Goal: Navigation & Orientation: Find specific page/section

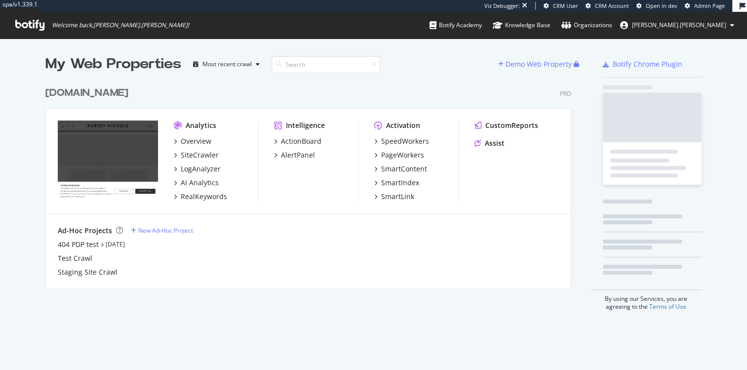
scroll to position [207, 526]
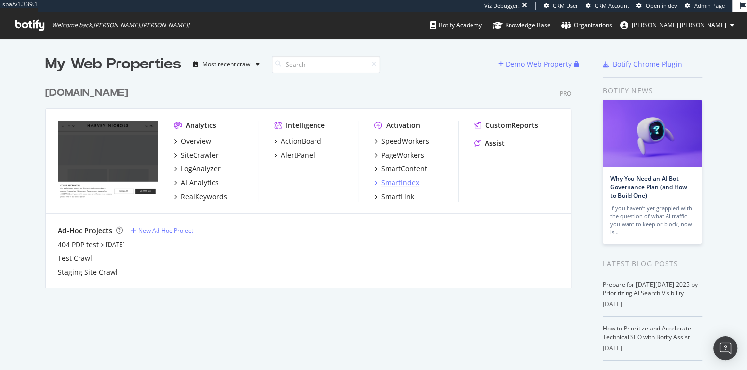
click at [392, 184] on div "SmartIndex" at bounding box center [400, 183] width 38 height 10
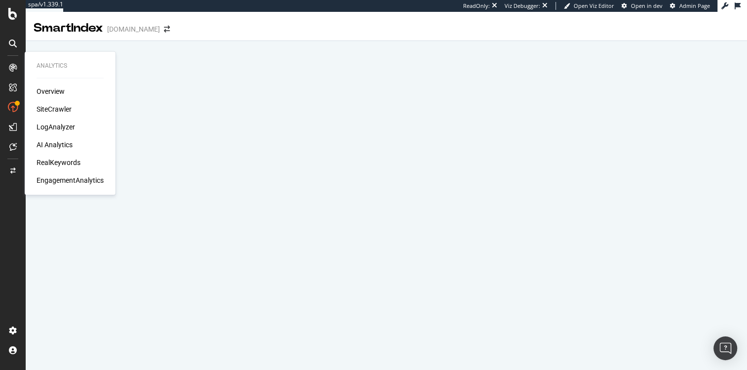
click at [16, 62] on div at bounding box center [13, 68] width 16 height 16
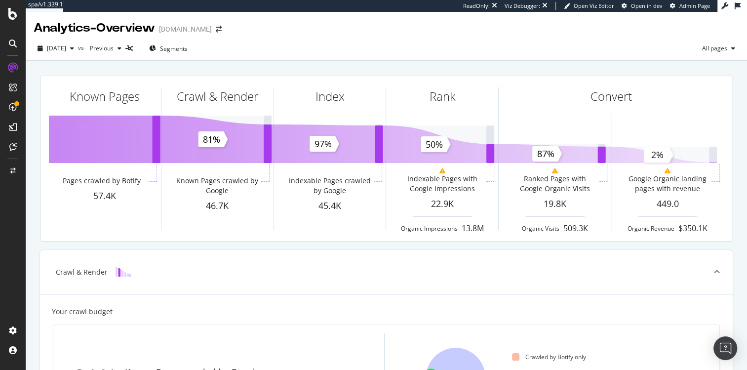
click at [124, 23] on div "Analytics - Overview" at bounding box center [94, 28] width 121 height 17
click at [124, 24] on div "Analytics - Overview" at bounding box center [94, 28] width 121 height 17
click at [126, 23] on div "Analytics - Overview" at bounding box center [94, 28] width 121 height 17
click at [132, 29] on div "Analytics - Overview" at bounding box center [94, 28] width 121 height 17
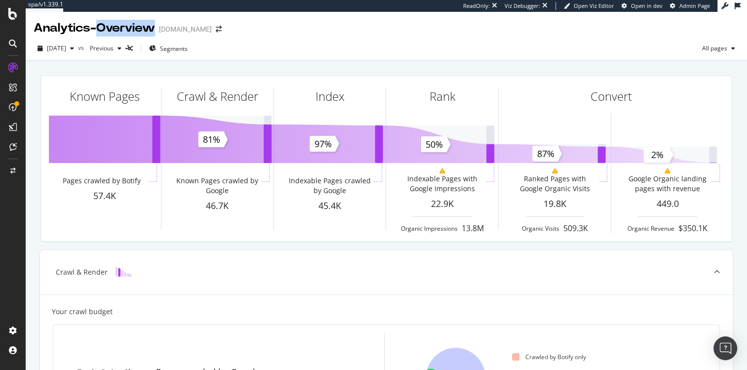
click at [132, 29] on div "Analytics - Overview" at bounding box center [94, 28] width 121 height 17
drag, startPoint x: 132, startPoint y: 29, endPoint x: 118, endPoint y: 29, distance: 13.8
click at [132, 30] on div "Analytics - Overview" at bounding box center [94, 28] width 121 height 17
click at [96, 29] on div "Analytics - Overview" at bounding box center [94, 28] width 121 height 17
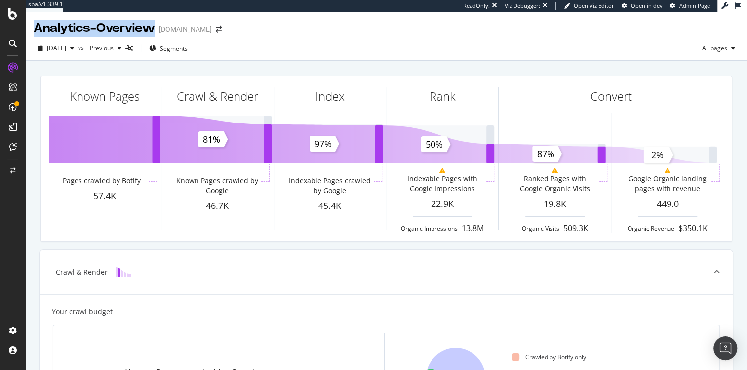
click at [96, 29] on div "Analytics - Overview" at bounding box center [94, 28] width 121 height 17
click at [130, 28] on div "Analytics - Overview" at bounding box center [94, 28] width 121 height 17
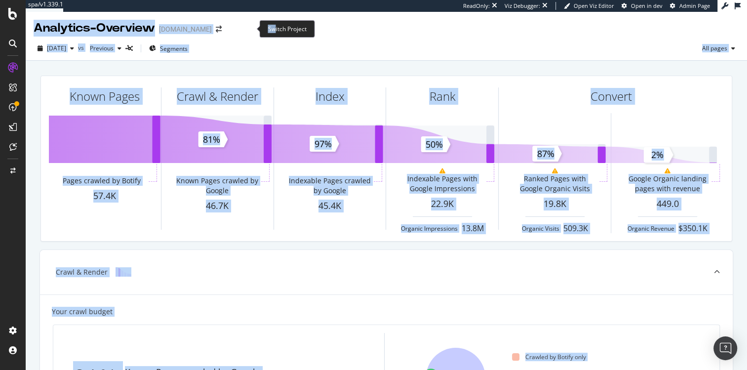
drag, startPoint x: 35, startPoint y: 29, endPoint x: 276, endPoint y: 30, distance: 241.3
click at [276, 30] on div "spa/v1.339.1 ReadOnly: Viz Debugger: Open Viz Editor Open in dev Admin Page Ana…" at bounding box center [373, 185] width 747 height 370
click at [276, 30] on div "Switch Project" at bounding box center [286, 28] width 55 height 17
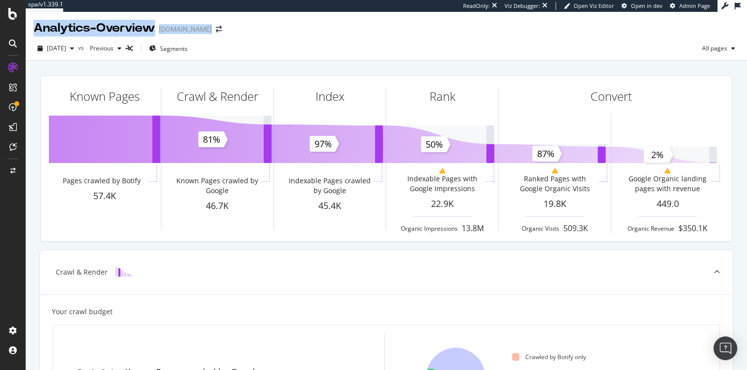
drag, startPoint x: 370, startPoint y: 26, endPoint x: 26, endPoint y: 33, distance: 343.5
click at [26, 33] on div "Analytics - Overview www.harveynichols.com" at bounding box center [386, 24] width 721 height 25
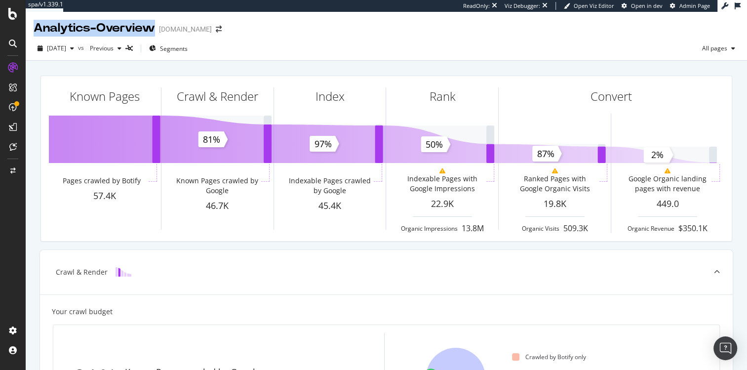
click at [50, 28] on div "Analytics - Overview" at bounding box center [94, 28] width 121 height 17
click at [63, 26] on div "Analytics - Overview" at bounding box center [94, 28] width 121 height 17
click at [715, 45] on span "All pages" at bounding box center [712, 48] width 29 height 8
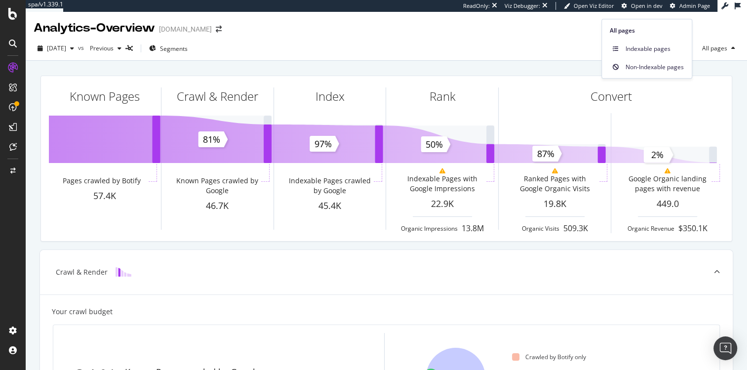
click at [548, 46] on div "2025 Oct. 5th vs Previous Segments All pages" at bounding box center [386, 50] width 721 height 20
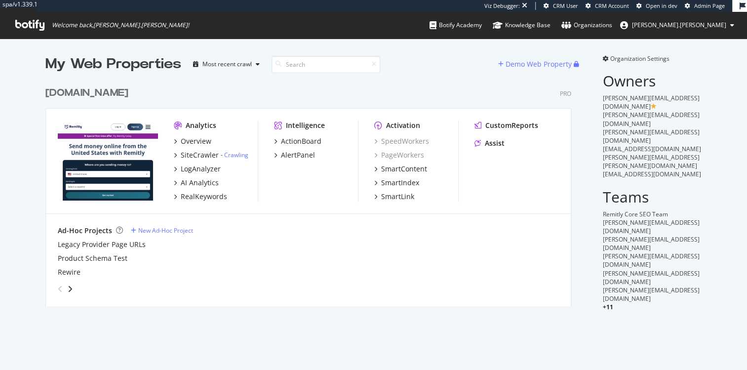
scroll to position [225, 526]
click at [191, 153] on div "SiteCrawler" at bounding box center [200, 155] width 38 height 10
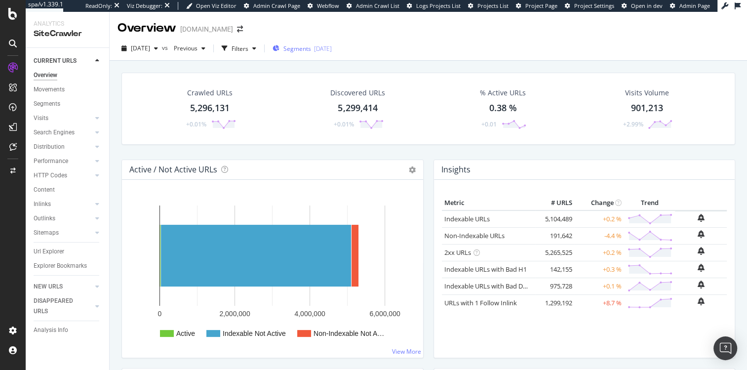
click at [332, 47] on div "2025-09-19" at bounding box center [323, 48] width 18 height 8
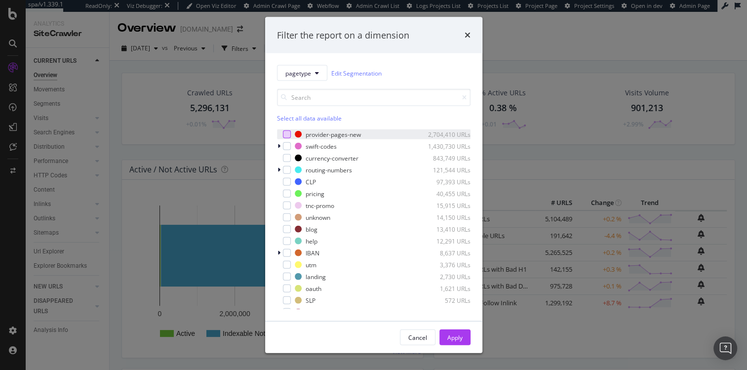
click at [288, 132] on div "modal" at bounding box center [287, 134] width 8 height 8
click at [458, 336] on div "Apply" at bounding box center [454, 337] width 15 height 8
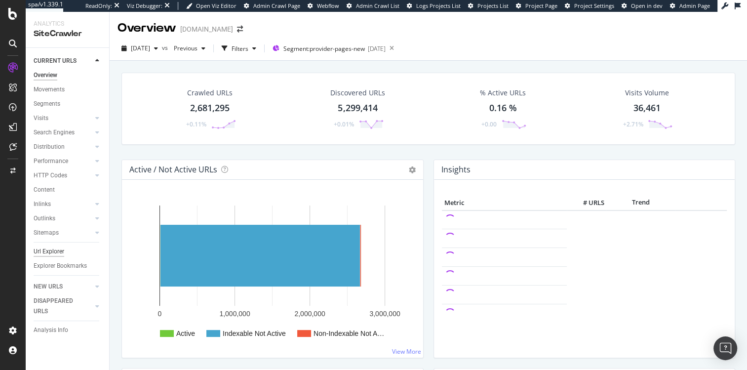
click at [53, 252] on div "Url Explorer" at bounding box center [49, 251] width 31 height 10
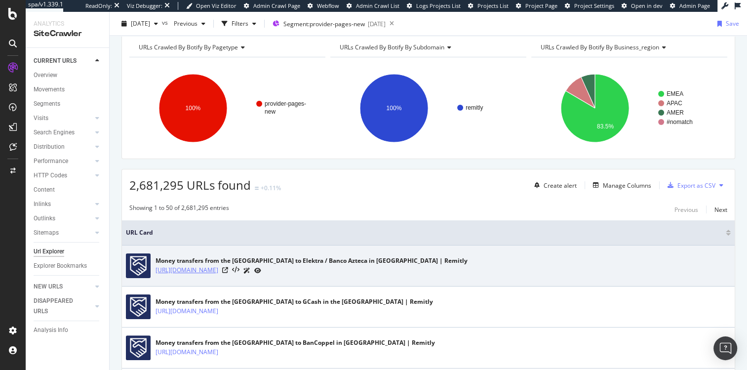
scroll to position [100, 0]
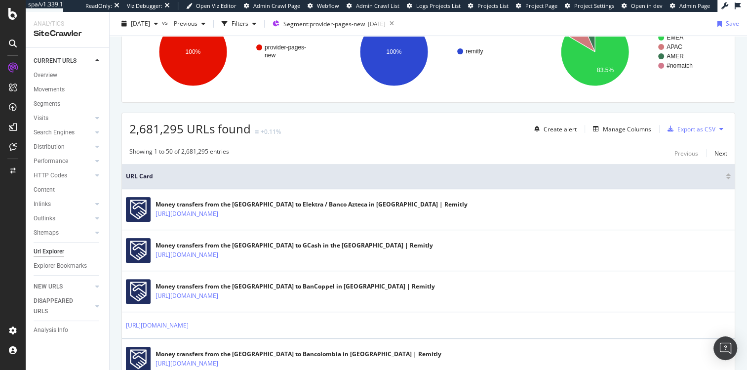
click at [183, 130] on span "2,681,295 URLs found" at bounding box center [189, 128] width 121 height 16
click at [153, 129] on span "2,681,295 URLs found" at bounding box center [189, 128] width 121 height 16
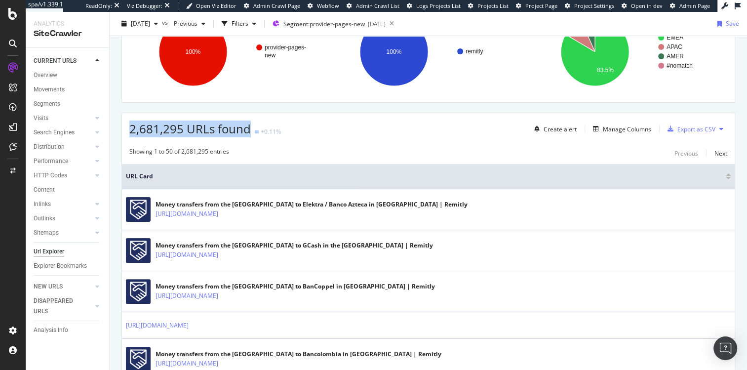
click at [153, 129] on span "2,681,295 URLs found" at bounding box center [189, 128] width 121 height 16
click at [128, 131] on div "2,681,295 URLs found +0.11% Create alert Manage Columns Export as CSV" at bounding box center [428, 125] width 612 height 24
click at [159, 134] on span "2,681,295 URLs found" at bounding box center [189, 128] width 121 height 16
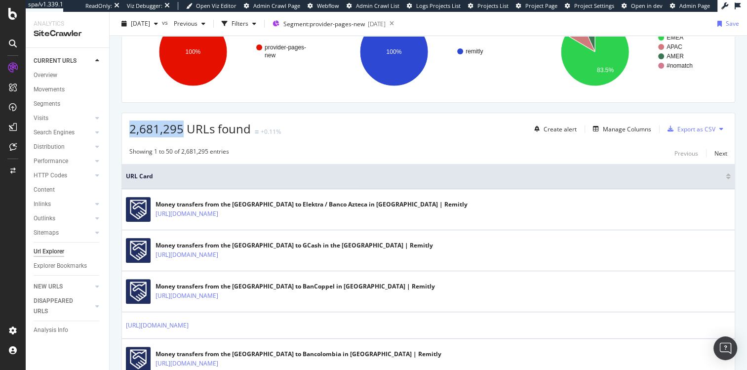
click at [159, 134] on span "2,681,295 URLs found" at bounding box center [189, 128] width 121 height 16
click at [151, 134] on span "2,681,295 URLs found" at bounding box center [189, 128] width 121 height 16
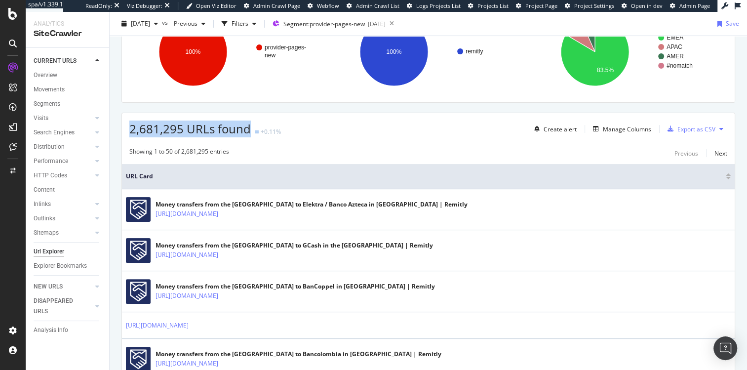
click at [136, 134] on span "2,681,295 URLs found" at bounding box center [189, 128] width 121 height 16
drag, startPoint x: 384, startPoint y: 142, endPoint x: 111, endPoint y: 126, distance: 273.8
click at [163, 126] on span "2,681,295 URLs found" at bounding box center [189, 128] width 121 height 16
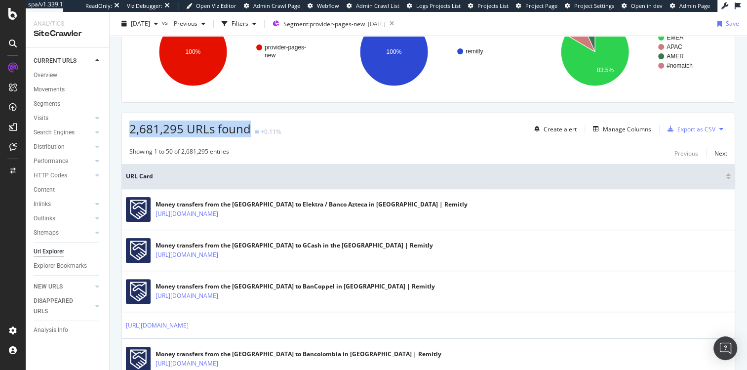
click at [163, 126] on span "2,681,295 URLs found" at bounding box center [189, 128] width 121 height 16
click at [148, 125] on span "2,681,295 URLs found" at bounding box center [189, 128] width 121 height 16
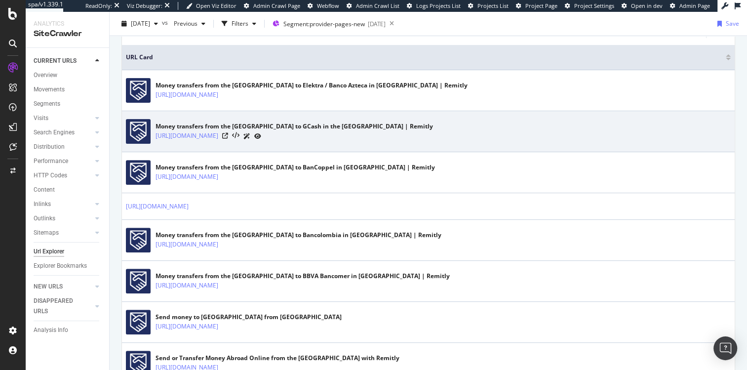
scroll to position [0, 0]
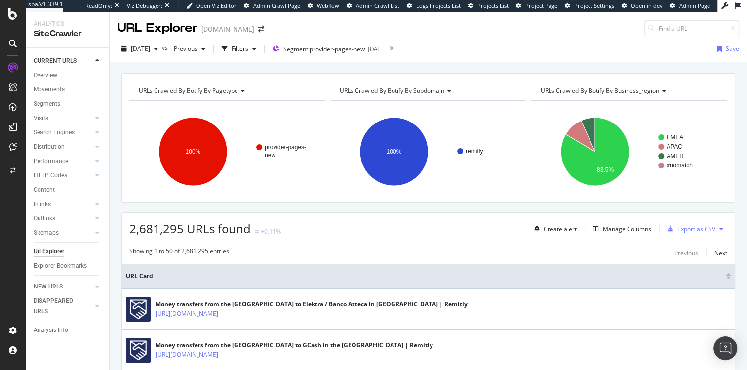
click at [173, 228] on span "2,681,295 URLs found" at bounding box center [189, 228] width 121 height 16
click at [150, 227] on span "2,681,295 URLs found" at bounding box center [189, 228] width 121 height 16
drag, startPoint x: 500, startPoint y: 26, endPoint x: 517, endPoint y: 58, distance: 36.2
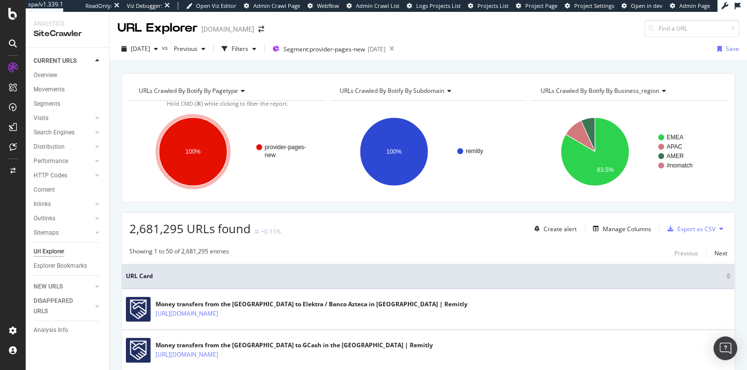
click at [517, 58] on div "URL Explorer remitly.com 2025 Oct. 2nd vs Previous Filters Segment: provider-pa…" at bounding box center [428, 191] width 637 height 358
click at [517, 58] on div "2025 Oct. 2nd vs Previous Filters Segment: provider-pages-new 2025-09-19 Save" at bounding box center [428, 51] width 637 height 20
drag, startPoint x: 517, startPoint y: 58, endPoint x: 471, endPoint y: 16, distance: 62.9
click at [471, 16] on div "URL Explorer remitly.com 2025 Oct. 2nd vs Previous Filters Segment: provider-pa…" at bounding box center [428, 191] width 637 height 358
click at [471, 16] on div "URL Explorer remitly.com" at bounding box center [428, 24] width 637 height 25
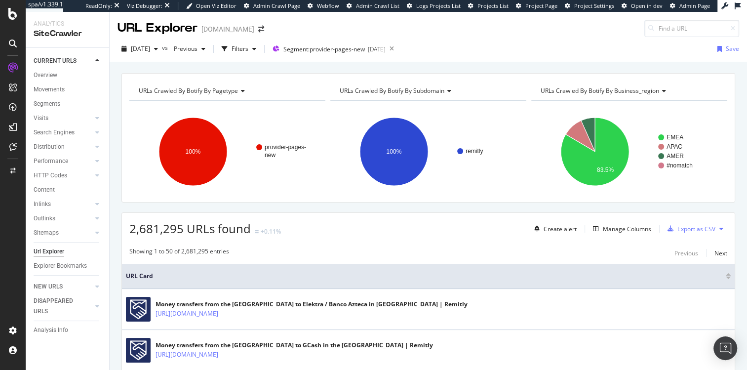
click at [136, 227] on span "2,681,295 URLs found" at bounding box center [189, 228] width 121 height 16
click at [147, 228] on span "2,681,295 URLs found" at bounding box center [189, 228] width 121 height 16
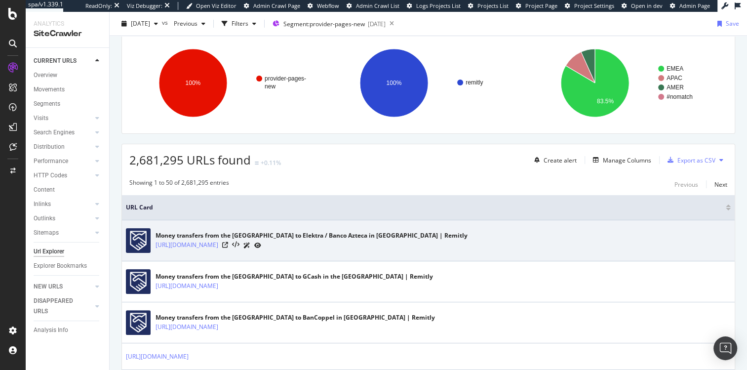
scroll to position [76, 0]
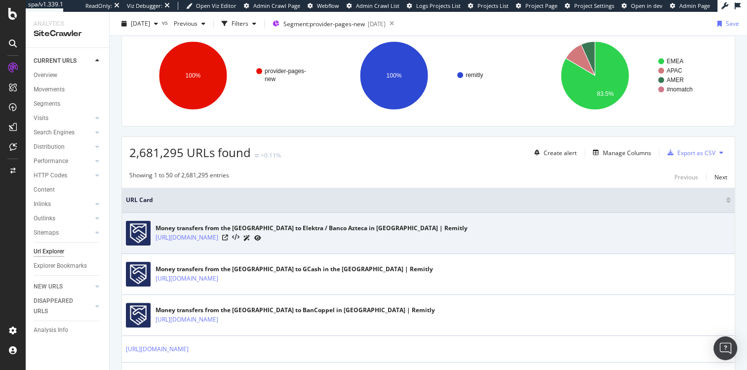
click at [233, 224] on div "Money transfers from the United States to Elektra / Banco Azteca in Mexico | Re…" at bounding box center [311, 228] width 312 height 9
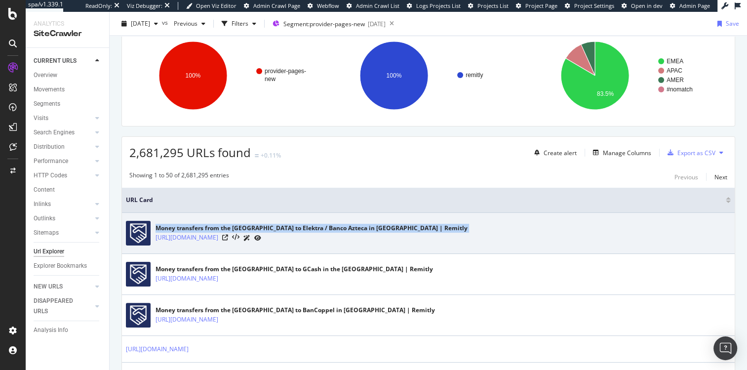
click at [233, 224] on div "Money transfers from the United States to Elektra / Banco Azteca in Mexico | Re…" at bounding box center [311, 228] width 312 height 9
click at [240, 224] on div "Money transfers from the United States to Elektra / Banco Azteca in Mexico | Re…" at bounding box center [311, 228] width 312 height 9
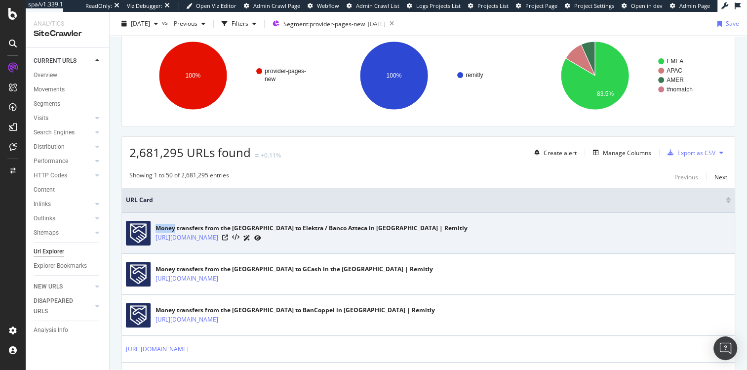
click at [240, 224] on div "Money transfers from the United States to Elektra / Banco Azteca in Mexico | Re…" at bounding box center [311, 228] width 312 height 9
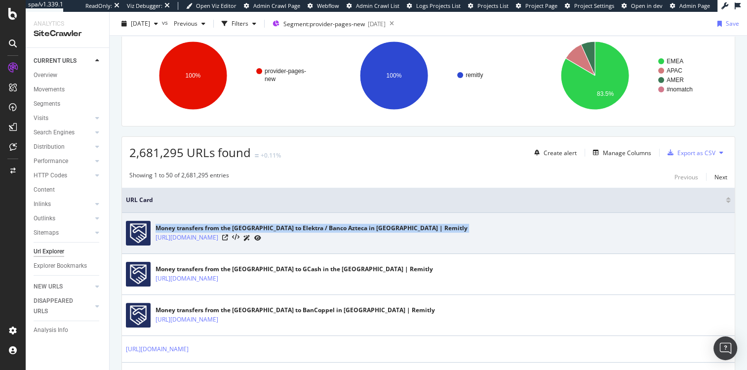
click at [240, 224] on div "Money transfers from the United States to Elektra / Banco Azteca in Mexico | Re…" at bounding box center [311, 228] width 312 height 9
click at [245, 224] on div "Money transfers from the United States to Elektra / Banco Azteca in Mexico | Re…" at bounding box center [311, 228] width 312 height 9
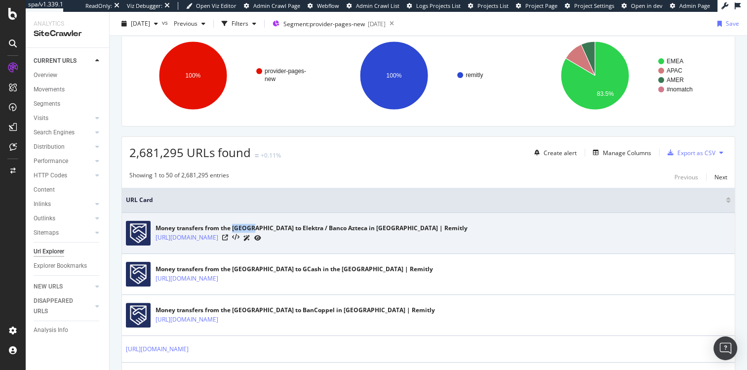
click at [245, 224] on div "Money transfers from the United States to Elektra / Banco Azteca in Mexico | Re…" at bounding box center [311, 228] width 312 height 9
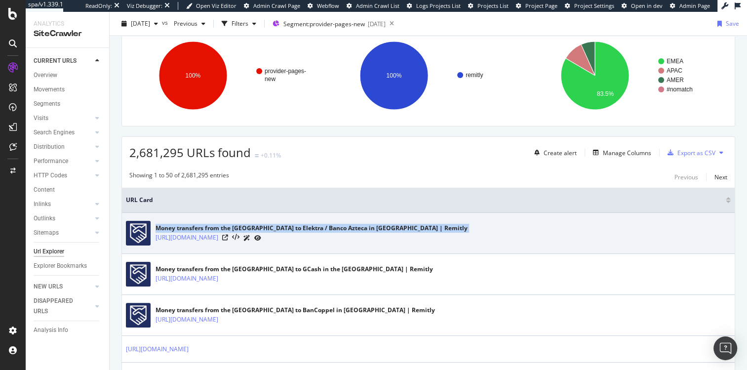
click at [245, 224] on div "Money transfers from the United States to Elektra / Banco Azteca in Mexico | Re…" at bounding box center [311, 228] width 312 height 9
click at [244, 224] on div "Money transfers from the United States to Elektra / Banco Azteca in Mexico | Re…" at bounding box center [311, 228] width 312 height 9
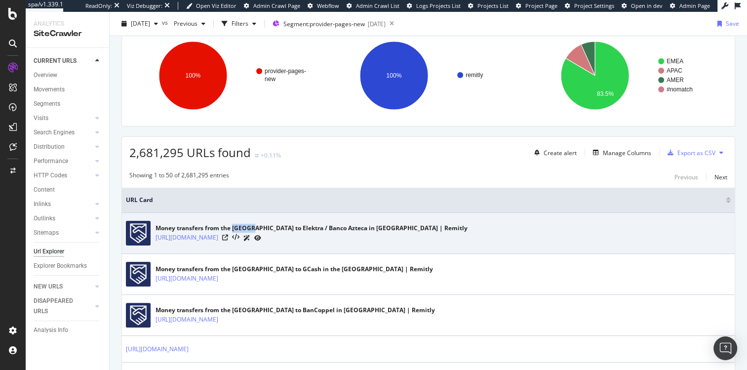
click at [244, 224] on div "Money transfers from the United States to Elektra / Banco Azteca in Mexico | Re…" at bounding box center [311, 228] width 312 height 9
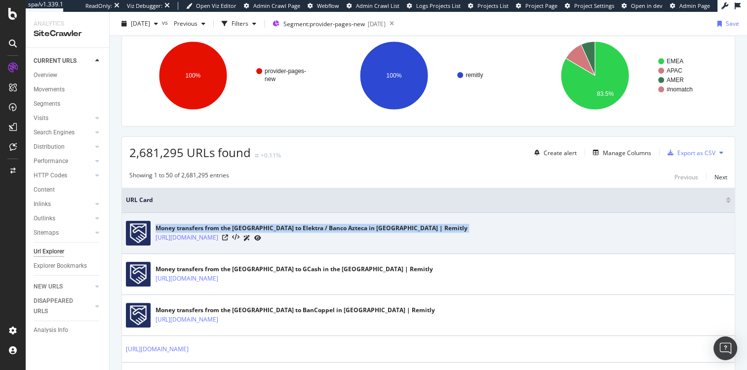
click at [244, 224] on div "Money transfers from the United States to Elektra / Banco Azteca in Mexico | Re…" at bounding box center [311, 228] width 312 height 9
click at [246, 224] on div "Money transfers from the United States to Elektra / Banco Azteca in Mexico | Re…" at bounding box center [311, 228] width 312 height 9
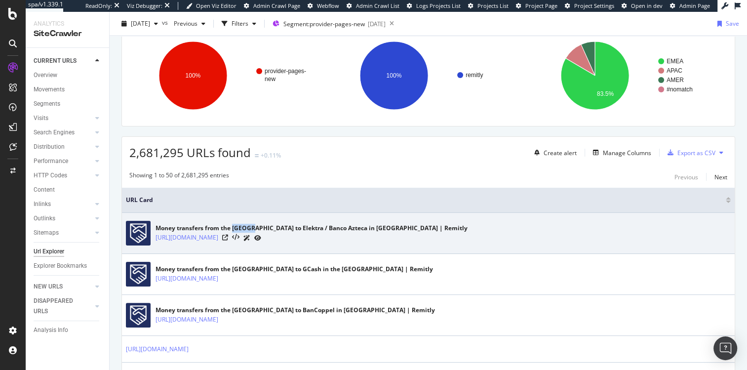
click at [246, 224] on div "Money transfers from the United States to Elektra / Banco Azteca in Mexico | Re…" at bounding box center [311, 228] width 312 height 9
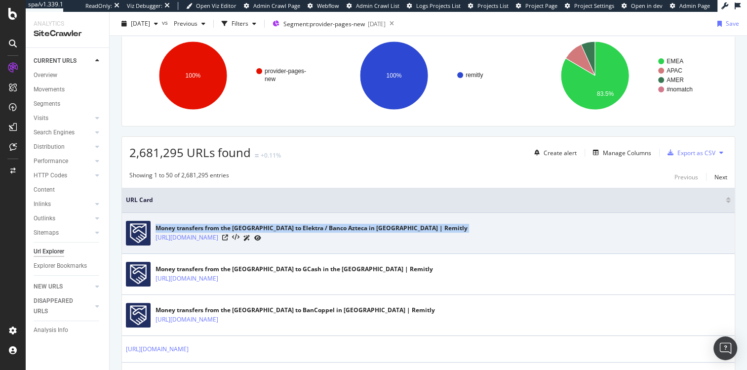
click at [246, 224] on div "Money transfers from the United States to Elektra / Banco Azteca in Mexico | Re…" at bounding box center [311, 228] width 312 height 9
click at [243, 225] on div "Money transfers from the United States to Elektra / Banco Azteca in Mexico | Re…" at bounding box center [311, 228] width 312 height 9
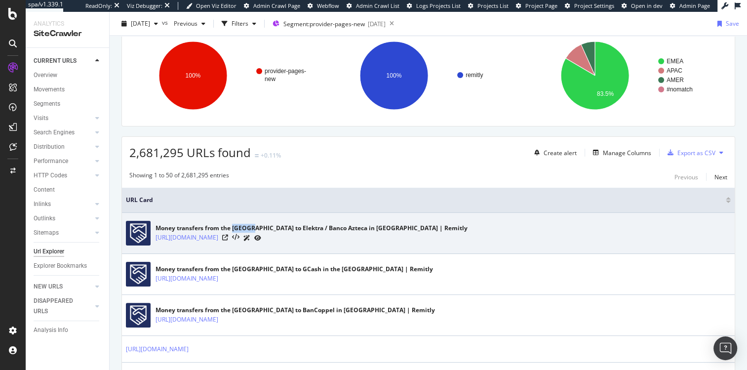
click at [243, 225] on div "Money transfers from the United States to Elektra / Banco Azteca in Mexico | Re…" at bounding box center [311, 228] width 312 height 9
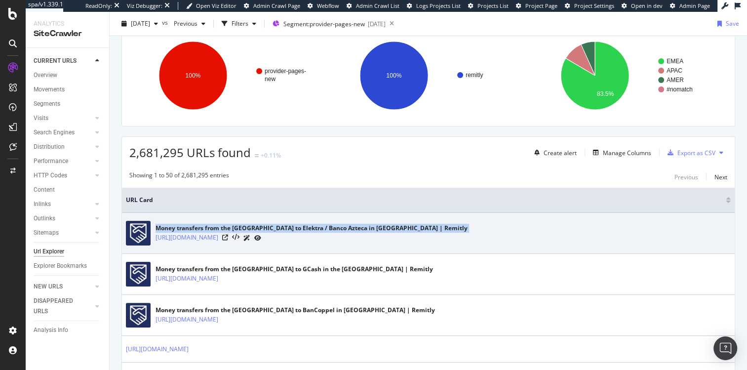
click at [243, 225] on div "Money transfers from the United States to Elektra / Banco Azteca in Mexico | Re…" at bounding box center [311, 228] width 312 height 9
click at [232, 225] on div "Money transfers from the United States to Elektra / Banco Azteca in Mexico | Re…" at bounding box center [311, 228] width 312 height 9
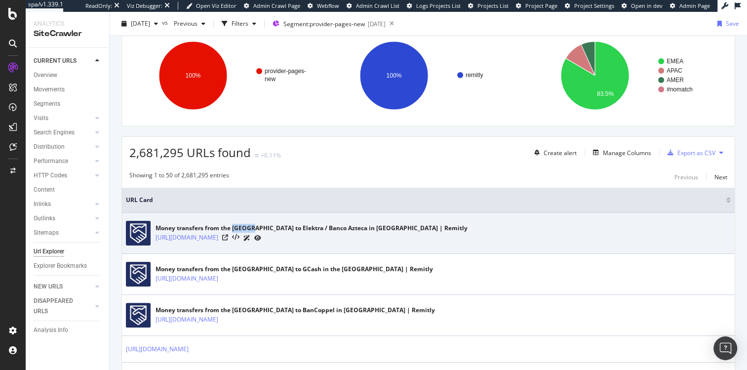
click at [232, 225] on div "Money transfers from the United States to Elektra / Banco Azteca in Mexico | Re…" at bounding box center [311, 228] width 312 height 9
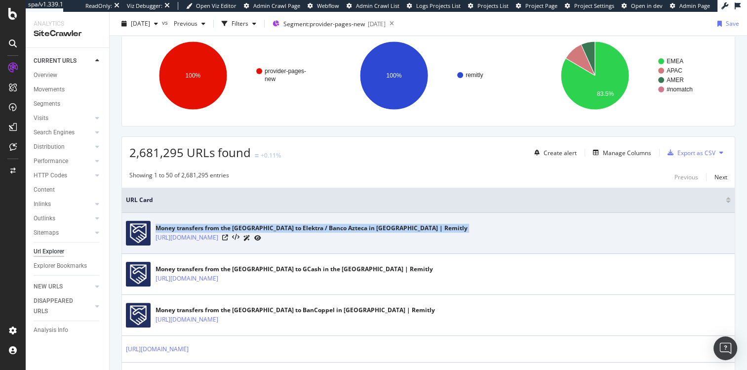
click at [232, 225] on div "Money transfers from the United States to Elektra / Banco Azteca in Mexico | Re…" at bounding box center [311, 228] width 312 height 9
click at [245, 225] on div "Money transfers from the United States to Elektra / Banco Azteca in Mexico | Re…" at bounding box center [311, 228] width 312 height 9
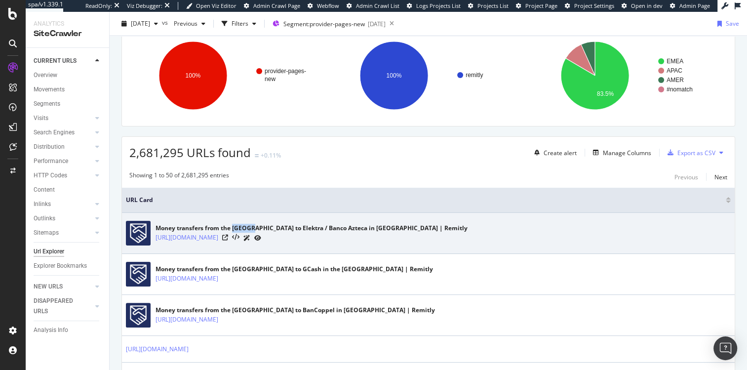
click at [245, 225] on div "Money transfers from the United States to Elektra / Banco Azteca in Mexico | Re…" at bounding box center [311, 228] width 312 height 9
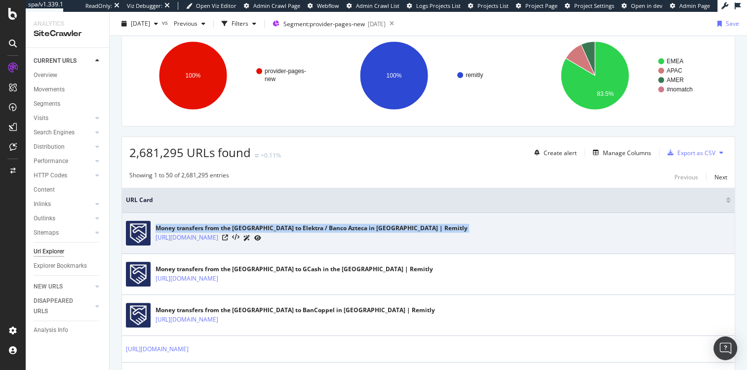
click at [245, 225] on div "Money transfers from the United States to Elektra / Banco Azteca in Mexico | Re…" at bounding box center [311, 228] width 312 height 9
click at [228, 227] on div "Money transfers from the United States to Elektra / Banco Azteca in Mexico | Re…" at bounding box center [311, 228] width 312 height 9
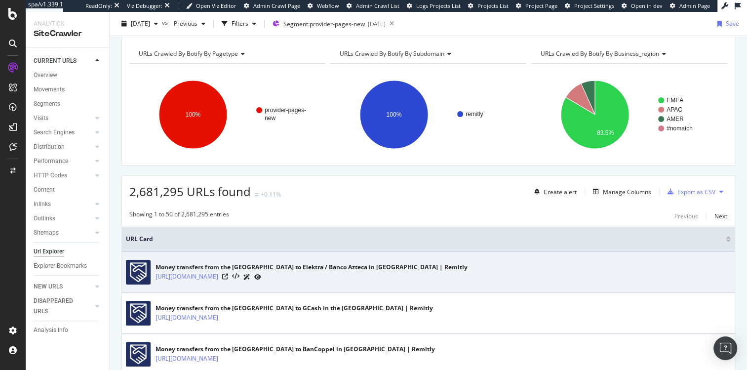
scroll to position [0, 0]
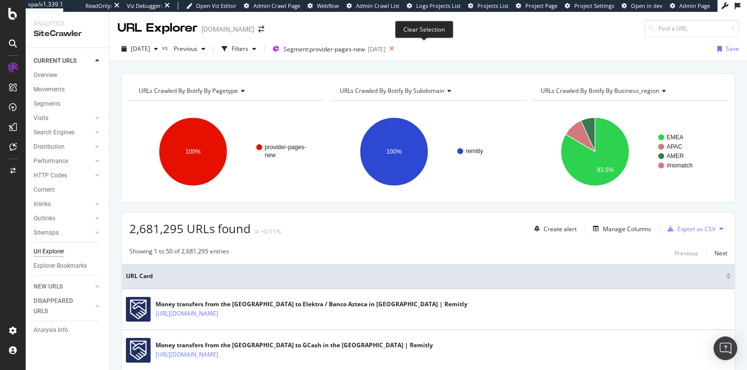
click at [398, 48] on icon at bounding box center [391, 49] width 12 height 14
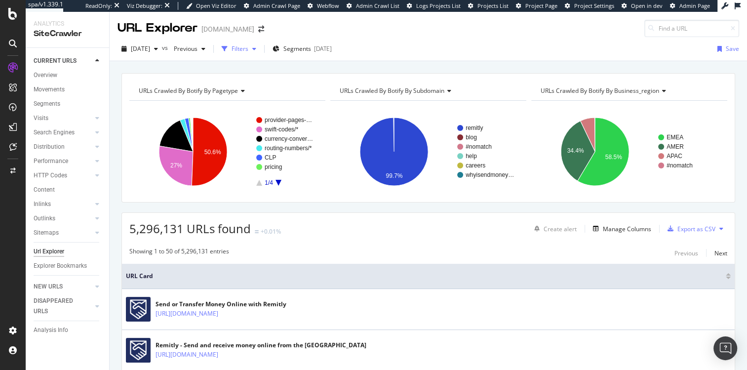
click at [231, 50] on div "button" at bounding box center [225, 49] width 14 height 14
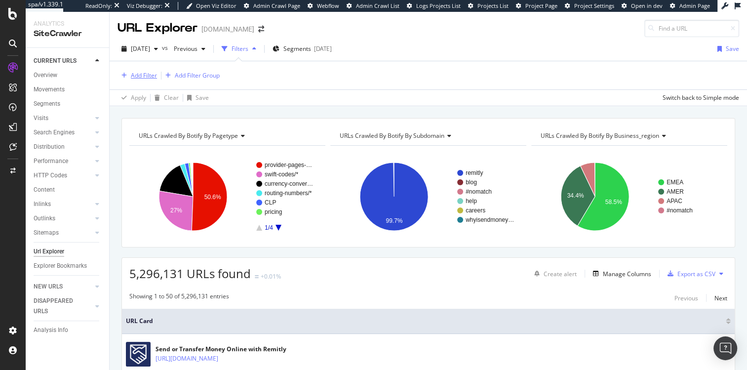
click at [137, 78] on div "Add Filter" at bounding box center [144, 75] width 26 height 8
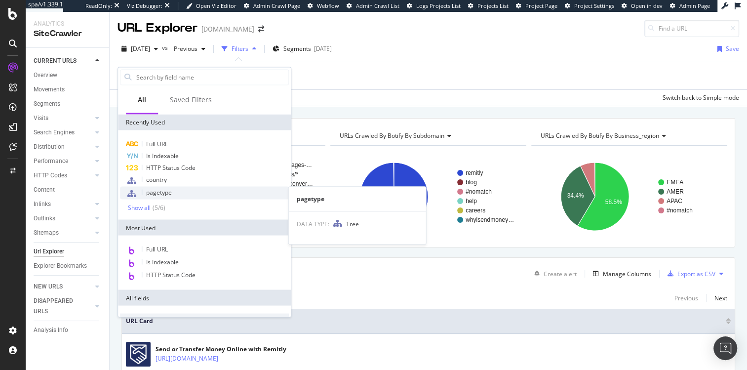
click at [158, 195] on span "pagetype" at bounding box center [159, 192] width 26 height 8
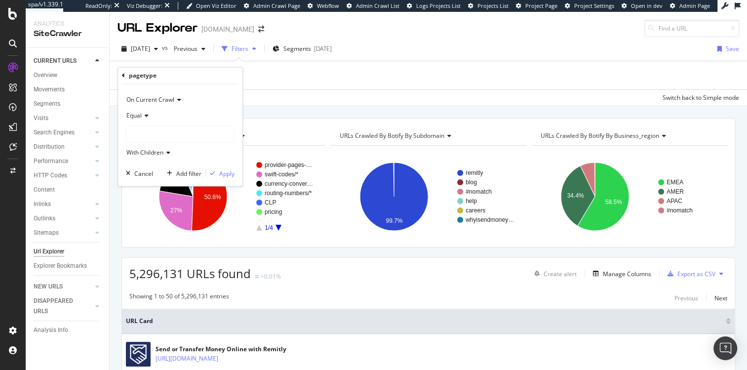
click at [140, 132] on div at bounding box center [180, 134] width 108 height 16
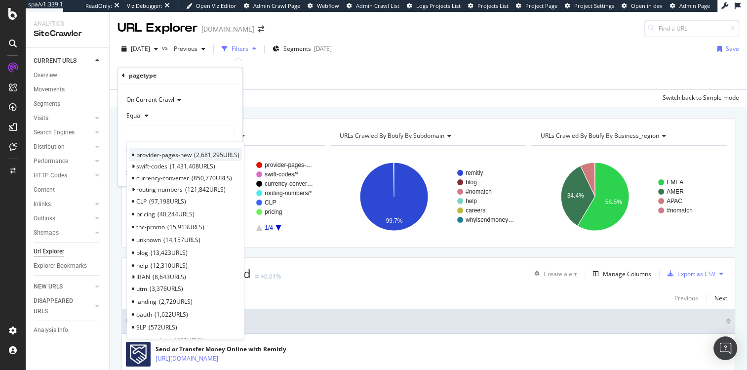
click at [150, 156] on span "provider-pages-new" at bounding box center [163, 154] width 55 height 8
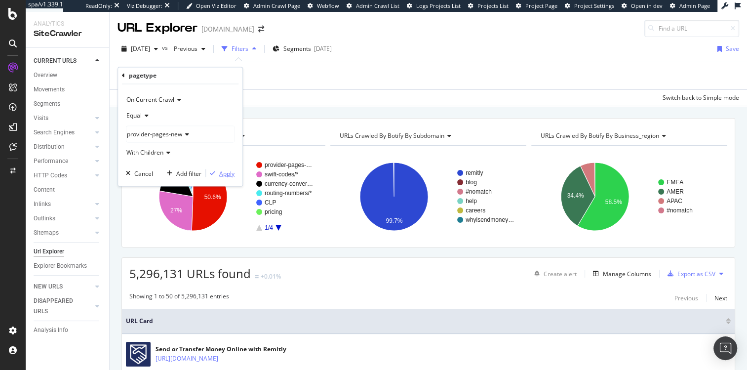
click at [225, 174] on div "Apply" at bounding box center [226, 173] width 15 height 8
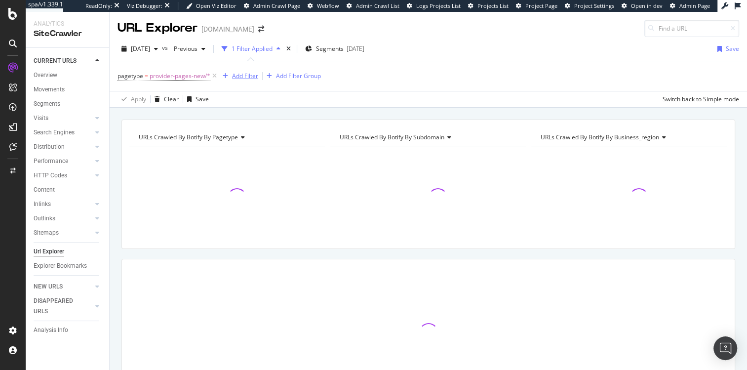
click at [244, 78] on div "Add Filter" at bounding box center [245, 76] width 26 height 8
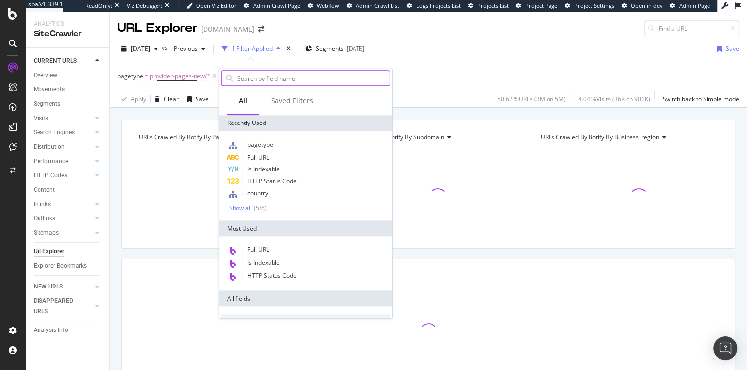
type input "i"
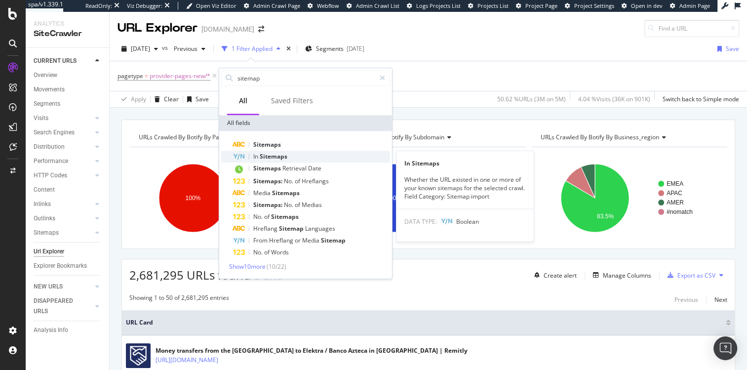
type input "sitemap"
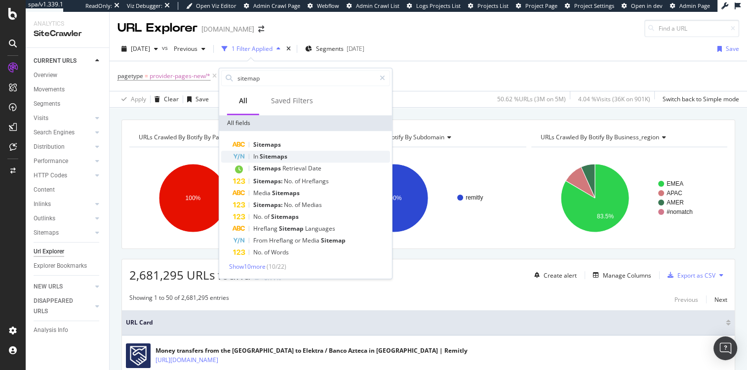
click at [280, 154] on span "Sitemaps" at bounding box center [274, 156] width 28 height 8
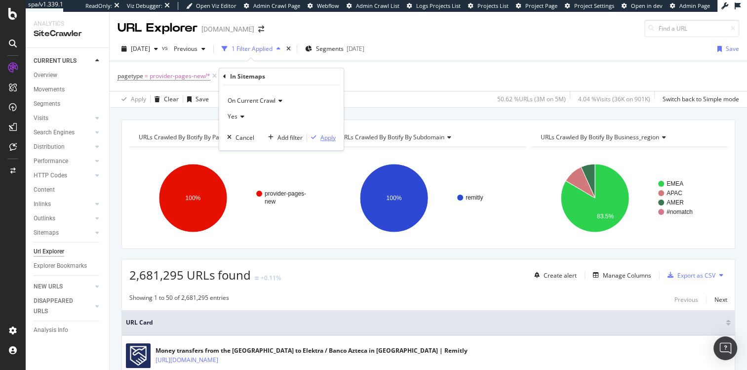
click at [325, 137] on div "Apply" at bounding box center [327, 137] width 15 height 8
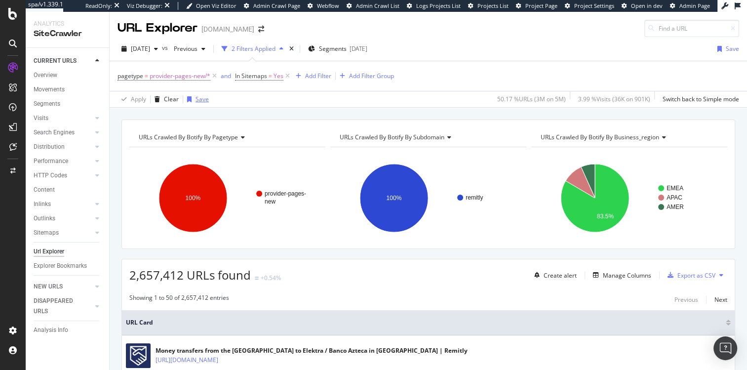
click at [193, 97] on div "button" at bounding box center [189, 99] width 12 height 6
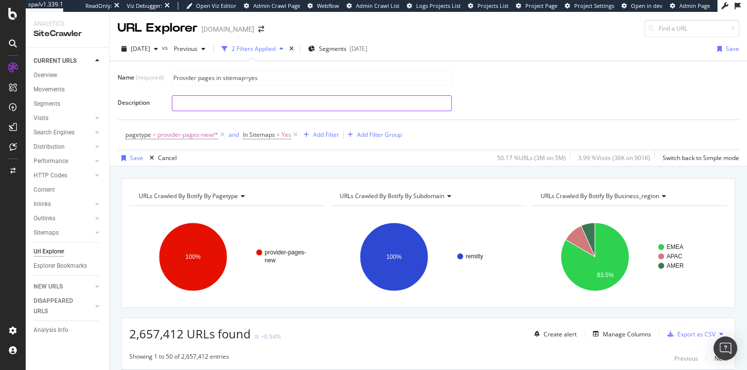
type input "Provider pages in sitemap=yes"
click at [187, 104] on input "text" at bounding box center [311, 103] width 279 height 15
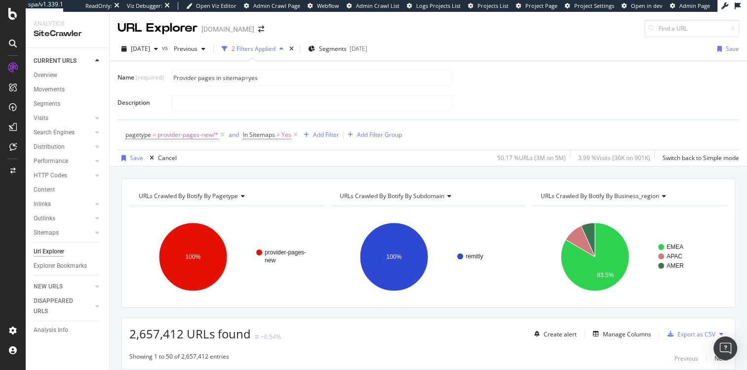
click at [215, 64] on div "Name (required) Provider pages in sitemap=yes Description pagetype = provider-p…" at bounding box center [427, 113] width 621 height 105
click at [215, 73] on input "Provider pages in sitemap=yes" at bounding box center [311, 78] width 279 height 15
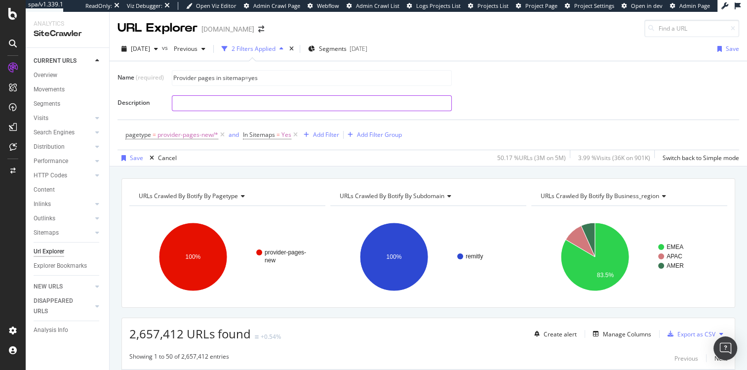
click at [212, 98] on input "text" at bounding box center [311, 103] width 279 height 15
paste input "Provider pages in sitemap=yes"
drag, startPoint x: 215, startPoint y: 102, endPoint x: 384, endPoint y: 103, distance: 168.8
click at [383, 104] on input "Provider pages in sitemap=yes" at bounding box center [311, 103] width 279 height 15
type input "Provider pages excluded from test 1"
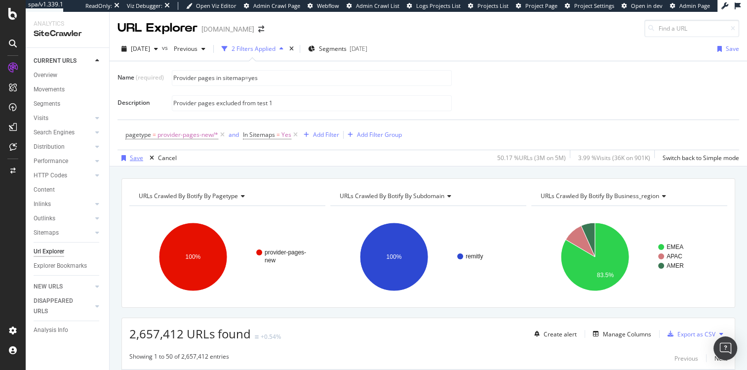
click at [132, 153] on div "Save" at bounding box center [136, 157] width 13 height 8
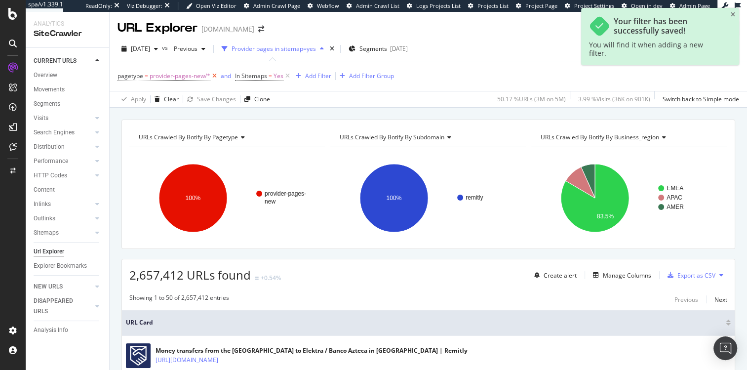
click at [214, 78] on icon at bounding box center [214, 76] width 8 height 10
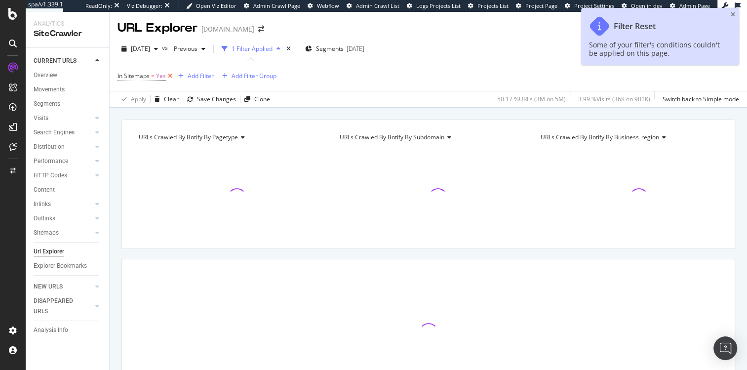
click at [172, 76] on icon at bounding box center [170, 76] width 8 height 10
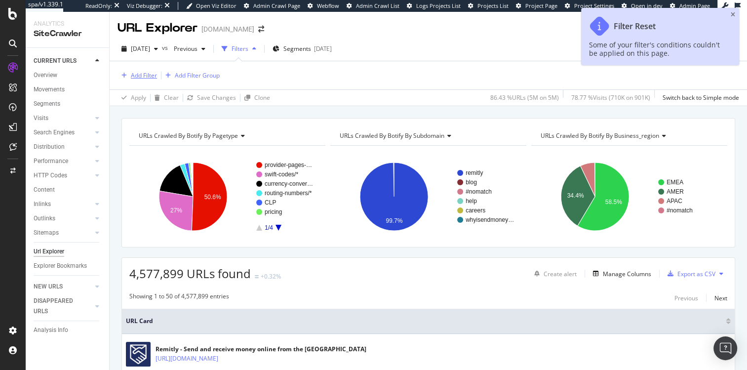
click at [141, 76] on div "Add Filter" at bounding box center [144, 75] width 26 height 8
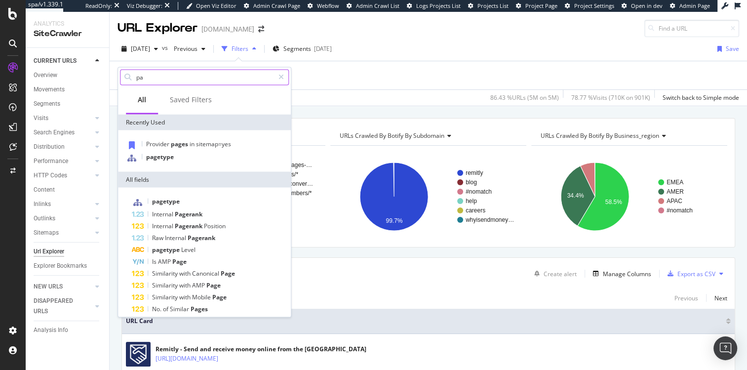
type input "p"
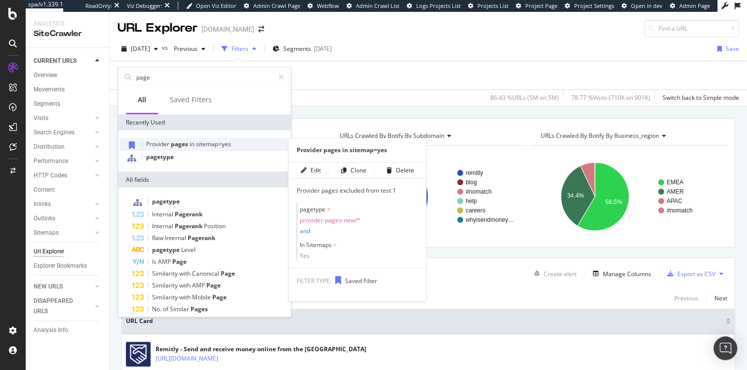
type input "page"
click at [205, 145] on span "sitemap=yes" at bounding box center [213, 143] width 35 height 8
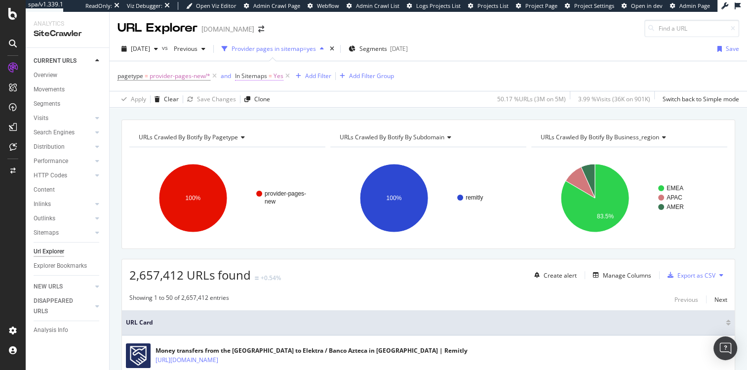
click at [257, 79] on span "In Sitemaps" at bounding box center [251, 76] width 32 height 8
click at [249, 116] on span "Yes" at bounding box center [248, 115] width 10 height 8
click at [257, 146] on div "No" at bounding box center [298, 148] width 106 height 13
click at [342, 134] on div "Apply" at bounding box center [343, 135] width 15 height 8
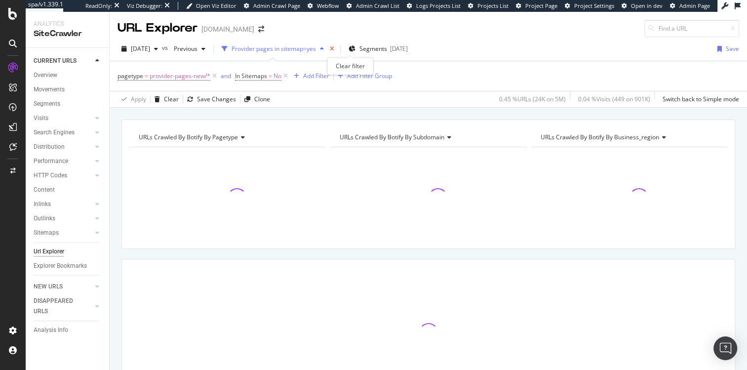
click at [334, 49] on icon "times" at bounding box center [332, 49] width 4 height 6
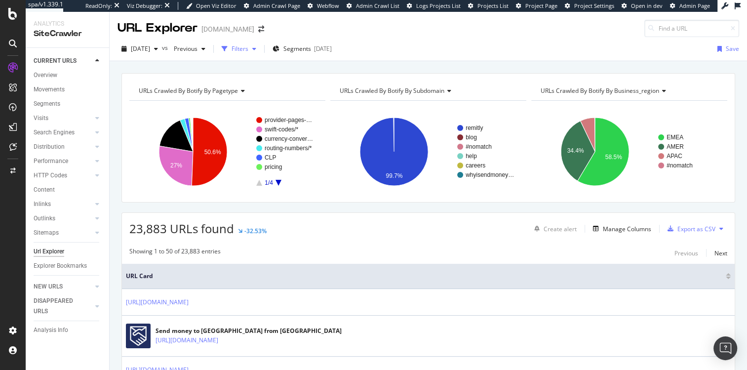
click at [260, 43] on div "Filters" at bounding box center [239, 48] width 42 height 15
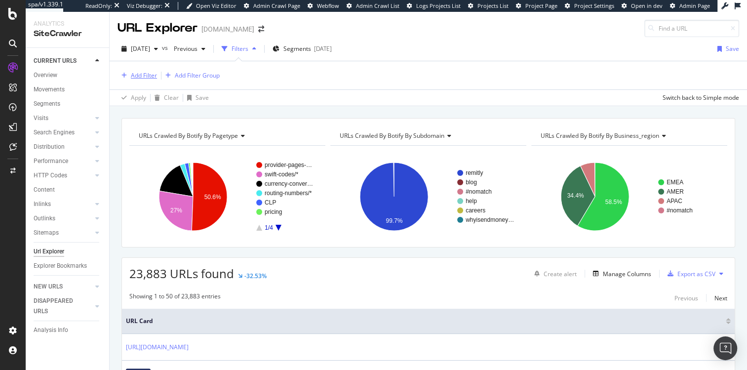
click at [144, 73] on div "Add Filter" at bounding box center [144, 75] width 26 height 8
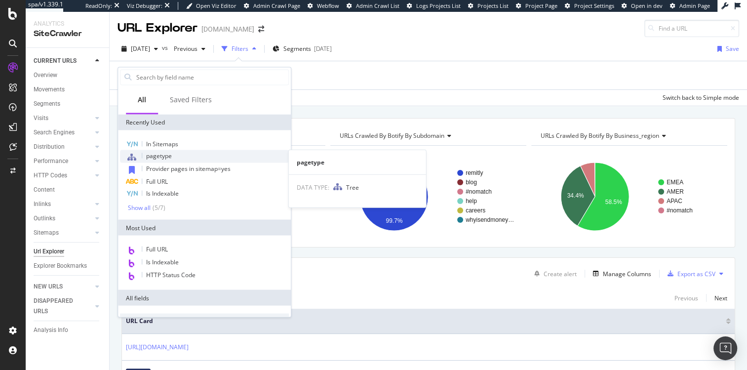
click at [172, 156] on div "pagetype" at bounding box center [204, 156] width 169 height 13
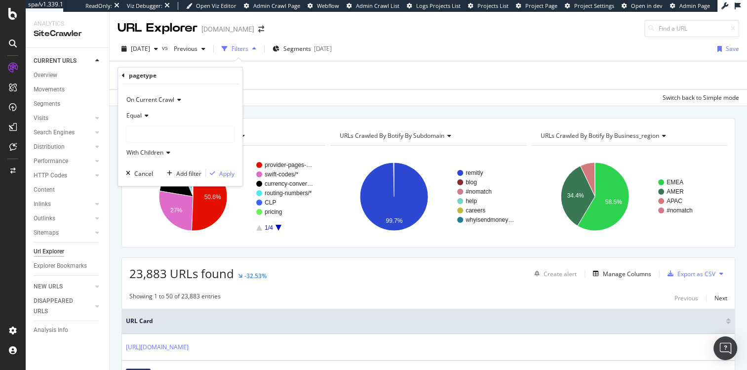
click at [146, 138] on div at bounding box center [180, 134] width 108 height 16
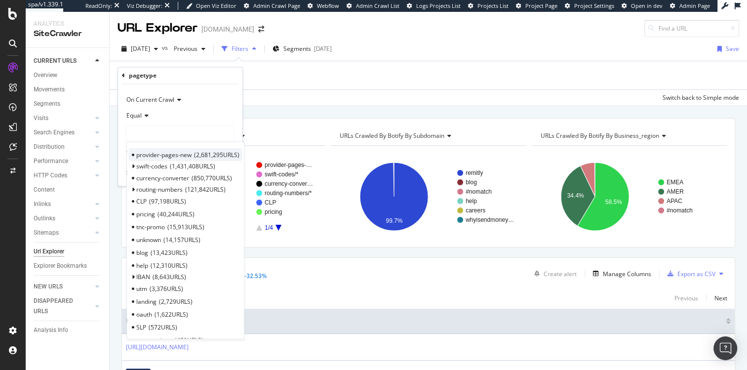
click at [154, 150] on span "provider-pages-new" at bounding box center [163, 154] width 55 height 8
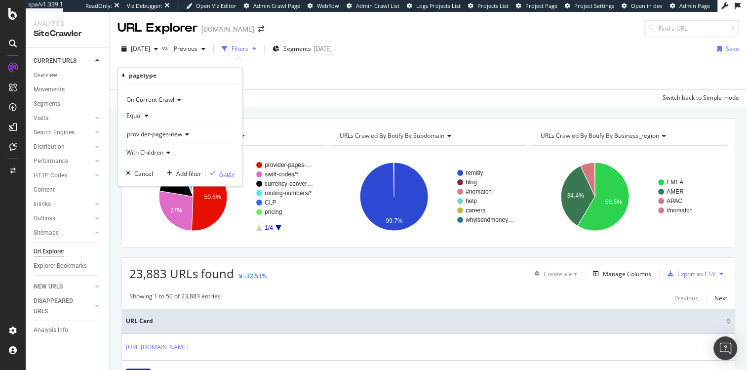
click at [226, 171] on div "Apply" at bounding box center [226, 173] width 15 height 8
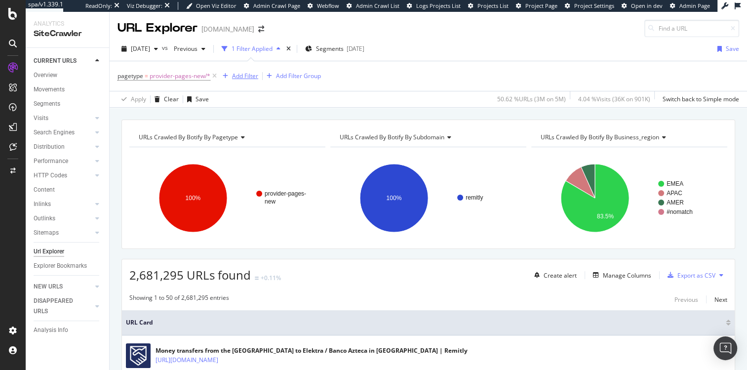
click at [243, 75] on div "Add Filter" at bounding box center [245, 76] width 26 height 8
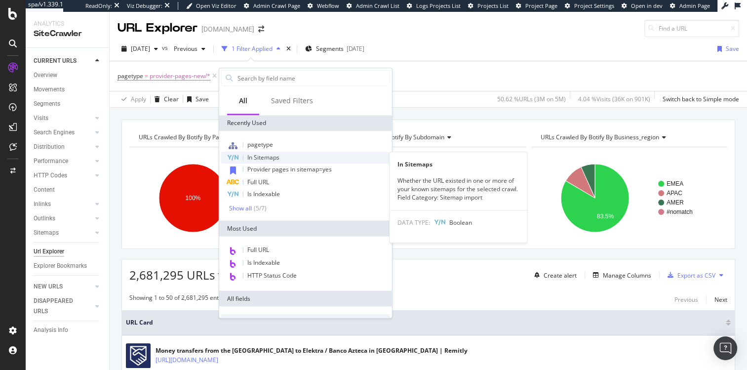
click at [256, 153] on span "In Sitemaps" at bounding box center [263, 157] width 32 height 8
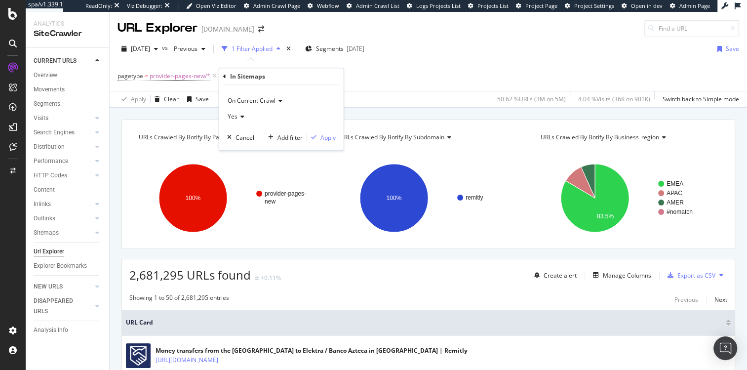
click at [237, 117] on icon at bounding box center [240, 116] width 7 height 6
click at [238, 150] on span "No" at bounding box center [236, 150] width 8 height 8
click at [325, 138] on div "Apply" at bounding box center [327, 137] width 15 height 8
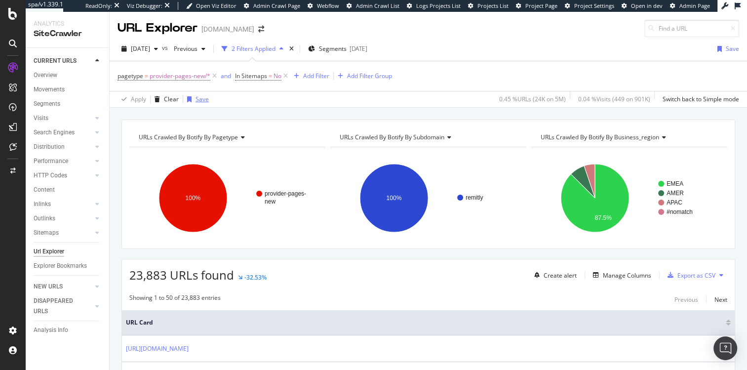
click at [188, 100] on icon "button" at bounding box center [189, 99] width 4 height 6
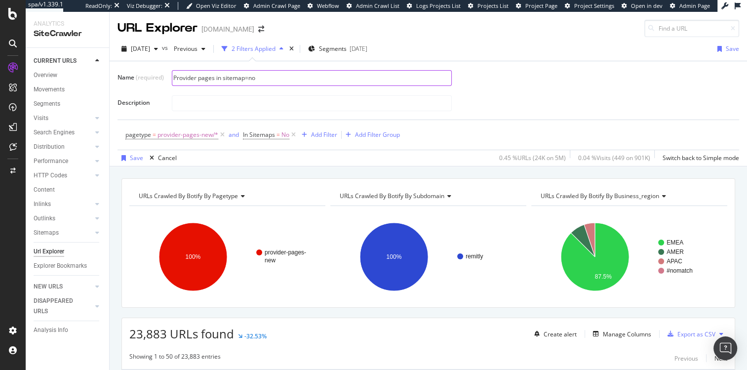
type input "Provider pages in sitemap=no"
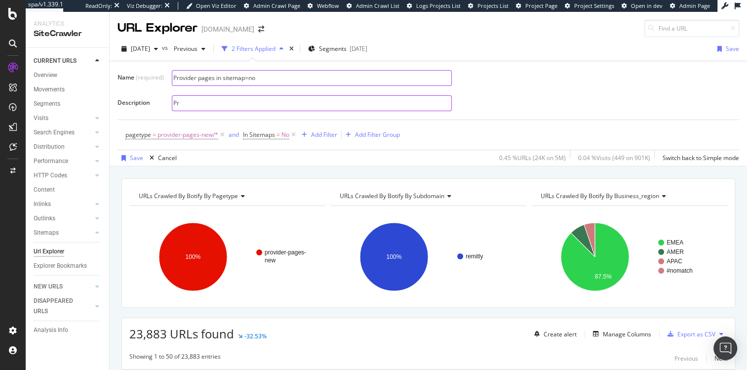
type input "P"
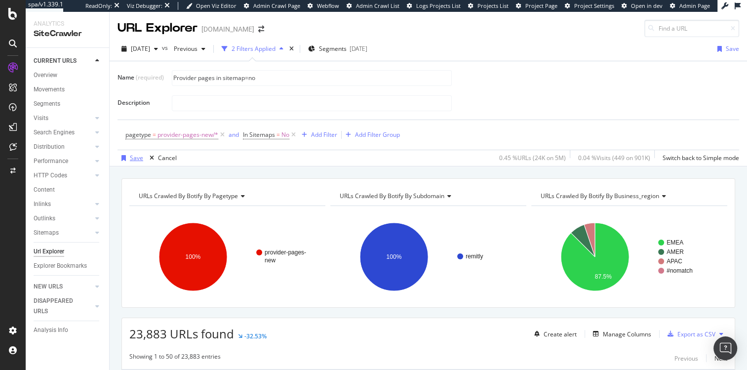
click at [127, 156] on div "button" at bounding box center [123, 158] width 12 height 6
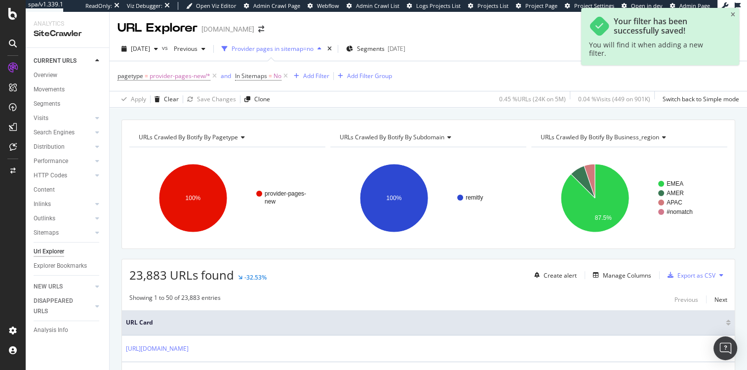
click at [500, 73] on div "pagetype = provider-pages-new/* and In Sitemaps = No Add Filter Add Filter Group" at bounding box center [427, 76] width 621 height 30
click at [733, 14] on icon "close toast" at bounding box center [732, 15] width 4 height 6
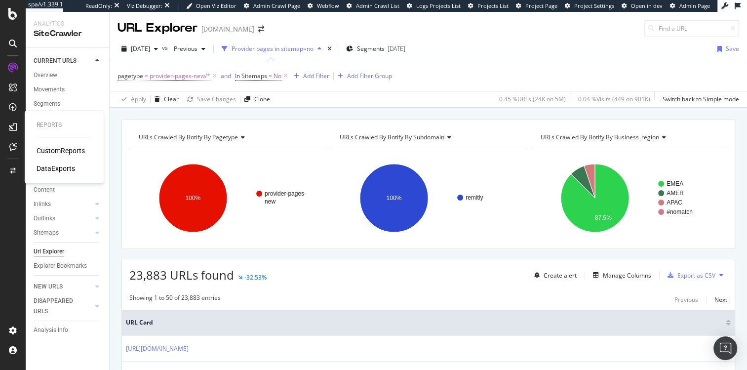
click at [45, 150] on div "CustomReports" at bounding box center [61, 151] width 48 height 10
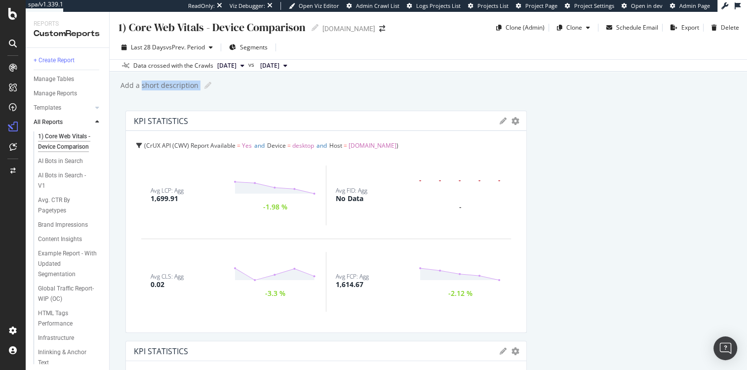
drag, startPoint x: 242, startPoint y: 106, endPoint x: 142, endPoint y: 84, distance: 102.0
click at [142, 84] on div "1) Core Web Vitals - Device Comparison 1) Core Web Vitals - Device Comparison r…" at bounding box center [428, 191] width 637 height 358
click at [142, 84] on div "Add a short description" at bounding box center [158, 85] width 79 height 10
click at [142, 84] on input "text" at bounding box center [158, 85] width 78 height 11
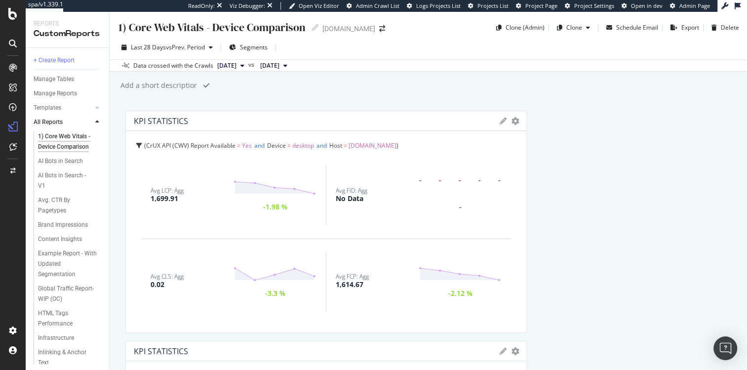
click at [162, 85] on input "text" at bounding box center [158, 85] width 78 height 11
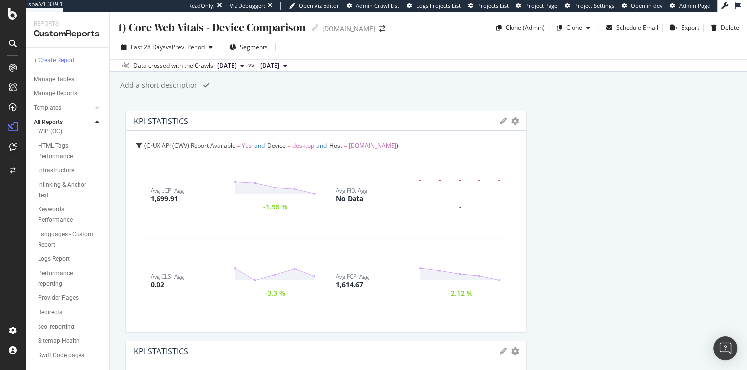
scroll to position [183, 0]
click at [57, 234] on div "Languages - Custom Report" at bounding box center [66, 223] width 57 height 21
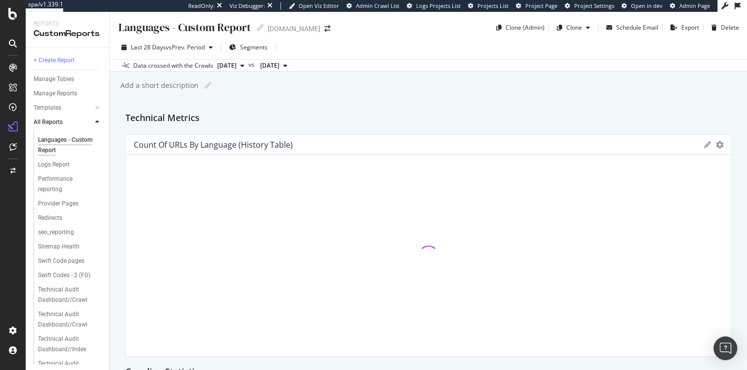
scroll to position [262, 0]
click at [75, 208] on div "Provider Pages" at bounding box center [58, 203] width 40 height 10
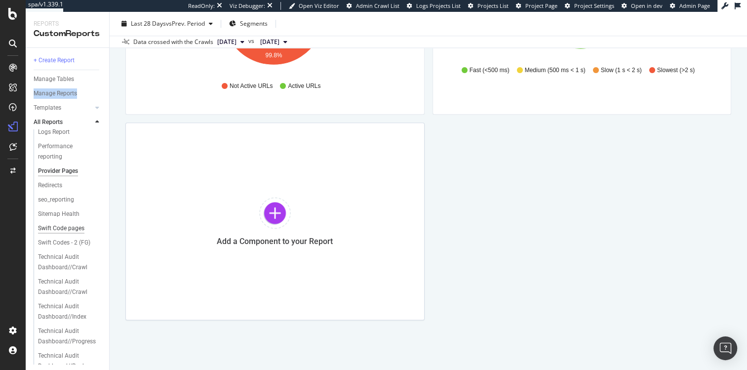
scroll to position [232, 0]
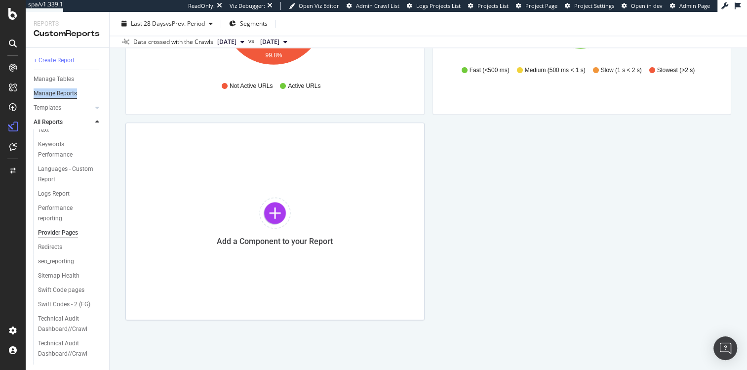
click at [71, 97] on div "Manage Reports" at bounding box center [55, 93] width 43 height 10
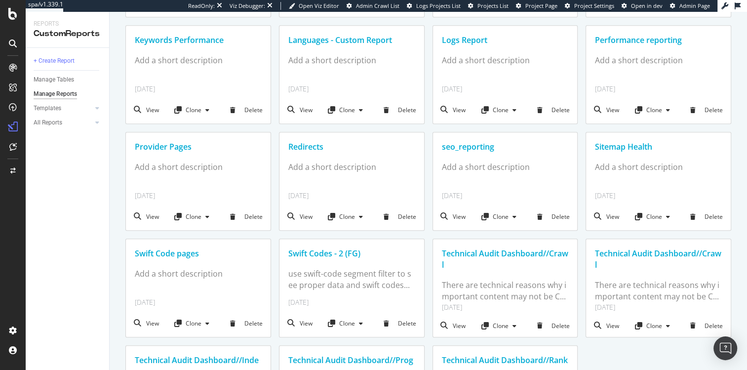
scroll to position [441, 0]
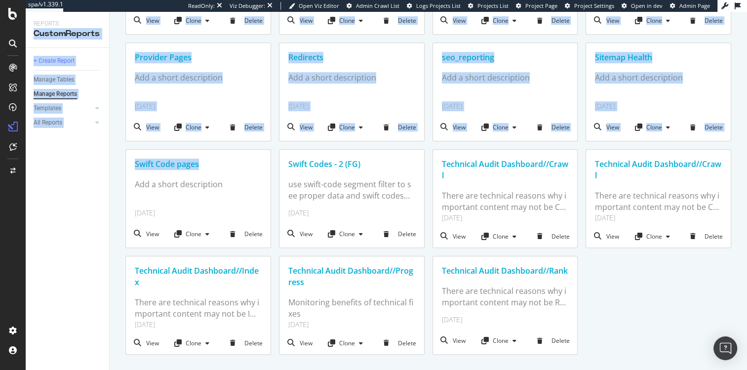
drag, startPoint x: 104, startPoint y: 20, endPoint x: 108, endPoint y: 180, distance: 159.9
click at [108, 180] on div "Reports CustomReports + Create Report Manage Tables Manage Reports Templates AI…" at bounding box center [68, 191] width 84 height 358
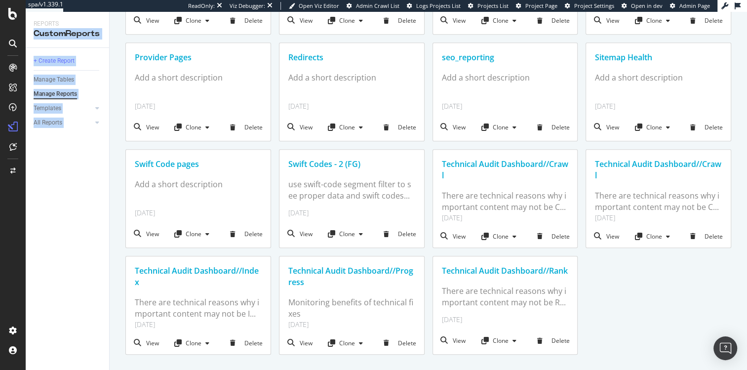
click at [108, 180] on div "+ Create Report Manage Tables Manage Reports Templates AI Bots in Search Busine…" at bounding box center [67, 209] width 83 height 322
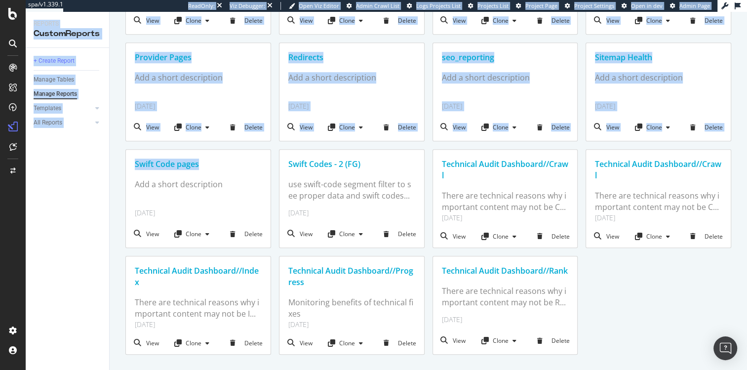
scroll to position [348, 0]
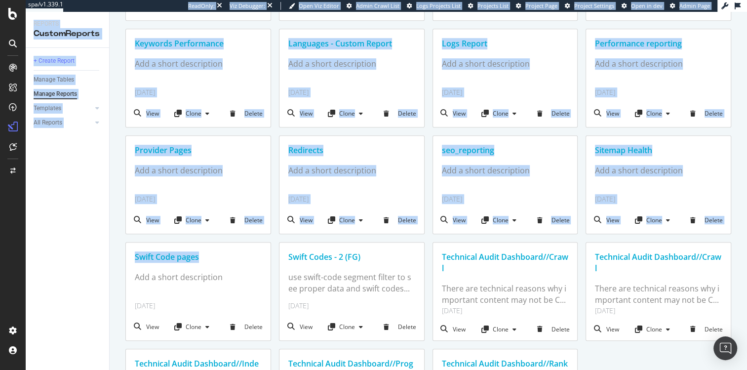
drag, startPoint x: 84, startPoint y: 20, endPoint x: 84, endPoint y: 5, distance: 14.8
click at [84, 5] on div "spa/v1.339.1 ReadOnly: Viz Debugger: Open Viz Editor Admin Crawl List Logs Proj…" at bounding box center [386, 185] width 721 height 370
click at [81, 16] on div "Reports CustomReports" at bounding box center [67, 30] width 83 height 36
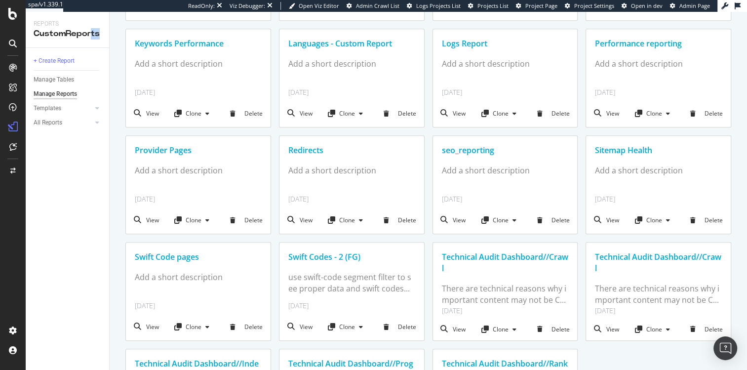
click at [89, 35] on div "Reports CustomReports" at bounding box center [67, 30] width 83 height 36
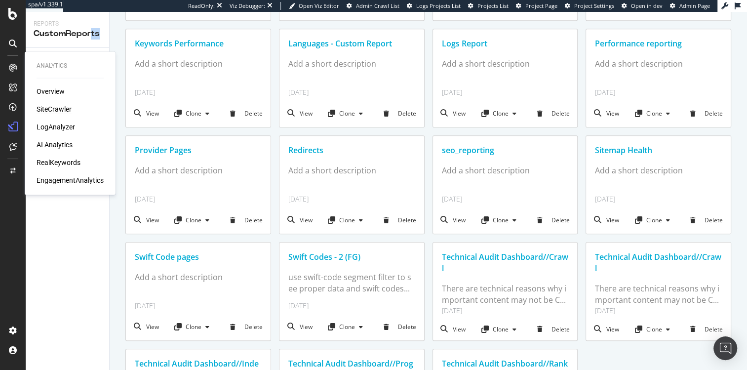
click at [56, 110] on div "SiteCrawler" at bounding box center [54, 109] width 35 height 10
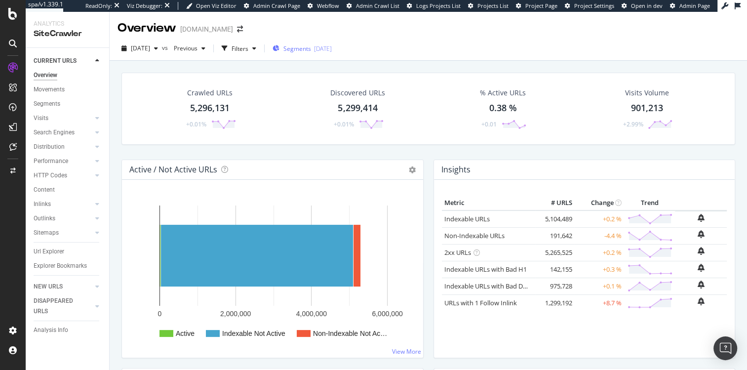
click at [311, 46] on span "Segments" at bounding box center [297, 48] width 28 height 8
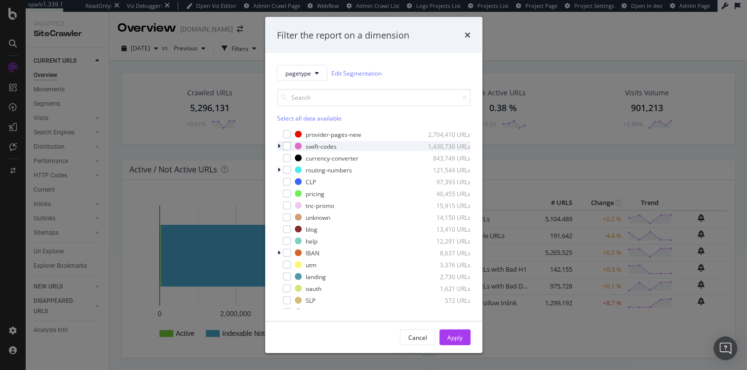
click at [318, 141] on div "swift-codes 1,430,730 URLs" at bounding box center [373, 146] width 193 height 10
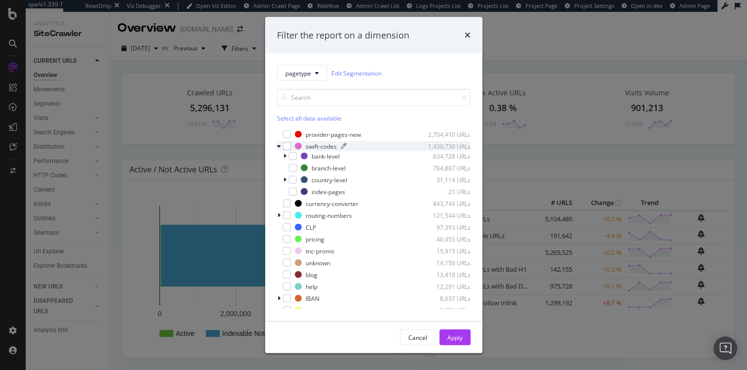
click at [317, 143] on div "swift-codes" at bounding box center [320, 146] width 31 height 8
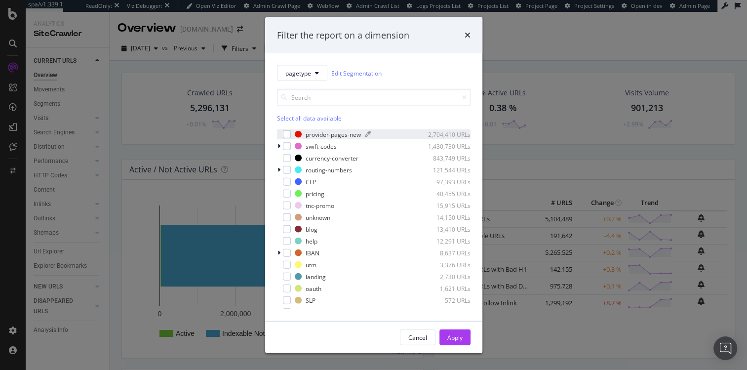
click at [314, 137] on div "provider-pages-new" at bounding box center [332, 134] width 55 height 8
click at [458, 330] on div "Apply" at bounding box center [454, 337] width 15 height 15
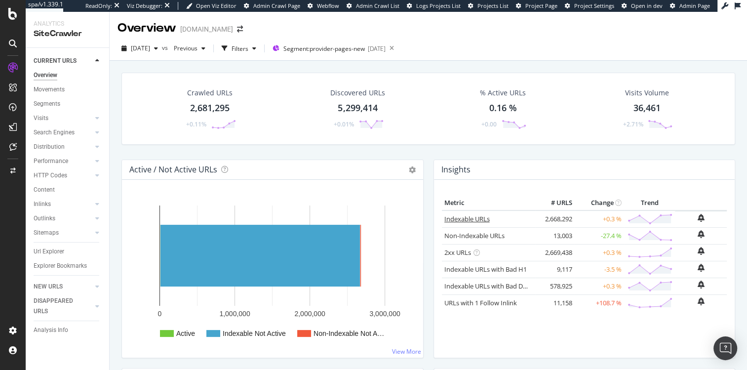
click at [458, 217] on link "Indexable URLs" at bounding box center [466, 218] width 45 height 9
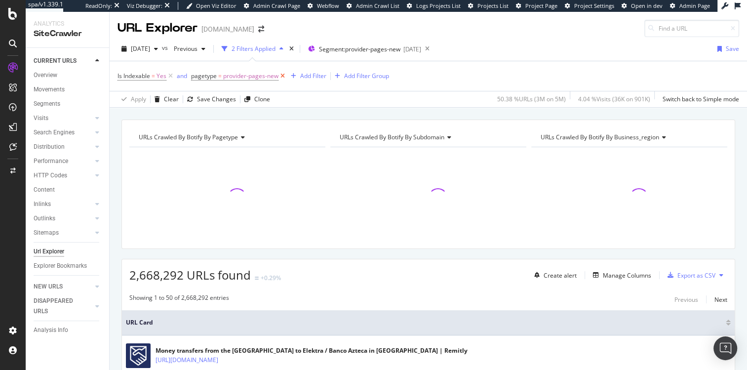
click at [284, 75] on icon at bounding box center [282, 76] width 8 height 10
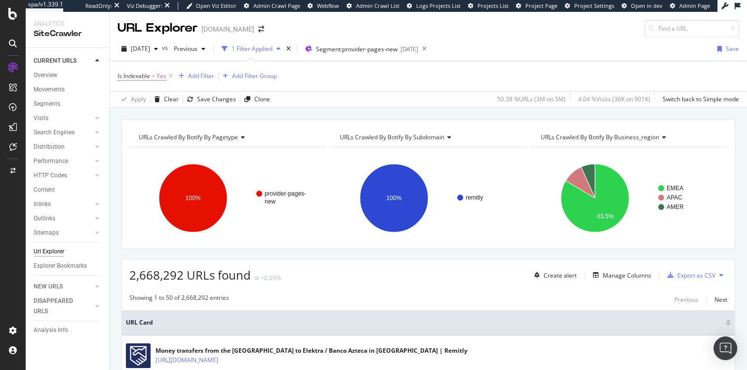
click at [149, 109] on div "URLs Crawled By Botify By pagetype Chart (by Value) Table Expand Export as CSV …" at bounding box center [428, 120] width 637 height 24
click at [151, 79] on span "Is Indexable = Yes" at bounding box center [141, 76] width 49 height 9
click at [219, 138] on div "Apply" at bounding box center [226, 135] width 15 height 8
click at [490, 75] on div "Is Indexable = Yes Add Filter Add Filter Group" at bounding box center [427, 76] width 621 height 30
click at [196, 78] on div "Add Filter" at bounding box center [201, 76] width 26 height 8
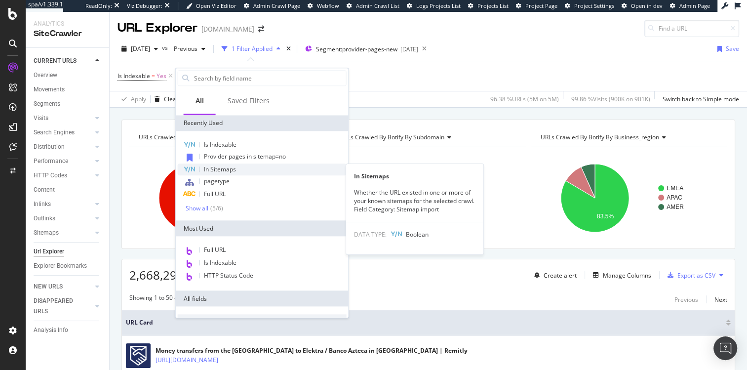
click at [242, 171] on div "In Sitemaps" at bounding box center [262, 169] width 169 height 12
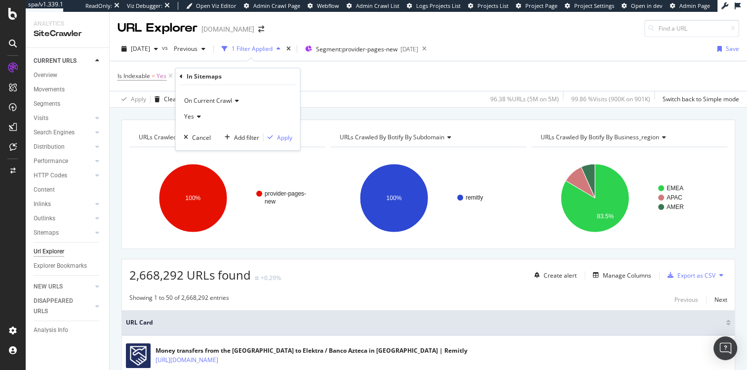
click at [197, 119] on div "Yes" at bounding box center [238, 117] width 109 height 16
click at [199, 153] on div "No" at bounding box center [239, 149] width 106 height 13
click at [283, 140] on div "Apply" at bounding box center [284, 137] width 15 height 8
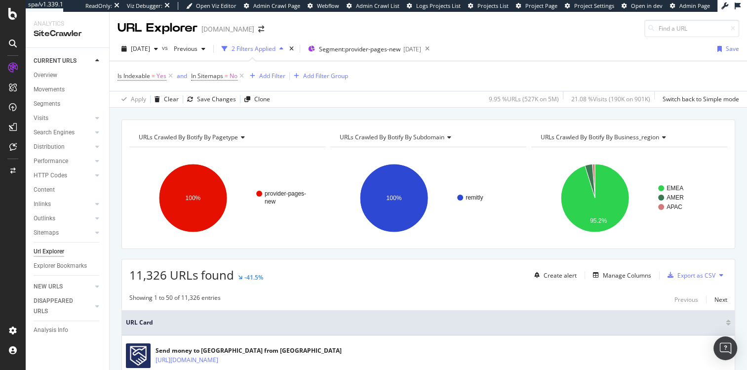
drag, startPoint x: 244, startPoint y: 75, endPoint x: 342, endPoint y: 80, distance: 98.3
click at [244, 75] on icon at bounding box center [241, 76] width 8 height 10
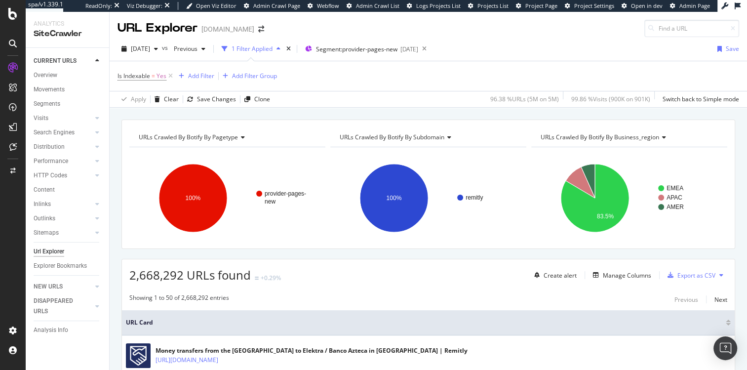
click at [421, 92] on div "Apply Clear Save Changes Clone 96.38 % URLs ( 5M on 5M ) 99.86 % Visits ( 900K …" at bounding box center [428, 99] width 637 height 16
click at [172, 75] on icon at bounding box center [170, 76] width 8 height 10
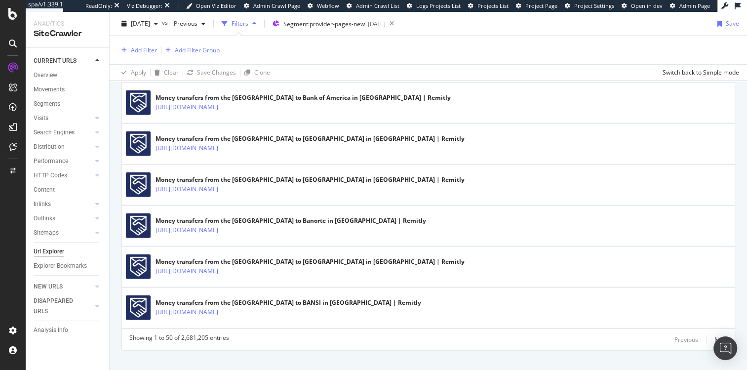
scroll to position [1979, 0]
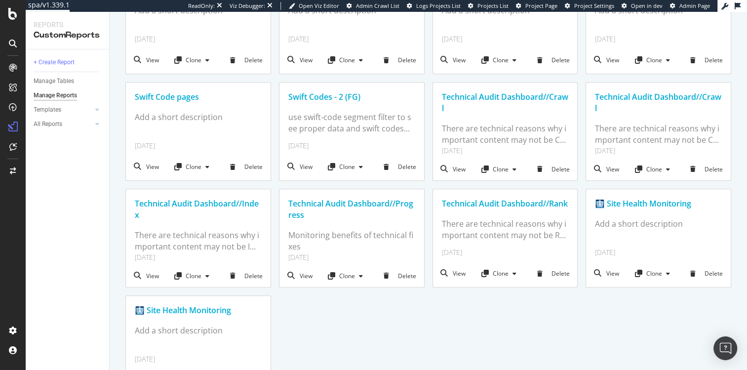
scroll to position [548, 0]
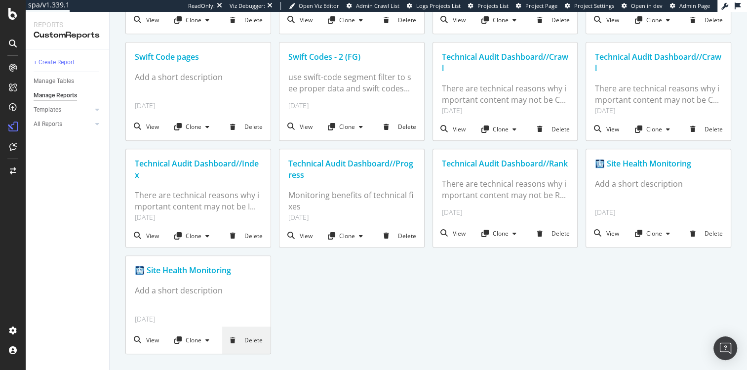
click at [252, 337] on div "Delete" at bounding box center [246, 339] width 48 height 27
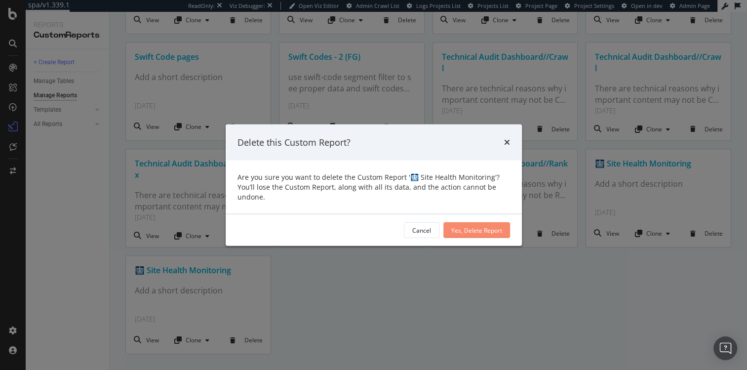
click at [486, 224] on div "Yes, Delete Report" at bounding box center [476, 230] width 51 height 15
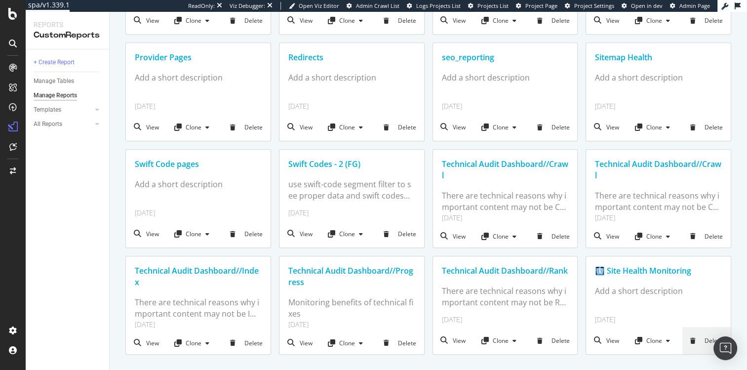
click at [696, 340] on div "Delete" at bounding box center [706, 340] width 48 height 27
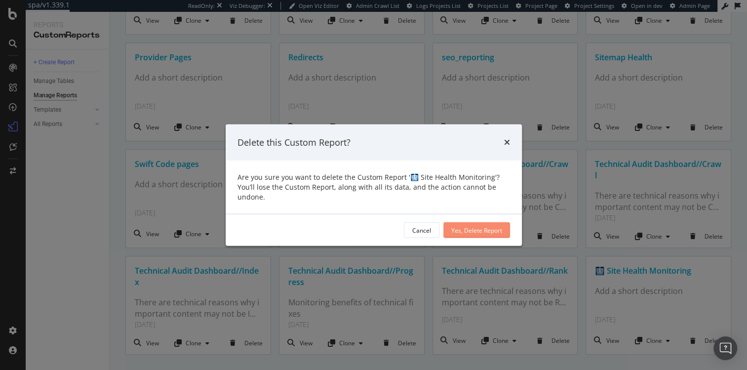
click at [482, 222] on button "Yes, Delete Report" at bounding box center [476, 230] width 67 height 16
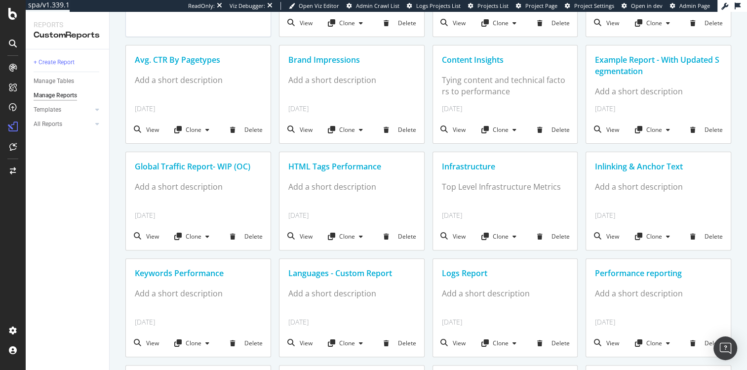
scroll to position [125, 0]
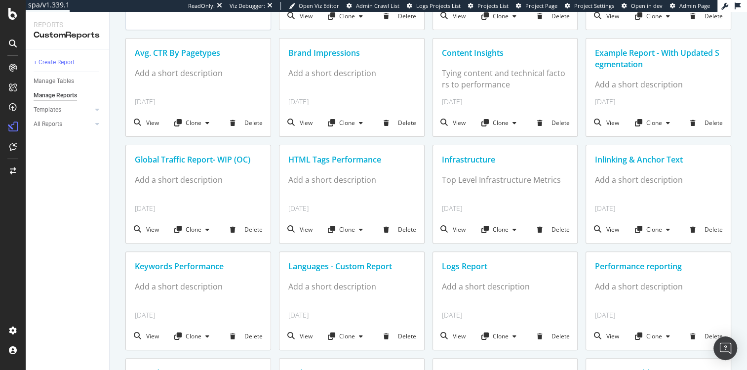
click at [617, 61] on div "Example Report - With Updated Segmentation" at bounding box center [658, 58] width 127 height 23
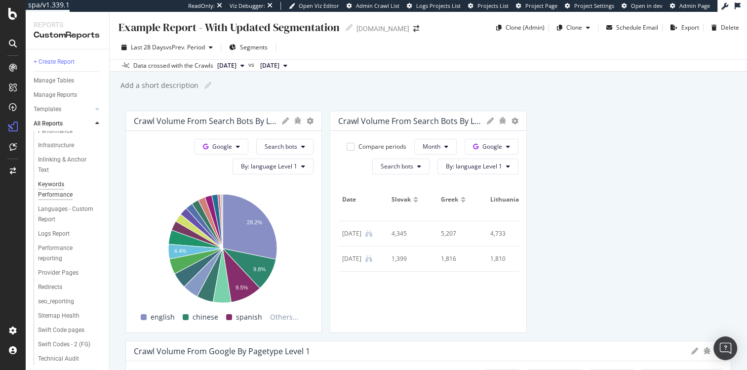
scroll to position [197, 0]
click at [61, 235] on div "Logs Report" at bounding box center [54, 230] width 32 height 10
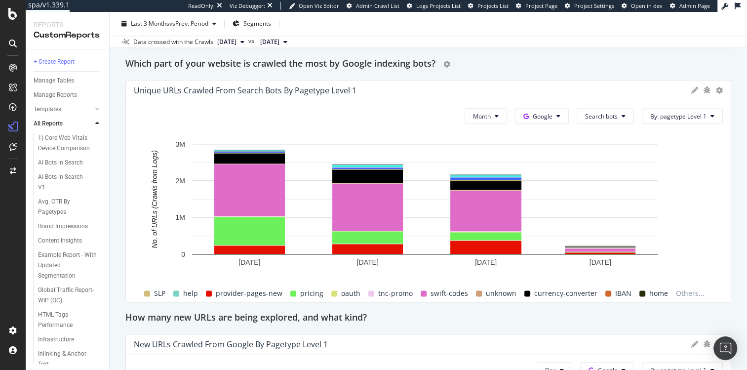
scroll to position [874, 0]
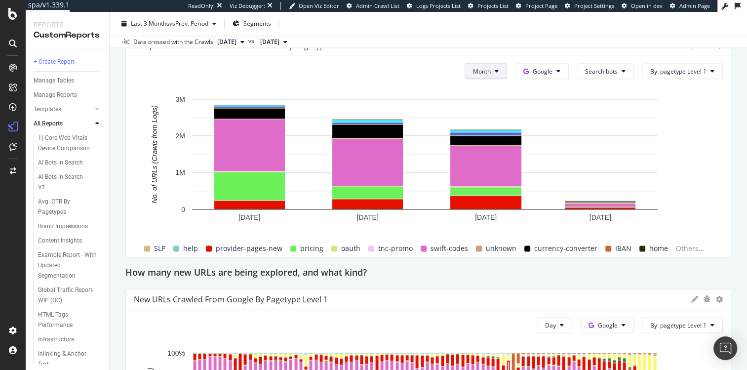
click at [482, 65] on button "Month" at bounding box center [485, 71] width 42 height 16
click at [384, 67] on div "Month Google Search bots By: pagetype Level 1" at bounding box center [428, 71] width 589 height 16
click at [528, 66] on button "Google" at bounding box center [542, 71] width 54 height 16
click at [376, 66] on div "Month Google Search bots By: pagetype Level 1" at bounding box center [428, 71] width 589 height 16
click at [610, 72] on span "Search bots" at bounding box center [601, 71] width 33 height 8
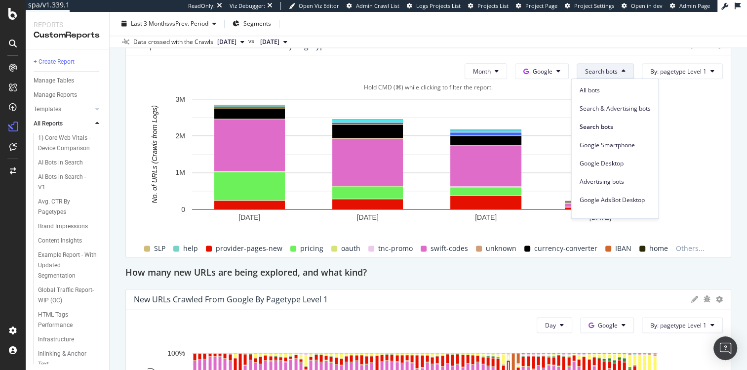
click at [697, 83] on div "Hold CMD (⌘) while clicking to filter the report." at bounding box center [428, 87] width 589 height 8
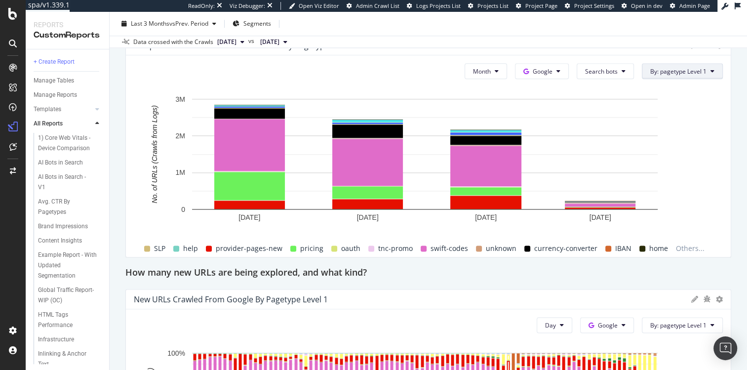
click at [688, 71] on span "By: pagetype Level 1" at bounding box center [678, 71] width 56 height 8
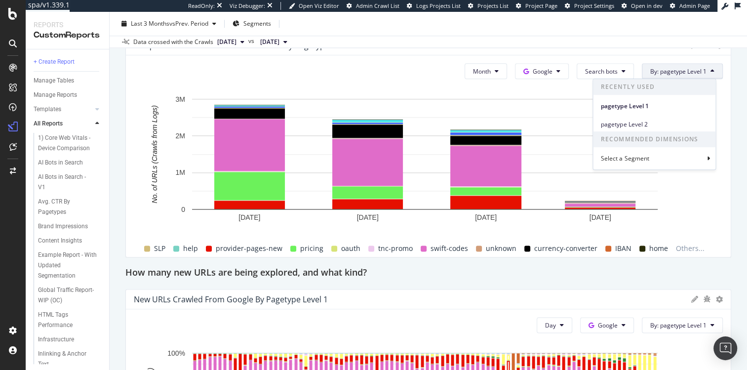
click at [730, 101] on div "Logs Report Logs Report [DOMAIN_NAME] Clone (Admin) Clone Email Scheduled Expor…" at bounding box center [428, 191] width 637 height 358
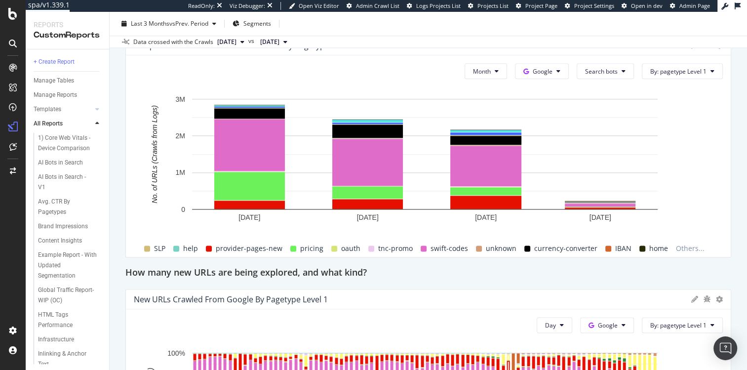
click at [287, 40] on icon at bounding box center [285, 42] width 4 height 6
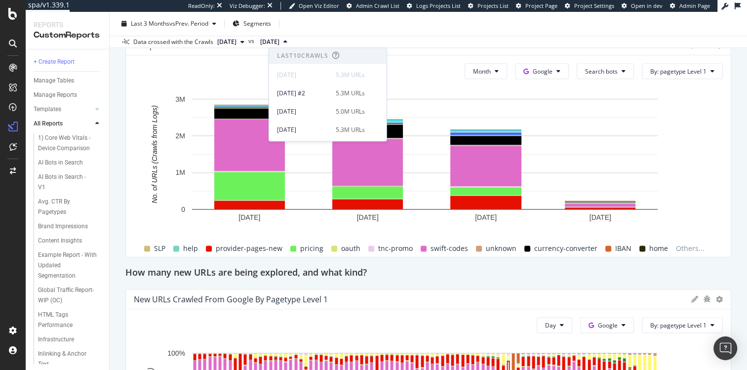
click at [287, 40] on icon at bounding box center [285, 42] width 4 height 6
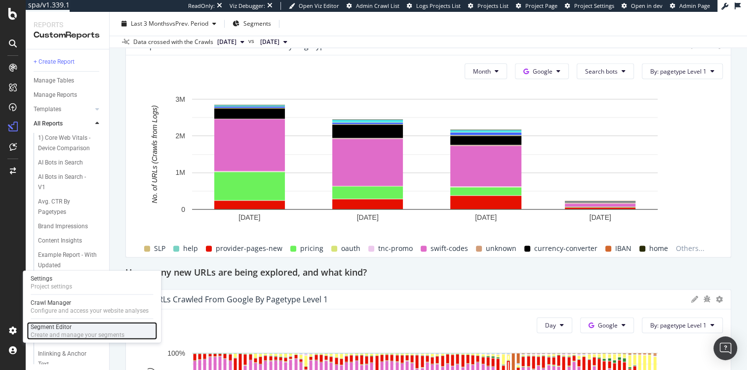
click at [66, 334] on div "Create and manage your segments" at bounding box center [78, 335] width 94 height 8
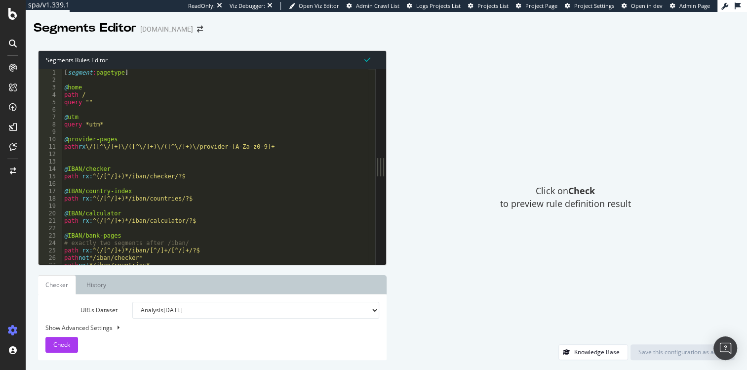
drag, startPoint x: 240, startPoint y: 166, endPoint x: 547, endPoint y: 174, distance: 307.0
click at [547, 174] on div "Segments Rules Editor 1 2 3 4 5 6 7 8 9 10 11 12 13 14 15 16 17 18 19 20 21 22 …" at bounding box center [386, 204] width 721 height 329
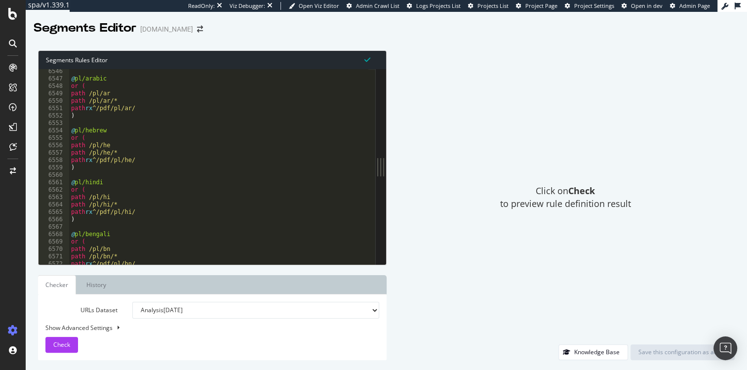
scroll to position [15973, 0]
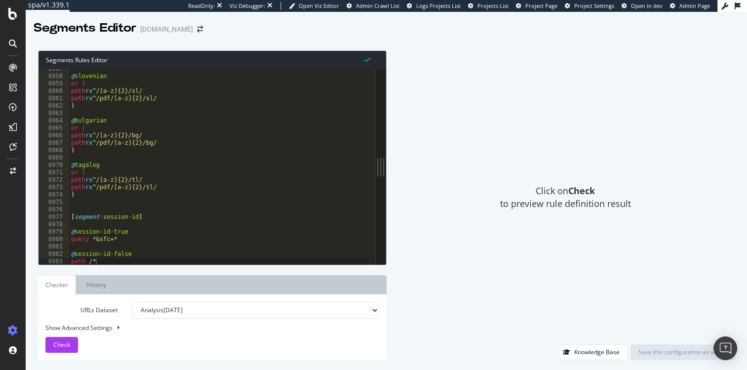
click at [178, 252] on div "@ slovenian or ( path rx ^/[a-z]{2}/sl/ path rx ^/pdf/[a-z]{2}/sl/ ) @ bulgaria…" at bounding box center [218, 170] width 299 height 210
type textarea "path /*"
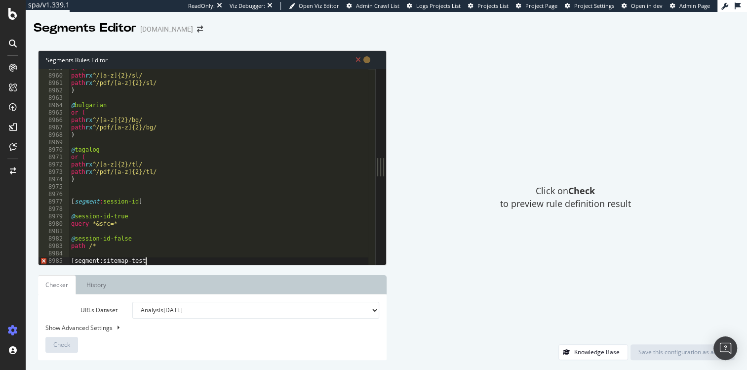
scroll to position [0, 5]
type textarea "[segment:sitemap-test]"
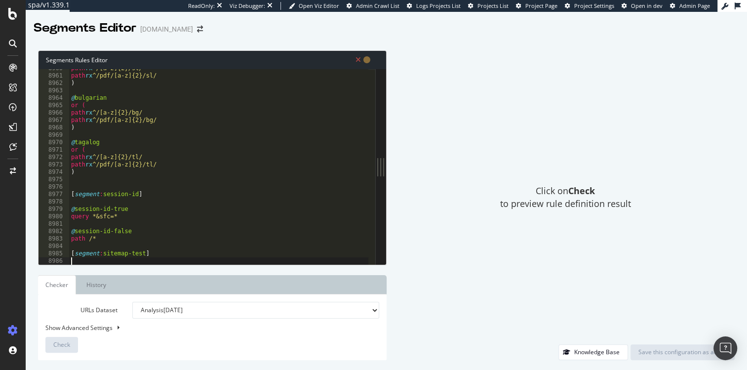
scroll to position [0, 0]
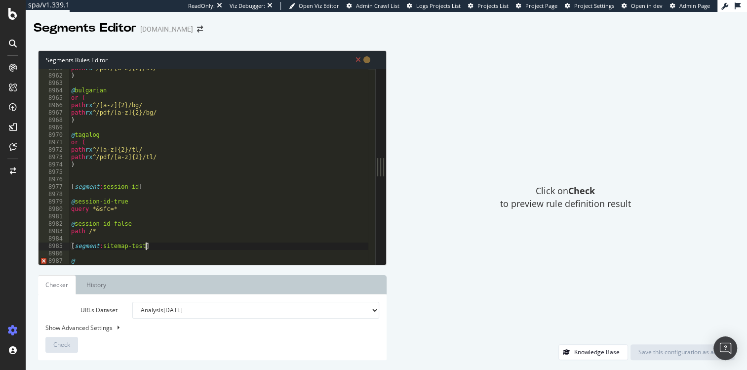
click at [145, 247] on div "path rx ^/pdf/[a-z]{2}/sl/ ) @ bulgarian or ( path rx ^/[a-z]{2}/bg/ path rx ^/…" at bounding box center [218, 170] width 299 height 210
type textarea "[segment:sitemap-experiment]"
click at [180, 249] on div "path rx ^/pdf/[a-z]{2}/sl/ ) @ bulgarian or ( path rx ^/[a-z]{2}/bg/ path rx ^/…" at bounding box center [218, 170] width 299 height 210
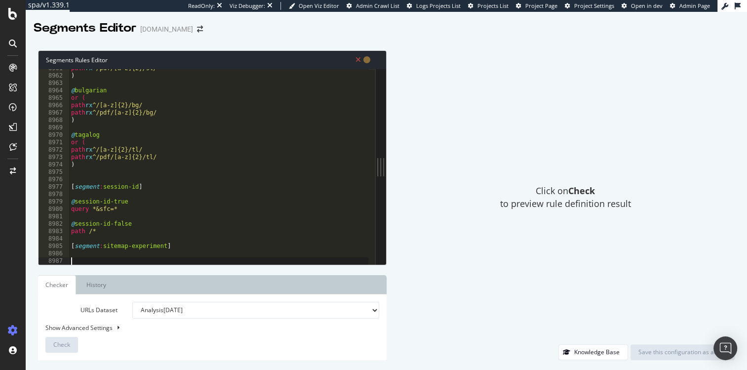
click at [168, 246] on div "path rx ^/pdf/[a-z]{2}/sl/ ) @ bulgarian or ( path rx ^/[a-z]{2}/bg/ path rx ^/…" at bounding box center [218, 170] width 299 height 210
type textarea "[segment:sitemap-experiment]"
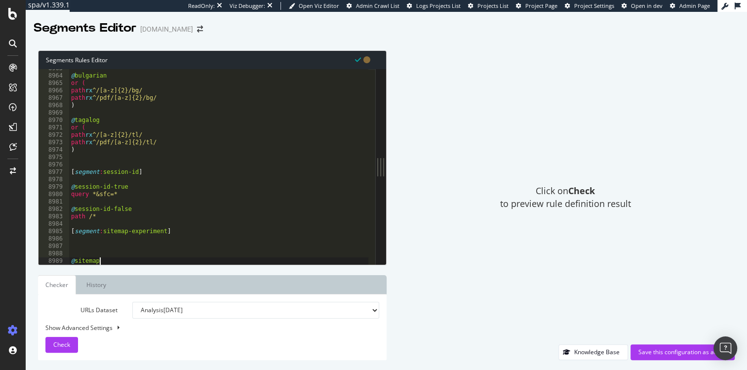
scroll to position [0, 1]
type textarea "@sitemap-included"
click at [90, 245] on div "@ bulgarian or ( path rx ^/[a-z]{2}/bg/ path rx ^/pdf/[a-z]{2}/bg/ ) @ tagalog …" at bounding box center [218, 170] width 299 height 210
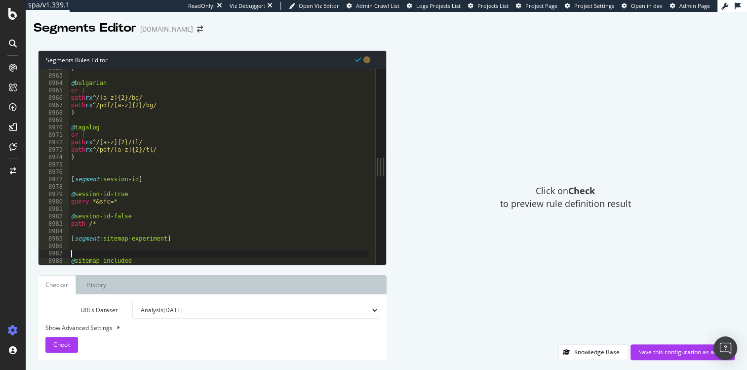
type textarea "@sitemap-included"
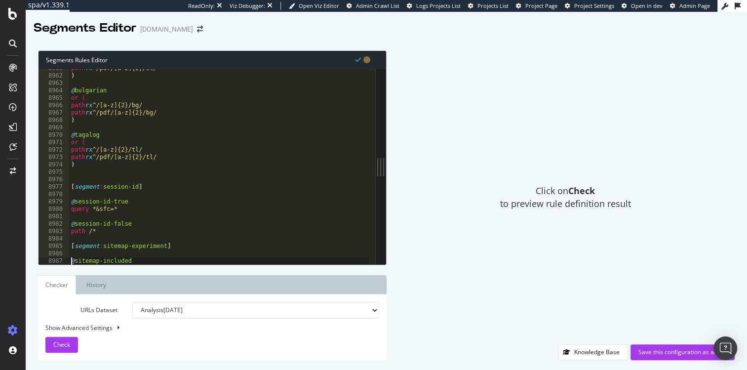
click at [148, 260] on div "path rx ^/pdf/[a-z]{2}/sl/ ) @ bulgarian or ( path rx ^/[a-z]{2}/bg/ path rx ^/…" at bounding box center [218, 170] width 299 height 210
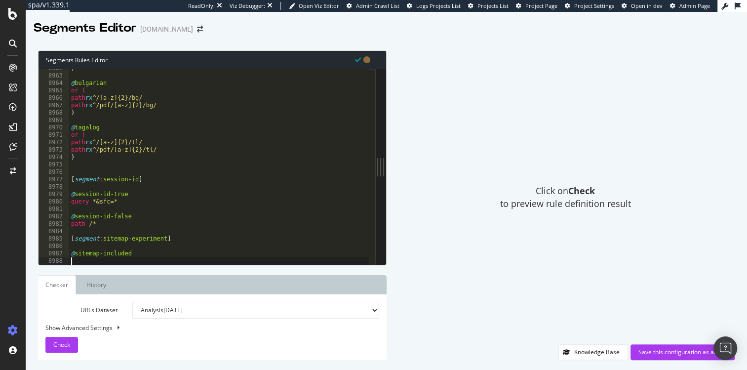
paste textarea "path rx:^/[a-z]{2}/zh/providers-([GEOGRAPHIC_DATA]|[GEOGRAPHIC_DATA]|[GEOGRAPHI…"
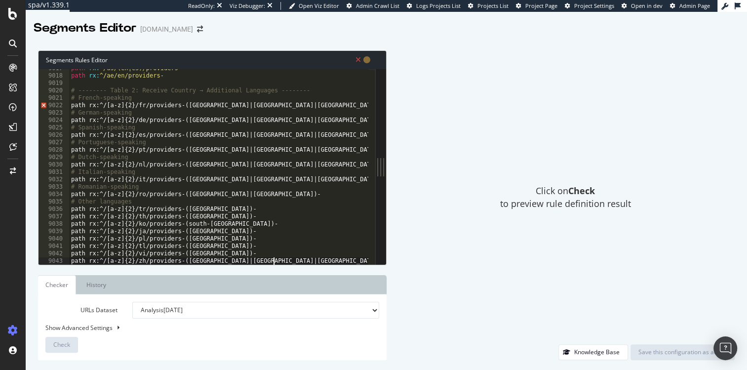
click at [151, 213] on div "path rx : ^/us/(en|es)/providers- path rx : ^/ae/en/providers- # -------- Table…" at bounding box center [604, 166] width 1070 height 203
click at [87, 110] on div "path rx : ^/us/(en|es)/providers- path rx : ^/ae/en/providers- # -------- Table…" at bounding box center [604, 166] width 1070 height 203
click at [89, 105] on div "path rx : ^/us/(en|es)/providers- path rx : ^/ae/en/providers- # -------- Table…" at bounding box center [604, 166] width 1070 height 203
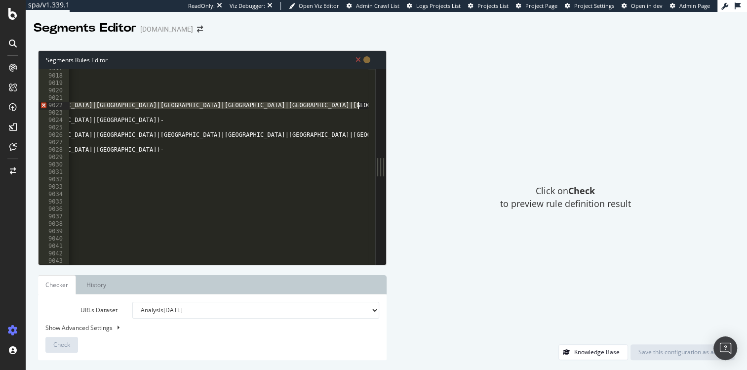
drag, startPoint x: 231, startPoint y: 103, endPoint x: 412, endPoint y: 105, distance: 180.6
click at [413, 105] on div "Segments Rules Editor path rx:^/[a-z]{2}/fr/providers-([GEOGRAPHIC_DATA]|[GEOGR…" at bounding box center [386, 204] width 721 height 329
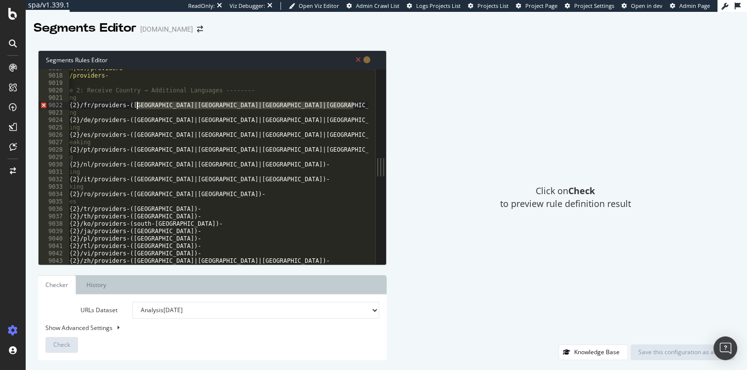
scroll to position [0, 0]
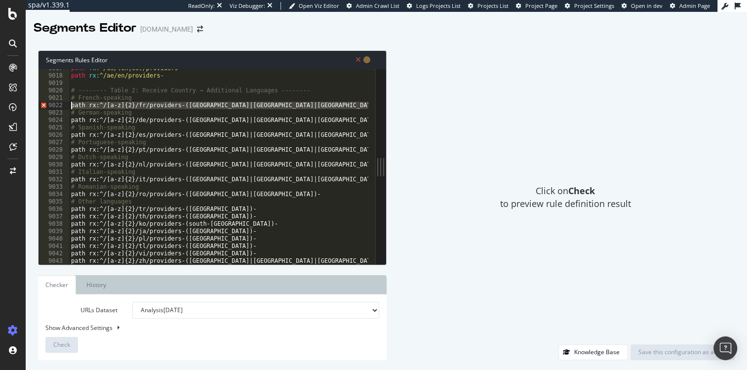
drag, startPoint x: 354, startPoint y: 105, endPoint x: 53, endPoint y: 104, distance: 301.0
click at [53, 104] on div "# French-speaking 9017 9018 9019 9020 9021 9022 9023 9024 9025 9026 9027 9028 9…" at bounding box center [206, 166] width 337 height 195
click at [130, 109] on div "path rx : ^/us/(en|es)/providers- path rx : ^/ae/en/providers- # -------- Table…" at bounding box center [604, 166] width 1070 height 203
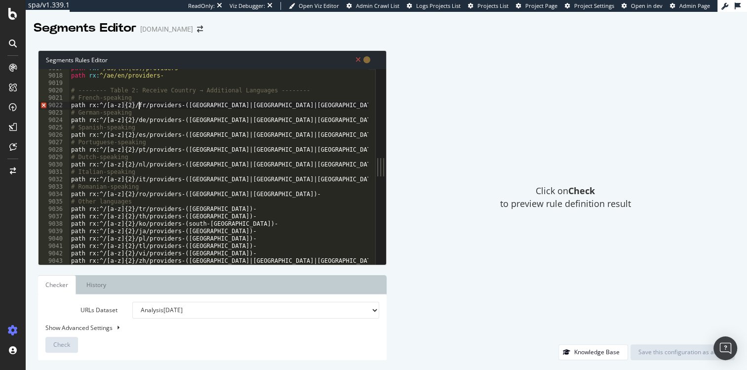
click at [139, 105] on div "path rx : ^/us/(en|es)/providers- path rx : ^/ae/en/providers- # -------- Table…" at bounding box center [604, 166] width 1070 height 203
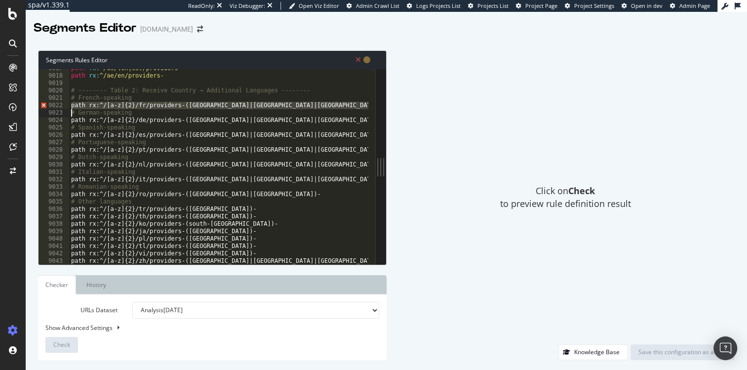
click at [139, 105] on div "path rx : ^/us/(en|es)/providers- path rx : ^/ae/en/providers- # -------- Table…" at bounding box center [604, 166] width 1070 height 203
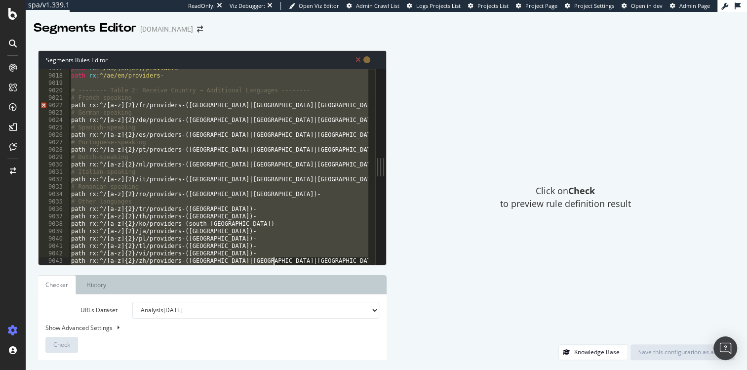
click at [128, 105] on div "path rx : ^/us/(en|es)/providers- path rx : ^/ae/en/providers- # -------- Table…" at bounding box center [604, 166] width 1070 height 203
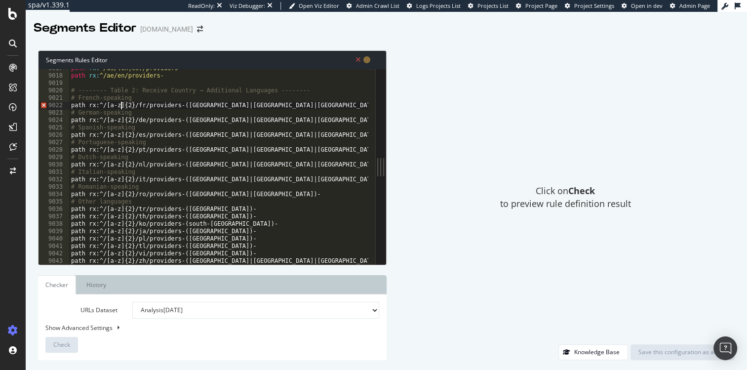
click at [122, 108] on div "path rx : ^/us/(en|es)/providers- path rx : ^/ae/en/providers- # -------- Table…" at bounding box center [604, 166] width 1070 height 203
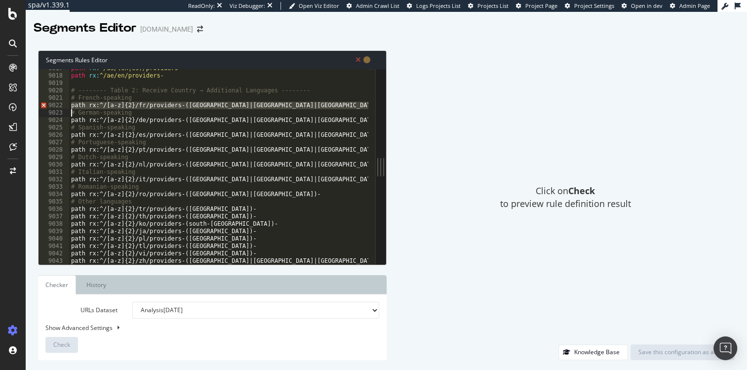
click at [122, 108] on div "path rx : ^/us/(en|es)/providers- path rx : ^/ae/en/providers- # -------- Table…" at bounding box center [604, 166] width 1070 height 203
click at [114, 109] on div "path rx : ^/us/(en|es)/providers- path rx : ^/ae/en/providers- # -------- Table…" at bounding box center [604, 166] width 1070 height 203
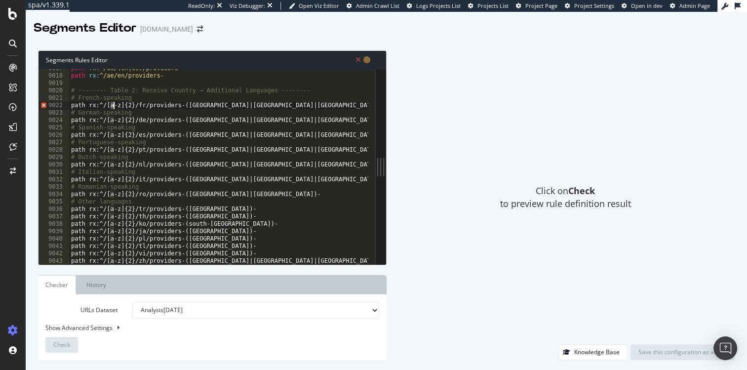
click at [114, 109] on div "path rx : ^/us/(en|es)/providers- path rx : ^/ae/en/providers- # -------- Table…" at bounding box center [604, 166] width 1070 height 203
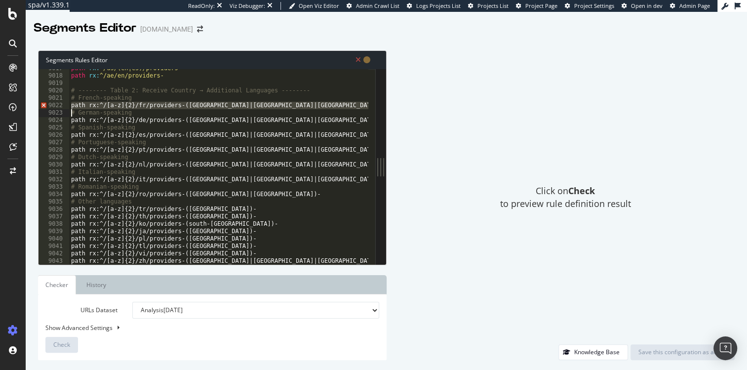
click at [136, 108] on div "path rx : ^/us/(en|es)/providers- path rx : ^/ae/en/providers- # -------- Table…" at bounding box center [604, 166] width 1070 height 203
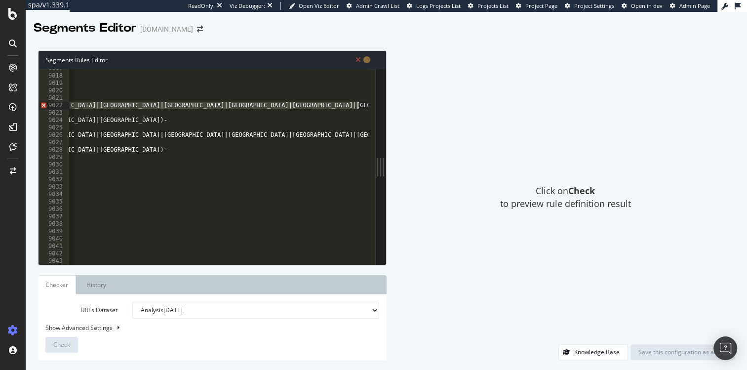
scroll to position [0, 770]
drag, startPoint x: 125, startPoint y: 107, endPoint x: 413, endPoint y: 106, distance: 288.2
click at [413, 106] on div "Segments Rules Editor path rx:^/[a-z]{2}/fr/providers-([GEOGRAPHIC_DATA]|[GEOGR…" at bounding box center [386, 204] width 721 height 329
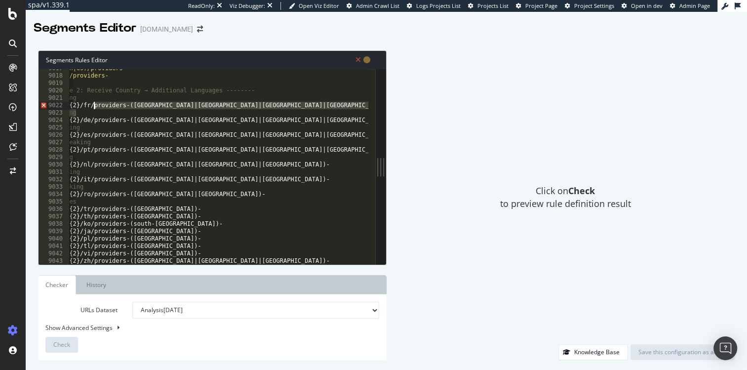
scroll to position [0, 0]
drag, startPoint x: 152, startPoint y: 112, endPoint x: 20, endPoint y: 108, distance: 132.8
click at [20, 108] on div "spa/v1.339.1 ReadOnly: Viz Debugger: Open Viz Editor Admin Crawl List Logs Proj…" at bounding box center [373, 185] width 747 height 370
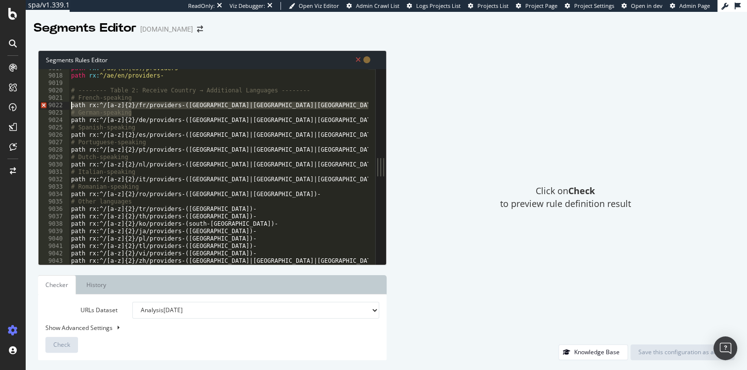
click at [187, 113] on div "path rx : ^/us/(en|es)/providers- path rx : ^/ae/en/providers- # -------- Table…" at bounding box center [604, 166] width 1070 height 203
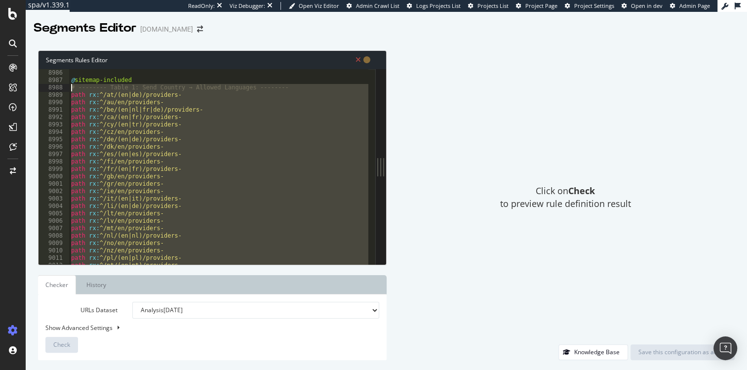
drag, startPoint x: 278, startPoint y: 254, endPoint x: 68, endPoint y: 89, distance: 267.4
click at [68, 89] on div "# German-speaking 8986 8987 8988 8989 8990 8991 8992 8993 8994 8995 8996 8997 8…" at bounding box center [206, 166] width 337 height 195
type textarea "# -------- Table 1: Send Country → Allowed Languages -------- path rx:^/at/(en|…"
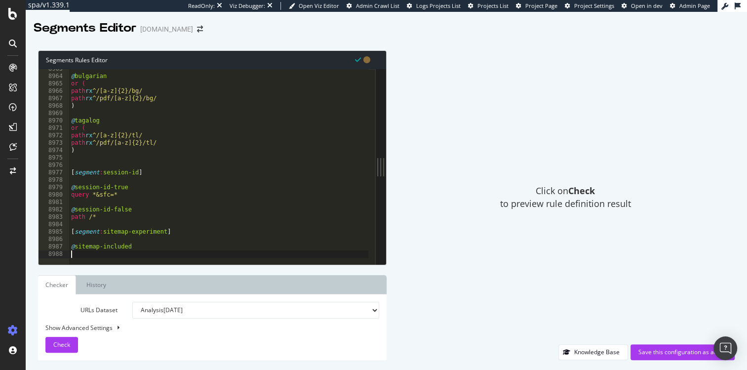
scroll to position [15973, 0]
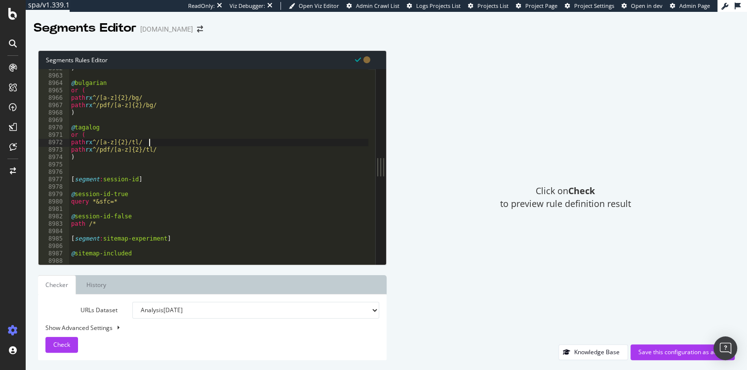
click at [201, 140] on div ") @ bulgarian or ( path rx ^/[a-z]{2}/bg/ path rx ^/pdf/[a-z]{2}/bg/ ) @ tagalo…" at bounding box center [218, 170] width 299 height 210
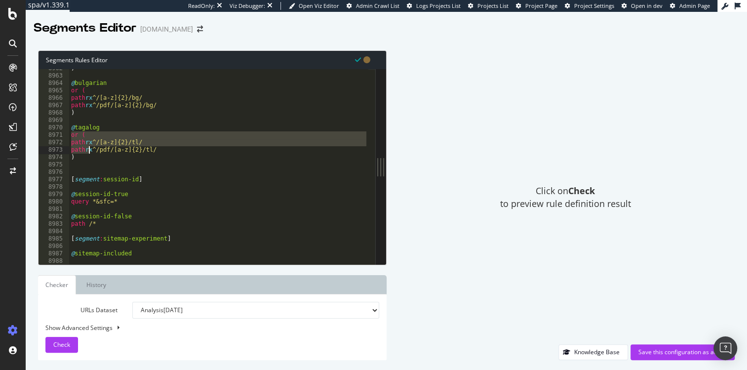
drag, startPoint x: 71, startPoint y: 137, endPoint x: 91, endPoint y: 155, distance: 27.3
click at [91, 155] on div ") @ bulgarian or ( path rx ^/[a-z]{2}/bg/ path rx ^/pdf/[a-z]{2}/bg/ ) @ tagalo…" at bounding box center [218, 170] width 299 height 210
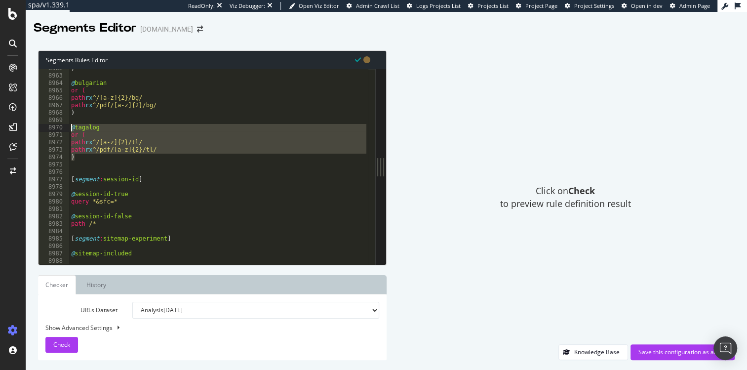
drag, startPoint x: 91, startPoint y: 157, endPoint x: 70, endPoint y: 131, distance: 33.3
click at [70, 131] on div ") @ bulgarian or ( path rx ^/[a-z]{2}/bg/ path rx ^/pdf/[a-z]{2}/bg/ ) @ tagalo…" at bounding box center [218, 170] width 299 height 210
type textarea "@tagalog or ("
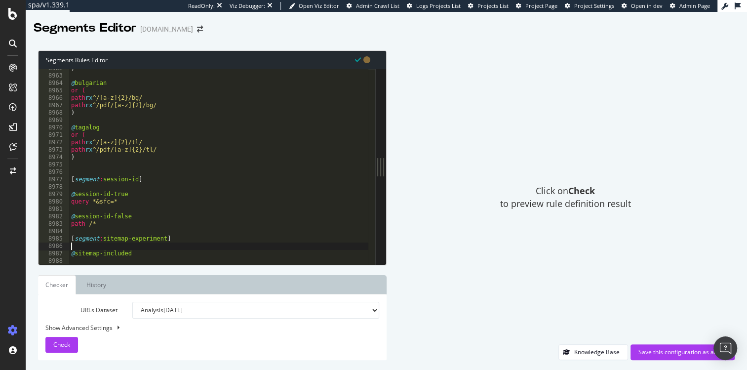
click at [290, 247] on div ") @ bulgarian or ( path rx ^/[a-z]{2}/bg/ path rx ^/pdf/[a-z]{2}/bg/ ) @ tagalo…" at bounding box center [218, 170] width 299 height 210
click at [132, 254] on div ") @ bulgarian or ( path rx ^/[a-z]{2}/bg/ path rx ^/pdf/[a-z]{2}/bg/ ) @ tagalo…" at bounding box center [218, 170] width 299 height 210
type textarea "@sitemap/included"
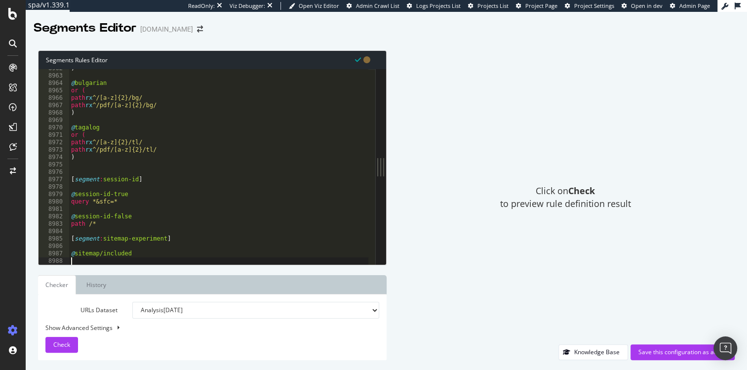
click at [107, 259] on div ") @ bulgarian or ( path rx ^/[a-z]{2}/bg/ path rx ^/pdf/[a-z]{2}/bg/ ) @ tagalo…" at bounding box center [218, 170] width 299 height 210
paste textarea ")"
type textarea ")"
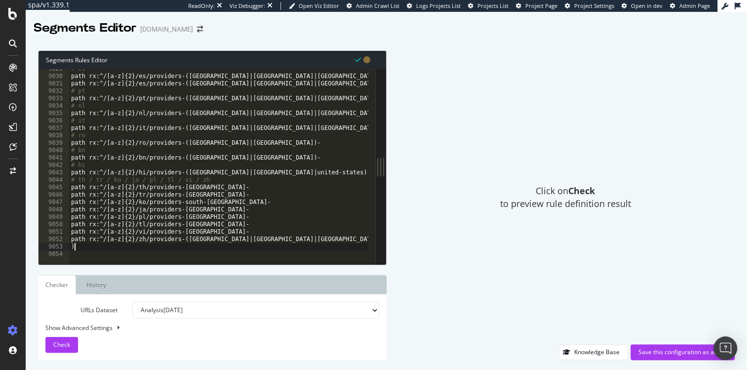
click at [503, 252] on div "Click on Check to preview rule definition result" at bounding box center [565, 197] width 338 height 294
click at [193, 308] on select "Analysis [DATE] Analysis [DATE] #2 Analysis [DATE] Analysis [DATE] Analysis [DA…" at bounding box center [255, 309] width 246 height 17
click at [132, 301] on select "Analysis [DATE] Analysis [DATE] #2 Analysis [DATE] Analysis [DATE] Analysis [DA…" at bounding box center [255, 309] width 246 height 17
click at [64, 347] on span "Check" at bounding box center [61, 344] width 17 height 8
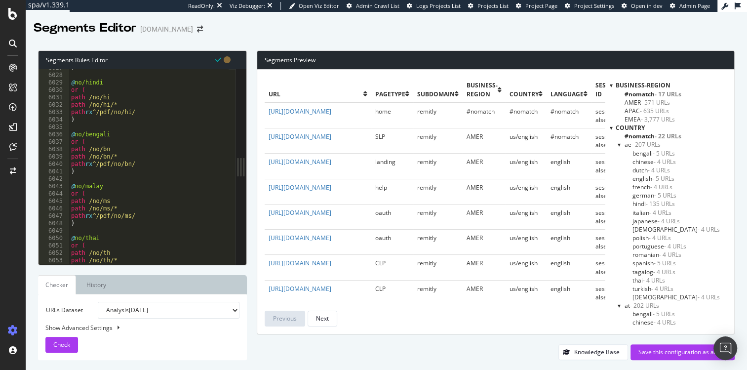
scroll to position [10762, 0]
click at [612, 84] on div at bounding box center [610, 85] width 3 height 8
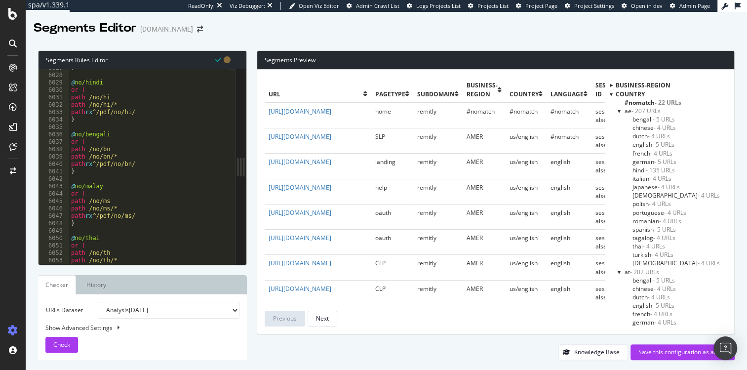
click at [612, 94] on div at bounding box center [610, 94] width 3 height 8
click at [620, 103] on div at bounding box center [618, 102] width 3 height 8
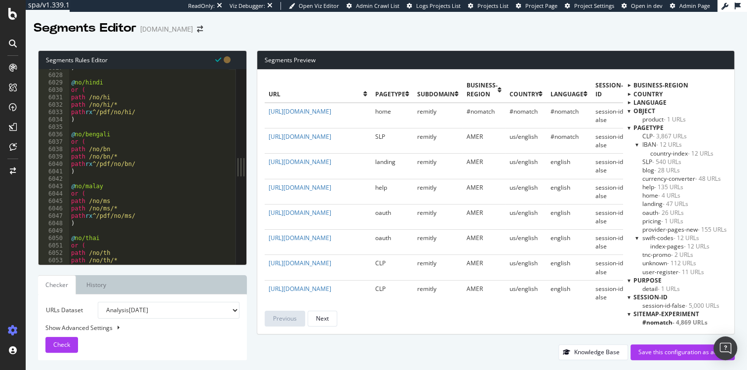
click at [627, 128] on div at bounding box center [628, 127] width 3 height 8
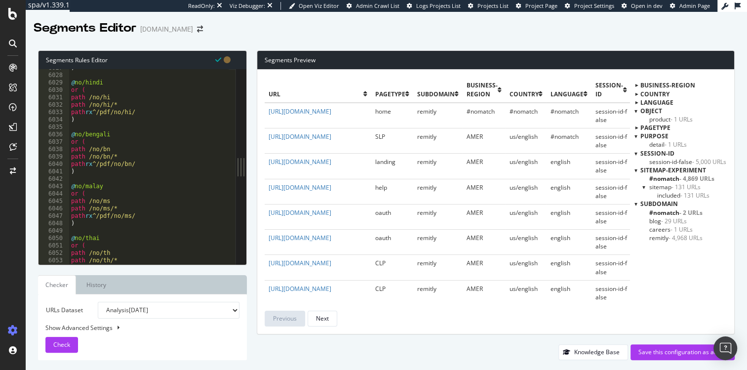
click at [671, 194] on span "included - 131 URLs" at bounding box center [683, 195] width 52 height 8
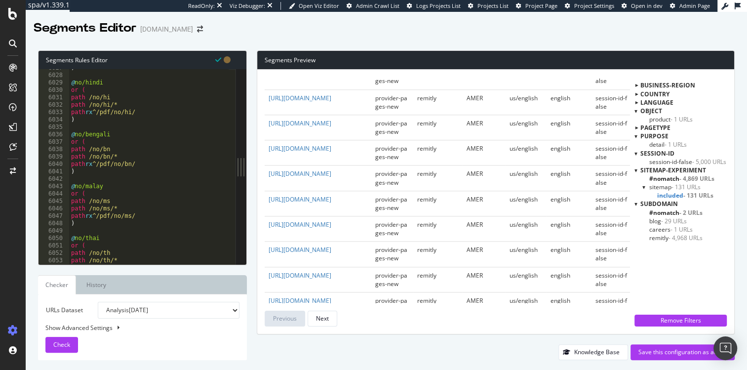
scroll to position [733, 0]
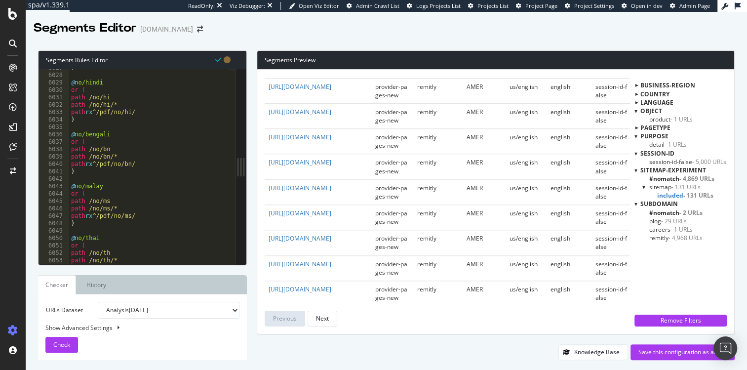
click at [636, 203] on div at bounding box center [635, 203] width 3 height 8
click at [637, 154] on div at bounding box center [635, 153] width 3 height 8
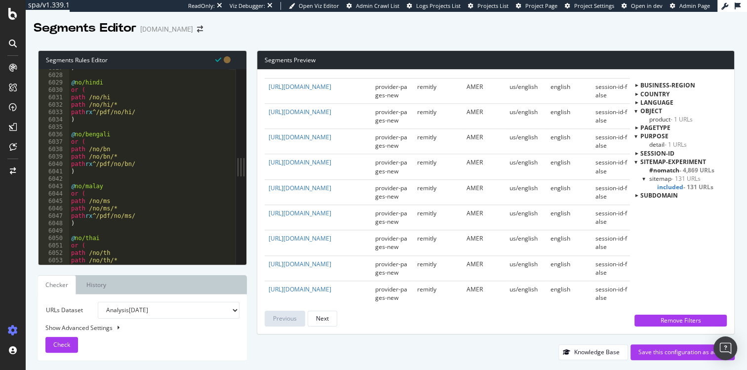
click at [636, 136] on div at bounding box center [635, 136] width 3 height 8
click at [635, 109] on div at bounding box center [635, 111] width 3 height 8
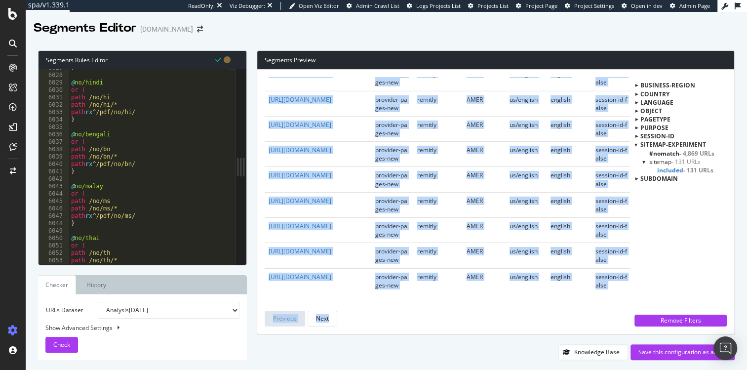
scroll to position [3120, 0]
drag, startPoint x: 260, startPoint y: 79, endPoint x: 608, endPoint y: 313, distance: 418.9
click at [608, 313] on div "url pagetype subdomain business-region country language session-id sitemap-expe…" at bounding box center [495, 202] width 477 height 264
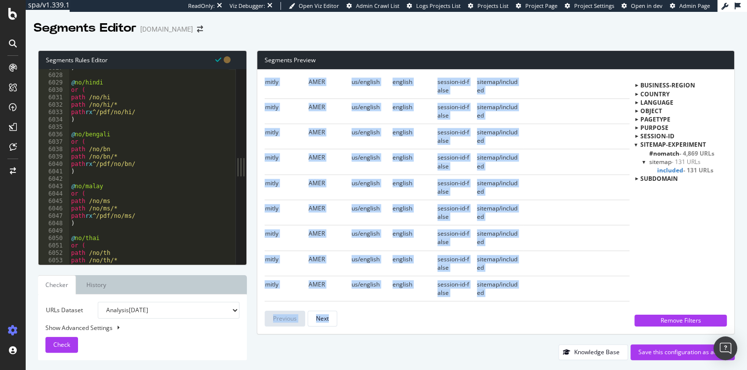
scroll to position [0, 159]
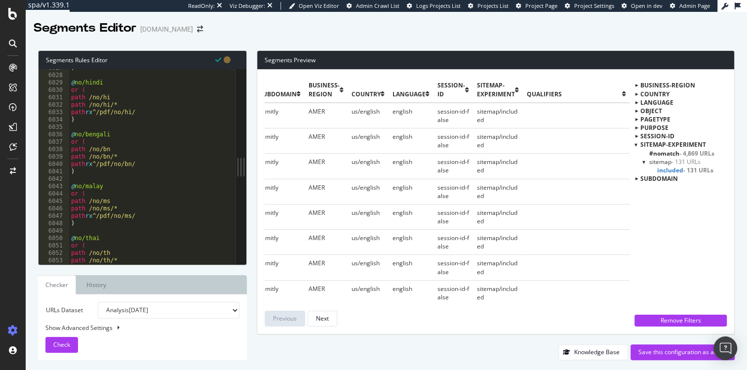
click at [676, 160] on span "- 131 URLs" at bounding box center [685, 161] width 29 height 8
click at [672, 145] on span "sitemap-experiment" at bounding box center [673, 144] width 66 height 8
click at [651, 144] on span "sitemap-experiment" at bounding box center [673, 144] width 66 height 8
click at [644, 160] on div at bounding box center [644, 161] width 4 height 8
click at [644, 160] on div at bounding box center [643, 161] width 8 height 4
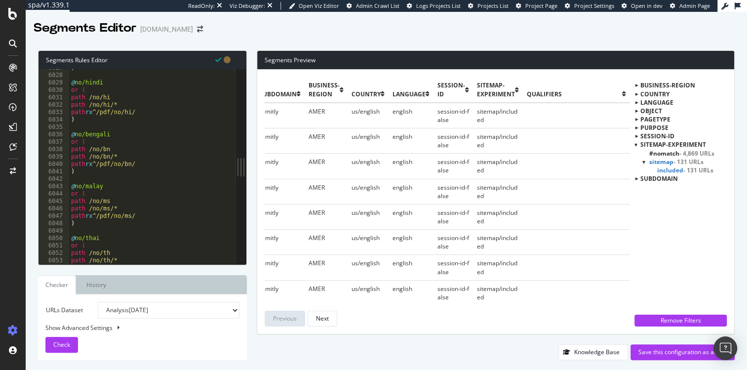
click at [664, 152] on span "#nomatch - 4,869 URLs" at bounding box center [681, 153] width 65 height 8
click at [665, 145] on span "sitemap-experiment" at bounding box center [673, 144] width 66 height 8
drag, startPoint x: 399, startPoint y: 332, endPoint x: 407, endPoint y: 332, distance: 7.4
click at [399, 332] on div "url pagetype subdomain business-region country language session-id sitemap-expe…" at bounding box center [495, 202] width 477 height 264
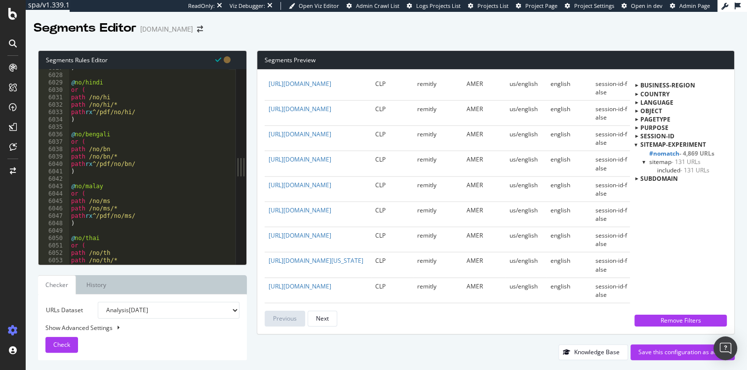
scroll to position [2037, 0]
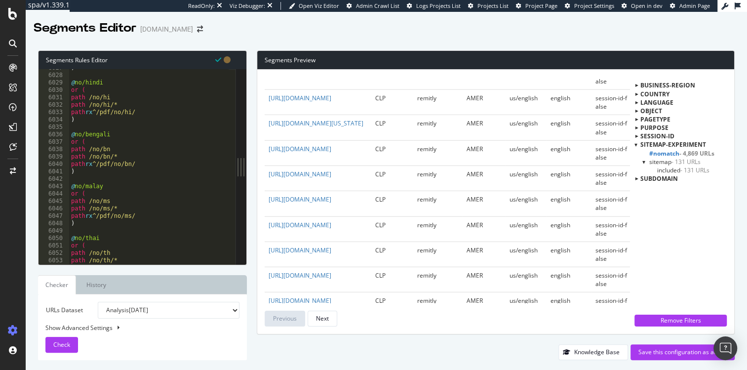
click at [86, 327] on div "Show Advanced Settings" at bounding box center [135, 327] width 194 height 8
select select "5000"
select select "100"
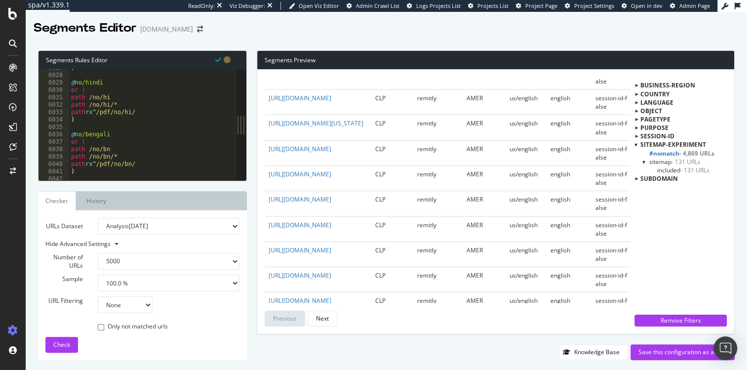
click at [121, 306] on select "None Equal to Not equal to Starts with Doesn't start with Ends with Doesn't end…" at bounding box center [125, 304] width 55 height 17
select select "contains"
click at [98, 296] on select "None Equal to Not equal to Starts with Doesn't start with Ends with Doesn't end…" at bounding box center [125, 304] width 55 height 17
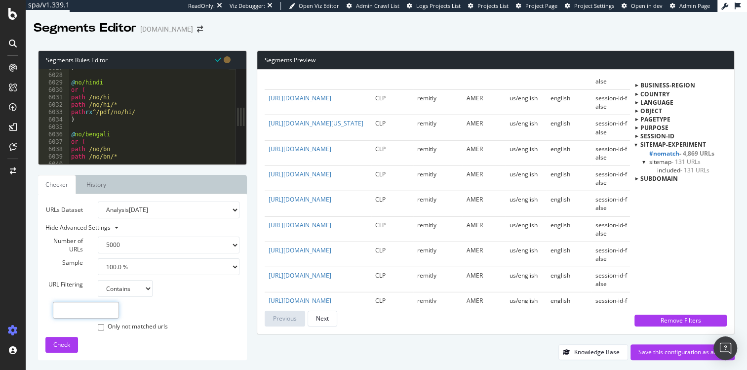
click at [105, 312] on input "text" at bounding box center [86, 309] width 66 height 17
type input "providers"
click at [66, 344] on span "Check" at bounding box center [61, 344] width 17 height 8
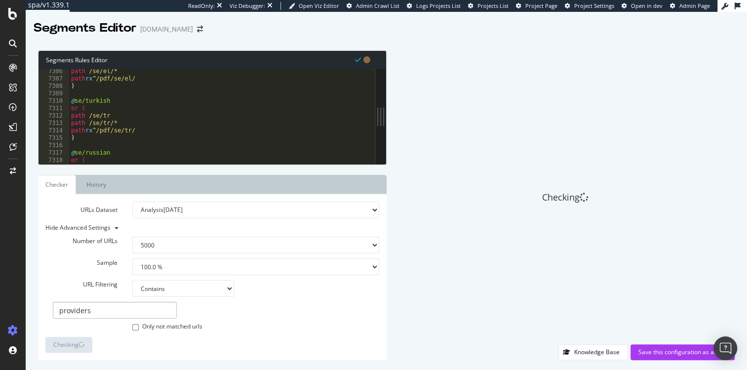
scroll to position [16080, 0]
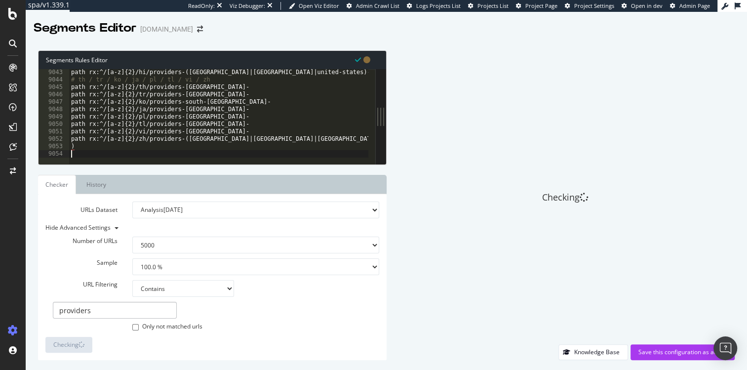
click at [108, 153] on div "path rx:^/[a-z]{2}/hi/providers-([GEOGRAPHIC_DATA]|[GEOGRAPHIC_DATA]|united-sta…" at bounding box center [341, 120] width 544 height 103
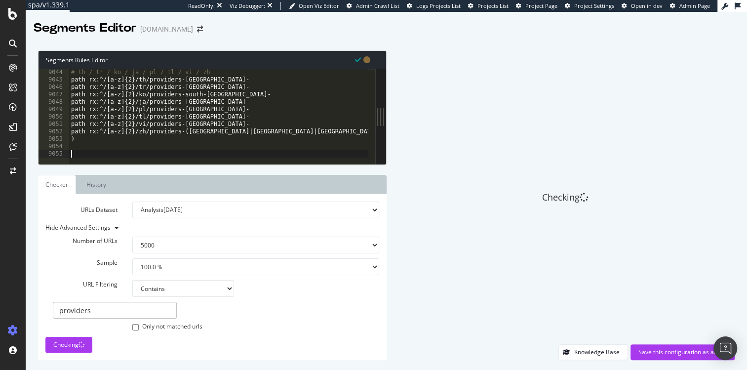
paste textarea "path /providers/*"
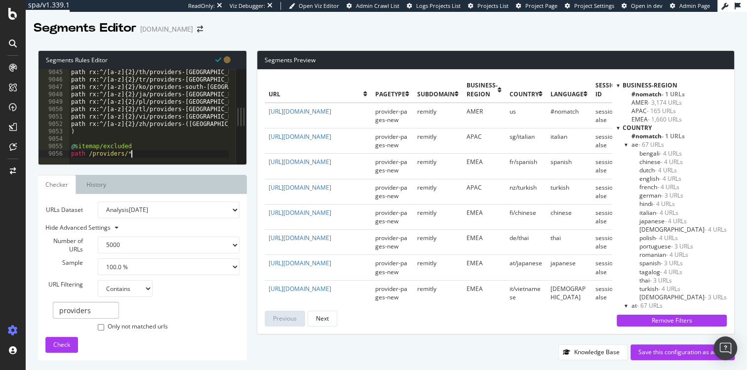
click at [63, 340] on span "Check" at bounding box center [61, 344] width 17 height 8
drag, startPoint x: 244, startPoint y: 119, endPoint x: 163, endPoint y: 117, distance: 80.9
click at [163, 117] on div "path /providers/* 9045 9046 9047 9048 9049 9050 9051 9052 9053 9054 9055 9056 p…" at bounding box center [142, 116] width 208 height 95
drag, startPoint x: 374, startPoint y: 91, endPoint x: 408, endPoint y: 91, distance: 34.5
click at [408, 91] on th "pagetype" at bounding box center [392, 89] width 42 height 25
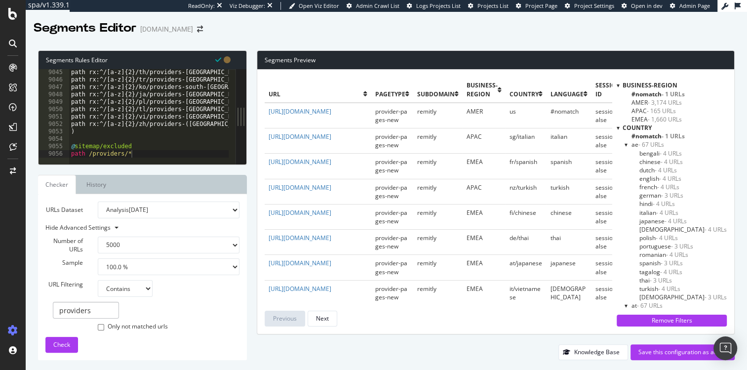
click at [397, 92] on span "pagetype" at bounding box center [390, 94] width 30 height 8
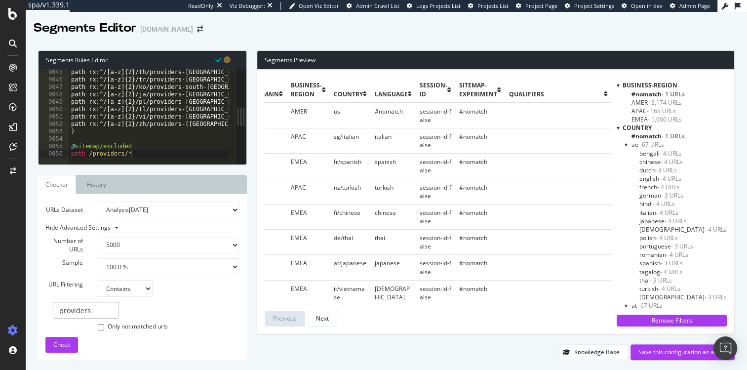
click at [616, 127] on div at bounding box center [617, 127] width 3 height 8
click at [617, 84] on div at bounding box center [618, 85] width 3 height 8
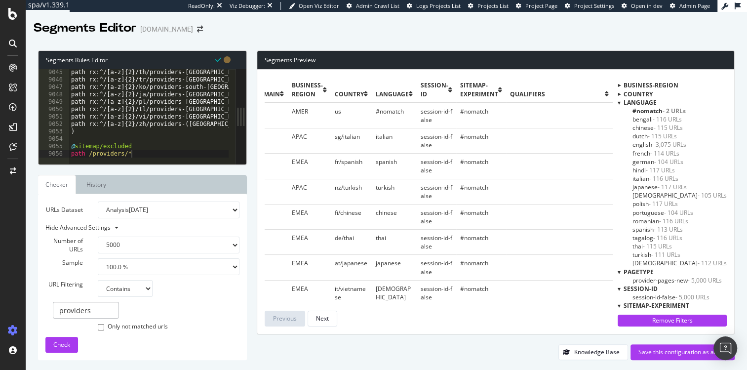
click at [617, 102] on div at bounding box center [618, 102] width 3 height 8
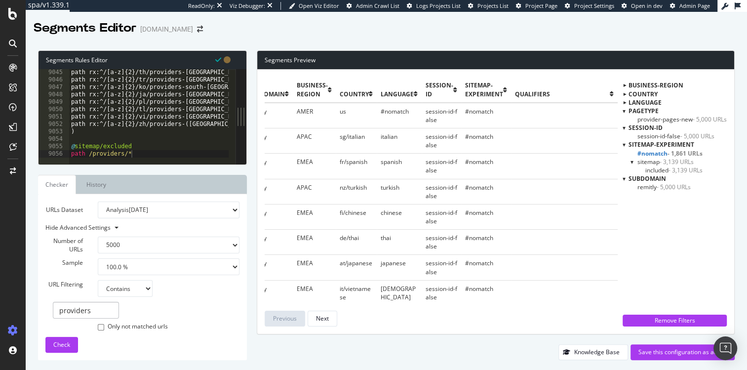
scroll to position [0, 172]
click at [683, 167] on span "- 3,139 URLs" at bounding box center [685, 170] width 34 height 8
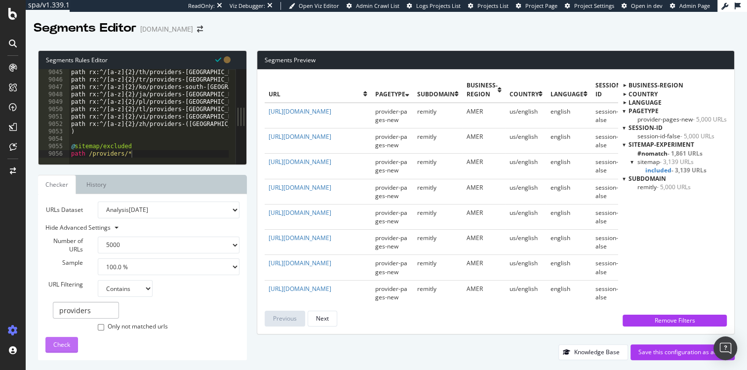
click at [56, 339] on div "Check" at bounding box center [61, 344] width 17 height 15
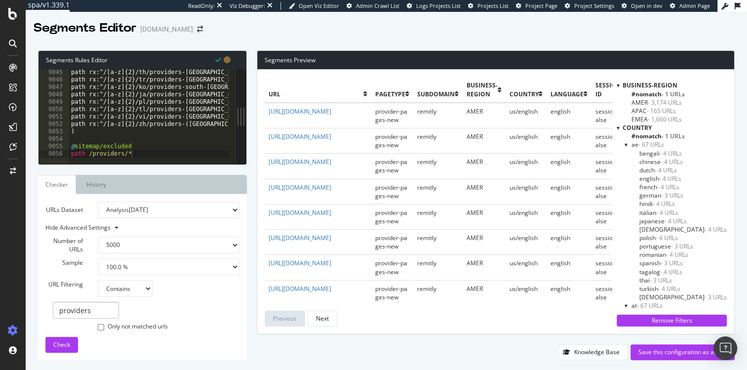
click at [616, 128] on div at bounding box center [617, 127] width 3 height 8
click at [617, 84] on div at bounding box center [617, 85] width 3 height 8
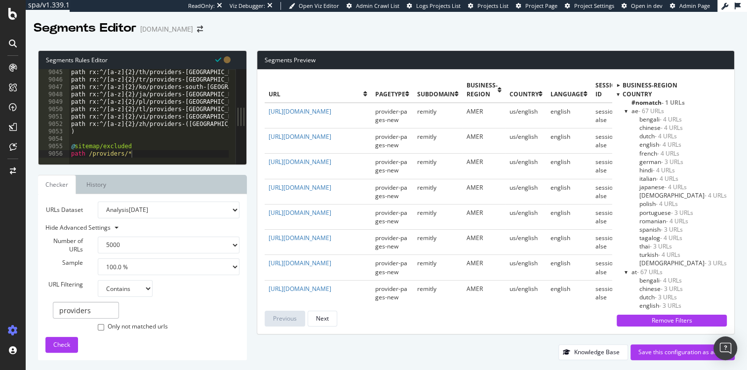
click at [617, 93] on div at bounding box center [617, 94] width 3 height 8
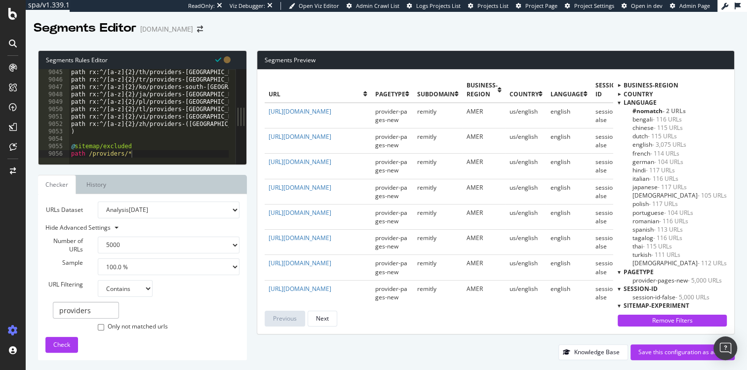
click at [617, 102] on div at bounding box center [618, 102] width 3 height 8
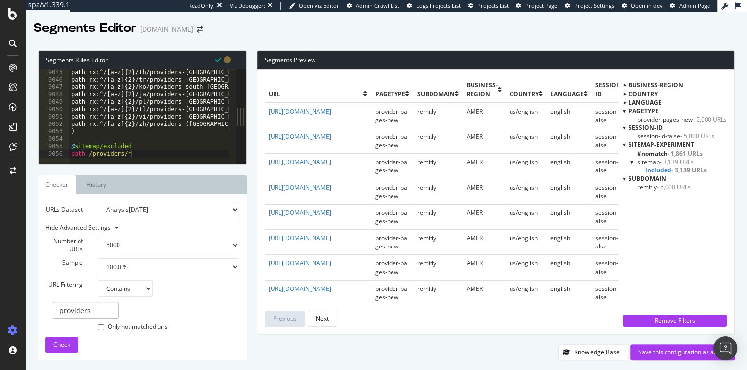
click at [623, 108] on div at bounding box center [623, 111] width 3 height 8
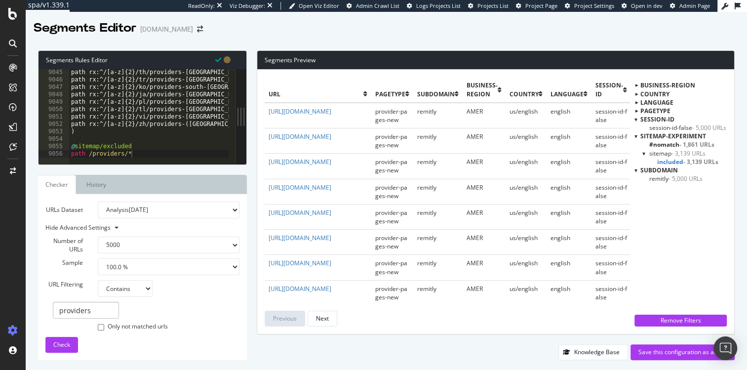
click at [636, 119] on div at bounding box center [635, 119] width 3 height 8
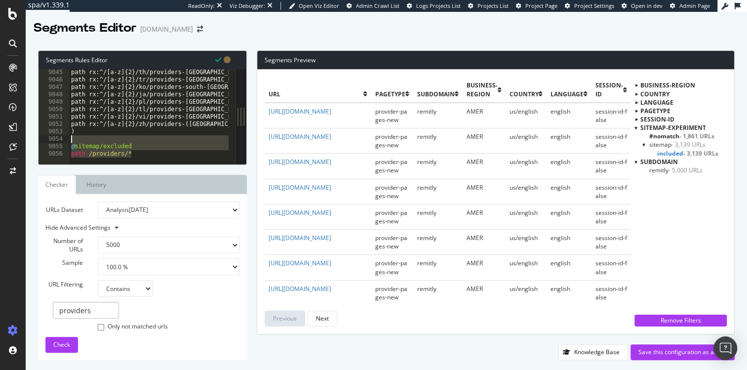
drag, startPoint x: 134, startPoint y: 153, endPoint x: 48, endPoint y: 142, distance: 86.6
click at [48, 142] on div "path /providers/* 9045 9046 9047 9048 9049 9050 9051 9052 9053 9054 9055 9056 p…" at bounding box center [136, 116] width 197 height 95
click at [94, 143] on div "path rx:^/[a-z]{2}/th/providers-[GEOGRAPHIC_DATA]- path rx:^/[a-z]{2}/tr/provid…" at bounding box center [341, 120] width 544 height 103
drag, startPoint x: 74, startPoint y: 147, endPoint x: 155, endPoint y: 154, distance: 81.7
click at [155, 154] on div "@sitemap/excluded 9045 9046 9047 9048 9049 9050 9051 9052 9053 9054 9055 9056 p…" at bounding box center [136, 116] width 197 height 95
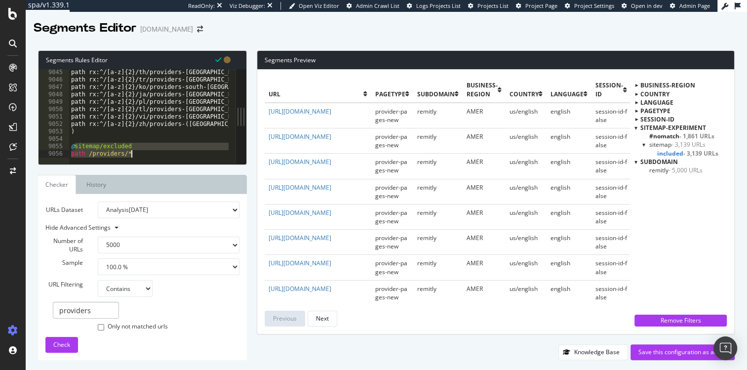
click at [155, 155] on div at bounding box center [341, 159] width 544 height 9
click at [684, 154] on span "- 3,139 URLs" at bounding box center [700, 153] width 35 height 8
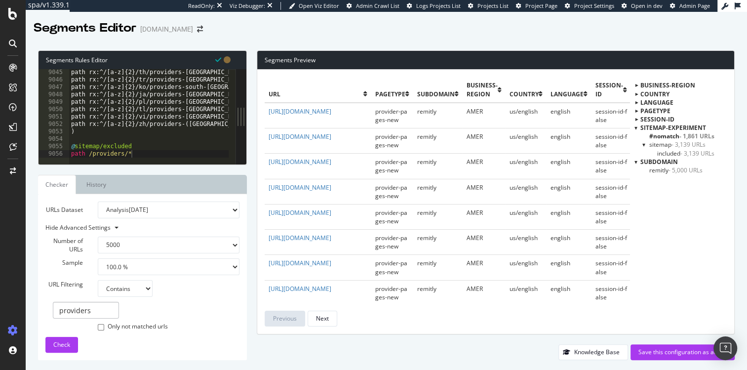
click at [684, 154] on span "- 3,139 URLs" at bounding box center [697, 153] width 34 height 8
click at [635, 162] on div at bounding box center [635, 161] width 3 height 8
click at [667, 320] on div "Remove Filters" at bounding box center [680, 320] width 80 height 8
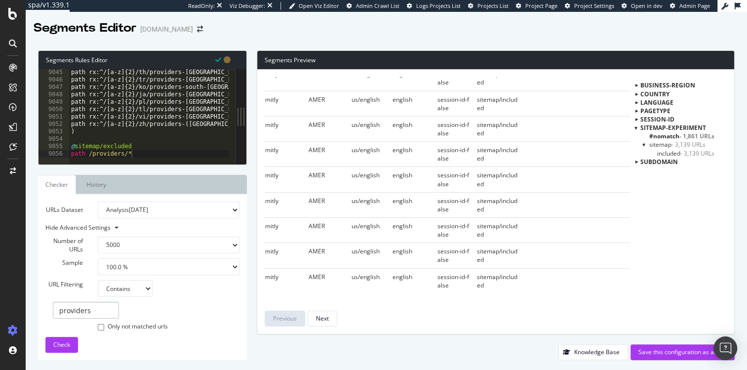
scroll to position [3104, 159]
click at [664, 138] on span "#nomatch - 1,861 URLs" at bounding box center [681, 136] width 65 height 8
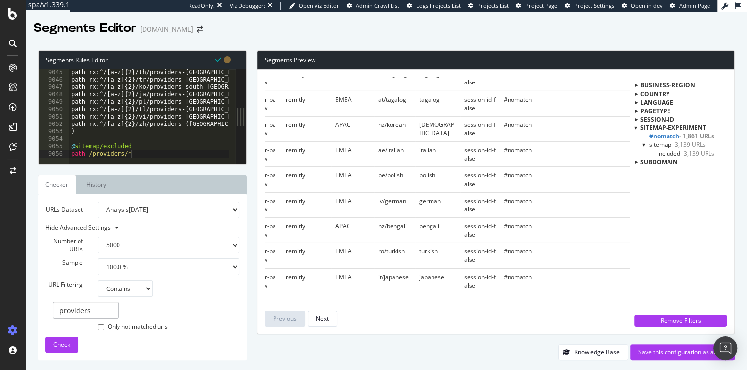
scroll to position [2520, 159]
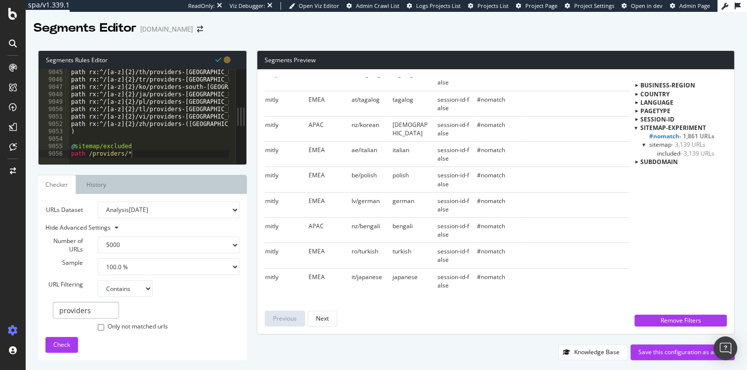
drag, startPoint x: 262, startPoint y: 107, endPoint x: 618, endPoint y: 288, distance: 399.4
click at [618, 288] on div "url pagetype subdomain business-region country language session-id sitemap-expe…" at bounding box center [495, 202] width 477 height 264
click at [535, 315] on div "Previous Next" at bounding box center [446, 318] width 365 height 16
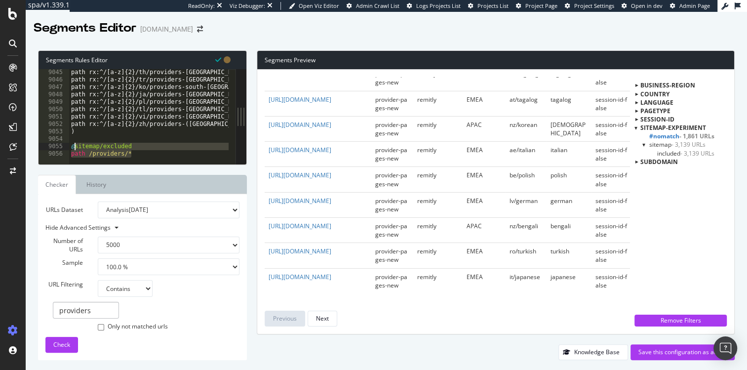
drag, startPoint x: 139, startPoint y: 153, endPoint x: 73, endPoint y: 147, distance: 65.9
click at [73, 147] on div "path rx:^/[a-z]{2}/th/providers-[GEOGRAPHIC_DATA]- path rx:^/[a-z]{2}/tr/provid…" at bounding box center [341, 120] width 544 height 103
click at [79, 147] on div "path rx:^/[a-z]{2}/th/providers-[GEOGRAPHIC_DATA]- path rx:^/[a-z]{2}/tr/provid…" at bounding box center [341, 120] width 544 height 103
type textarea "@sitemap/excluded"
click at [183, 141] on div "path rx:^/[a-z]{2}/th/providers-[GEOGRAPHIC_DATA]- path rx:^/[a-z]{2}/tr/provid…" at bounding box center [341, 120] width 544 height 103
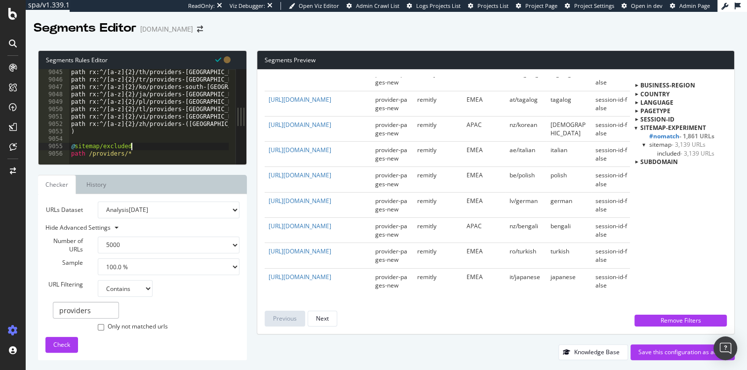
click at [153, 149] on div "path rx:^/[a-z]{2}/th/providers-[GEOGRAPHIC_DATA]- path rx:^/[a-z]{2}/tr/provid…" at bounding box center [341, 120] width 544 height 103
click at [147, 155] on div at bounding box center [341, 159] width 544 height 9
click at [181, 351] on div "URLs Dataset Analysis [DATE] Analysis [DATE] #2 Analysis [DATE] Analysis [DATE]…" at bounding box center [142, 276] width 194 height 151
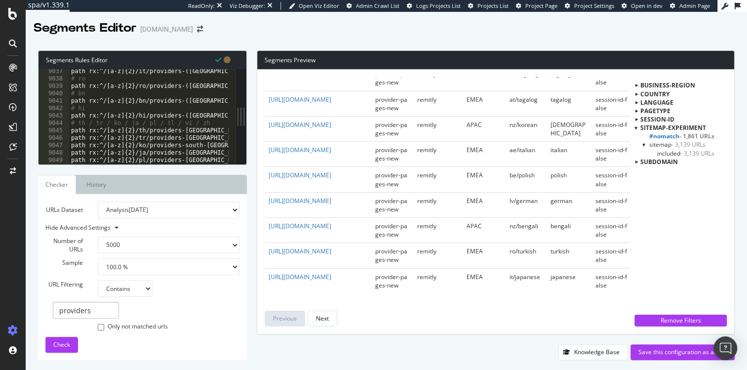
scroll to position [16039, 0]
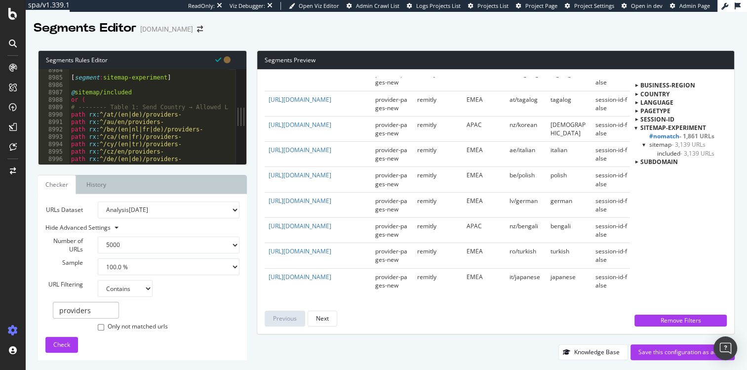
click at [151, 109] on div "[ segment : sitemap-experiment ] @ sitemap/included or ( # -------- Table 1: Se…" at bounding box center [341, 118] width 544 height 103
click at [133, 109] on div "[ segment : sitemap-experiment ] @ sitemap/included or ( # -------- Table 1: Se…" at bounding box center [341, 118] width 544 height 103
type textarea "# -------- Table 1: Send Country → Allowed Languages --------"
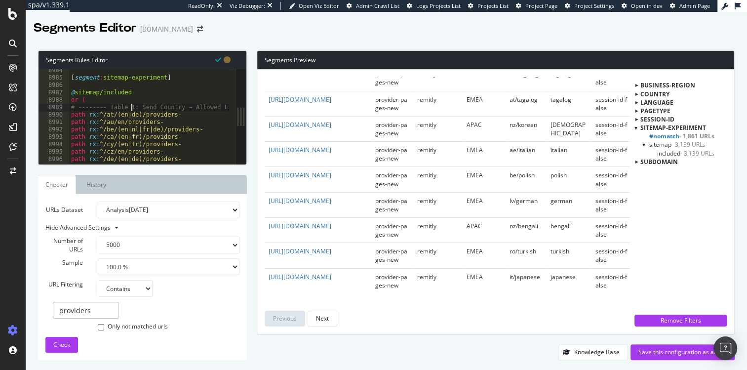
scroll to position [16080, 0]
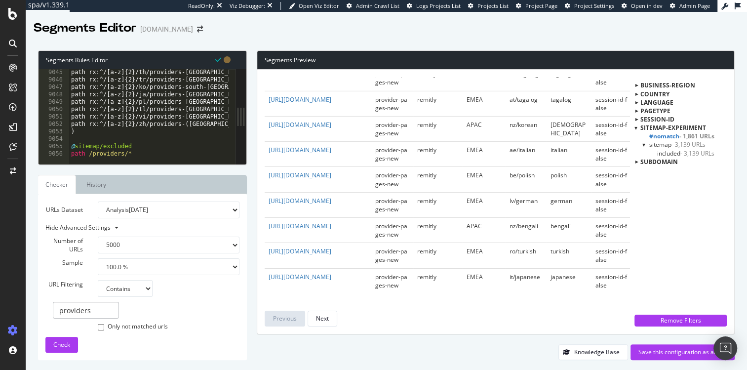
click at [145, 143] on div "path rx:^/[a-z]{2}/th/providers-[GEOGRAPHIC_DATA]- path rx:^/[a-z]{2}/tr/provid…" at bounding box center [341, 120] width 544 height 103
click at [145, 147] on div "path rx:^/[a-z]{2}/th/providers-[GEOGRAPHIC_DATA]- path rx:^/[a-z]{2}/tr/provid…" at bounding box center [341, 120] width 544 height 103
click at [145, 152] on div "path rx:^/[a-z]{2}/th/providers-[GEOGRAPHIC_DATA]- path rx:^/[a-z]{2}/tr/provid…" at bounding box center [341, 120] width 544 height 103
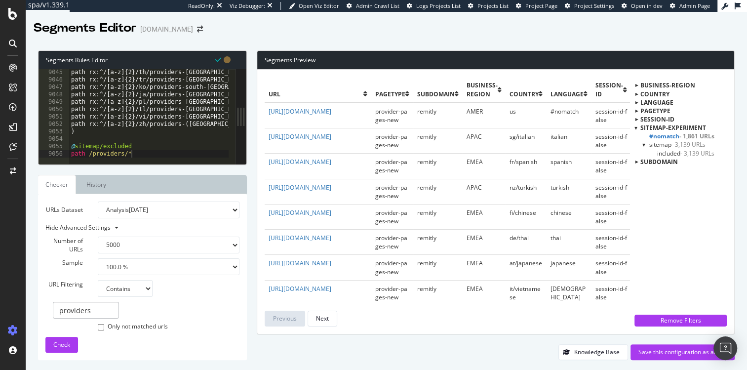
drag, startPoint x: 244, startPoint y: 111, endPoint x: 178, endPoint y: 113, distance: 65.7
click at [178, 113] on div "path /providers/* 9045 9046 9047 9048 9049 9050 9051 9052 9053 9054 9055 9056 p…" at bounding box center [142, 116] width 208 height 95
drag, startPoint x: 242, startPoint y: 113, endPoint x: 320, endPoint y: 109, distance: 78.1
click at [336, 112] on div "Segments Rules Editor path /providers/* 9045 9046 9047 9048 9049 9050 9051 9052…" at bounding box center [386, 204] width 721 height 329
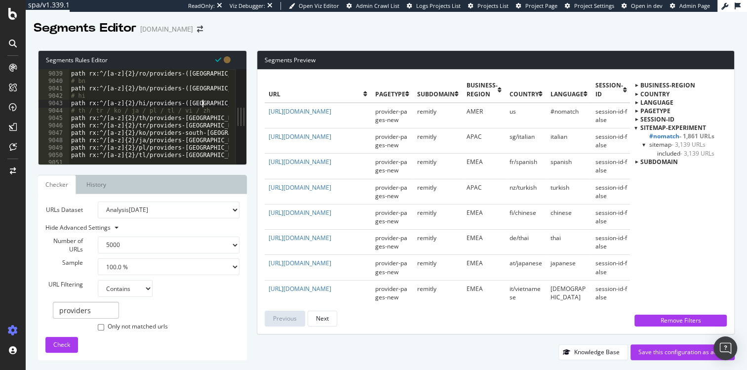
click at [204, 103] on div "# ro path rx:^/[a-z]{2}/ro/providers-([GEOGRAPHIC_DATA]|[GEOGRAPHIC_DATA])- # b…" at bounding box center [341, 114] width 544 height 103
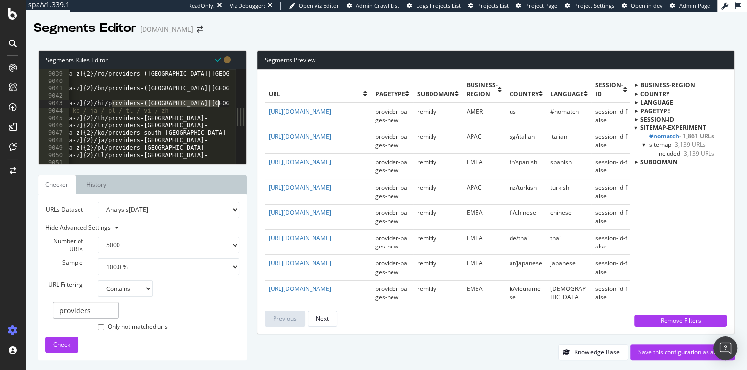
scroll to position [0, 67]
drag, startPoint x: 154, startPoint y: 103, endPoint x: 235, endPoint y: 106, distance: 80.5
click at [235, 106] on div "path rx:^/[a-z]{2}/hi/providers-([GEOGRAPHIC_DATA]|[GEOGRAPHIC_DATA]|united-sta…" at bounding box center [136, 116] width 197 height 95
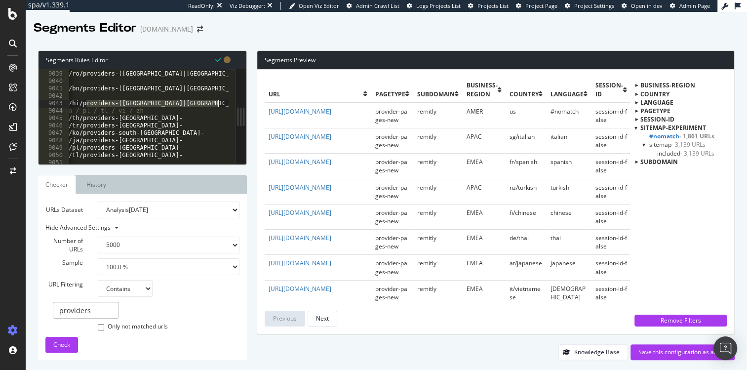
click at [188, 106] on div "# ro path rx:^/[a-z]{2}/ro/providers-([GEOGRAPHIC_DATA]|[GEOGRAPHIC_DATA])- # b…" at bounding box center [274, 114] width 544 height 103
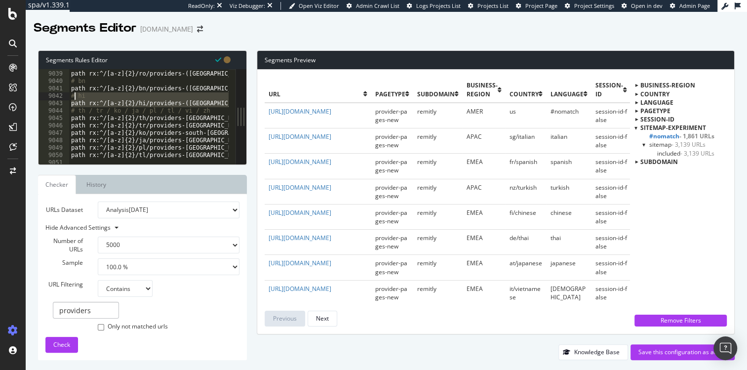
scroll to position [0, 0]
drag, startPoint x: 221, startPoint y: 106, endPoint x: 74, endPoint y: 99, distance: 147.2
click at [74, 99] on div "# ro path rx:^/[a-z]{2}/ro/providers-([GEOGRAPHIC_DATA]|[GEOGRAPHIC_DATA])- # b…" at bounding box center [341, 114] width 544 height 103
click at [116, 101] on div "# ro path rx:^/[a-z]{2}/ro/providers-([GEOGRAPHIC_DATA]|[GEOGRAPHIC_DATA])- # b…" at bounding box center [341, 114] width 544 height 103
click at [428, 166] on span "remitly" at bounding box center [426, 161] width 19 height 8
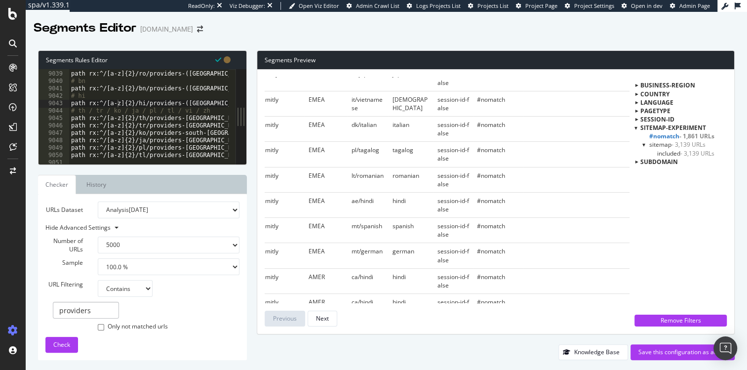
scroll to position [189, 0]
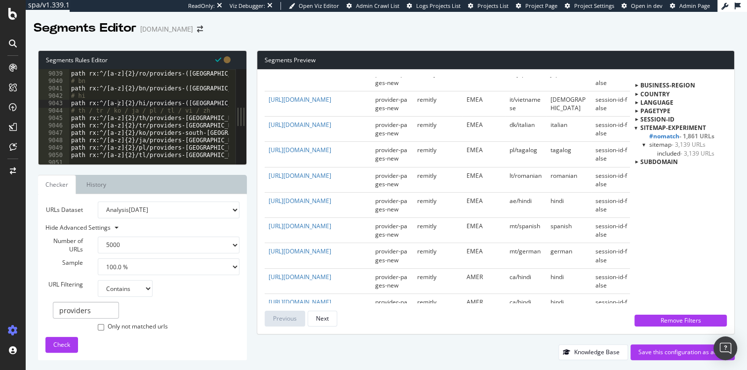
click at [337, 201] on td "[URL][DOMAIN_NAME]" at bounding box center [317, 204] width 107 height 25
drag, startPoint x: 81, startPoint y: 117, endPoint x: 191, endPoint y: 136, distance: 111.5
click at [191, 136] on div "# ro path rx:^/[a-z]{2}/ro/providers-([GEOGRAPHIC_DATA]|[GEOGRAPHIC_DATA])- # b…" at bounding box center [341, 114] width 544 height 103
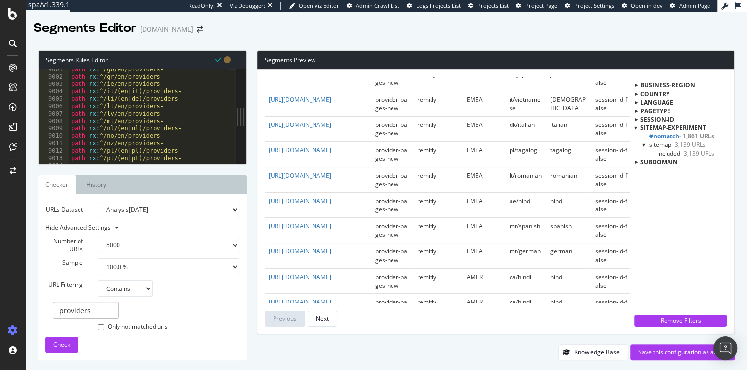
click at [191, 107] on div "path rx : ^/gb/en/providers- path rx : ^/gr/en/providers- path rx : ^/ie/en/pro…" at bounding box center [341, 117] width 544 height 103
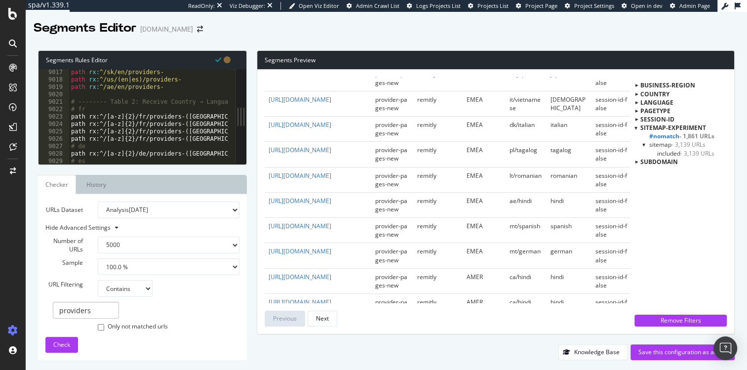
click at [94, 112] on div "path rx : ^/sk/en/providers- path rx : ^/us/(en|es)/providers- path rx : ^/ae/e…" at bounding box center [341, 120] width 544 height 103
click at [89, 137] on div "path rx : ^/sk/en/providers- path rx : ^/us/(en|es)/providers- path rx : ^/ae/e…" at bounding box center [341, 120] width 544 height 103
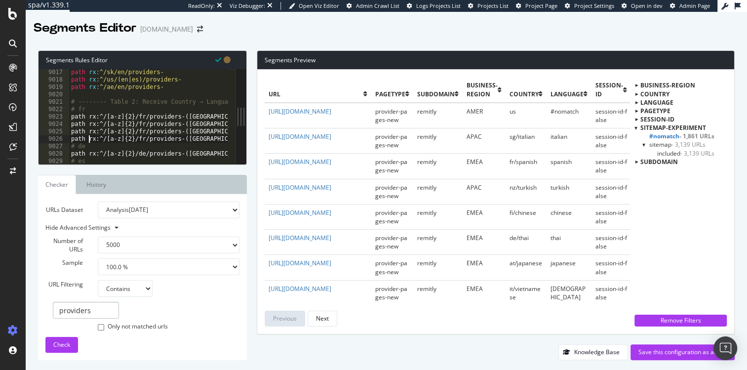
scroll to position [0, 1]
click at [128, 106] on div "path rx : ^/sk/en/providers- path rx : ^/us/(en|es)/providers- path rx : ^/ae/e…" at bounding box center [341, 120] width 544 height 103
drag, startPoint x: 117, startPoint y: 108, endPoint x: 65, endPoint y: 102, distance: 53.1
click at [65, 102] on div "# -------- Table 2: Receive Country → Language Additions -------- 9017 9018 901…" at bounding box center [136, 116] width 197 height 95
type textarea "# -------- Table 2: Receive Country → Language Additions -------- # fr"
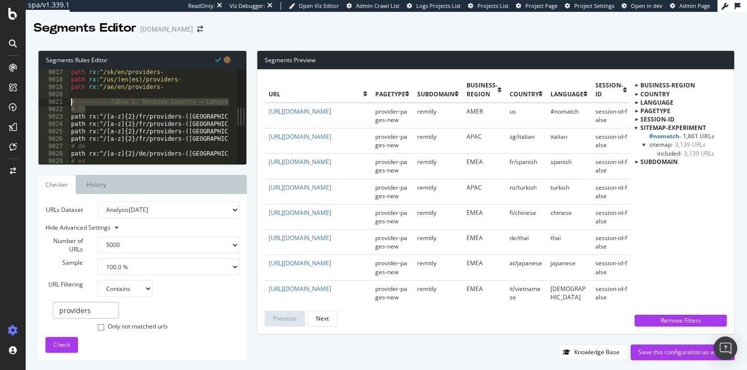
scroll to position [0, 0]
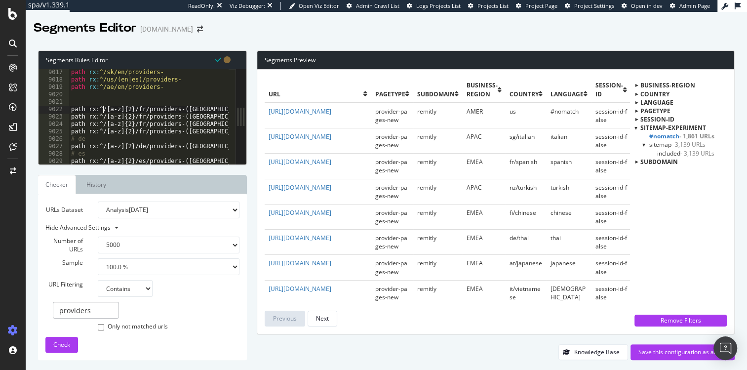
click at [104, 112] on div "path rx : ^/sk/en/providers- path rx : ^/us/(en|es)/providers- path rx : ^/ae/e…" at bounding box center [341, 120] width 544 height 103
click at [93, 139] on div "path rx : ^/sk/en/providers- path rx : ^/us/(en|es)/providers- path rx : ^/ae/e…" at bounding box center [341, 120] width 544 height 103
drag, startPoint x: 246, startPoint y: 117, endPoint x: 318, endPoint y: 120, distance: 72.1
click at [318, 120] on div "Segments Rules Editor # de 9017 9018 9019 9020 9021 9022 9023 9024 9025 9026 90…" at bounding box center [386, 204] width 721 height 329
click at [101, 139] on div "path rx : ^/sk/en/providers- path rx : ^/us/(en|es)/providers- path rx : ^/ae/e…" at bounding box center [341, 120] width 544 height 103
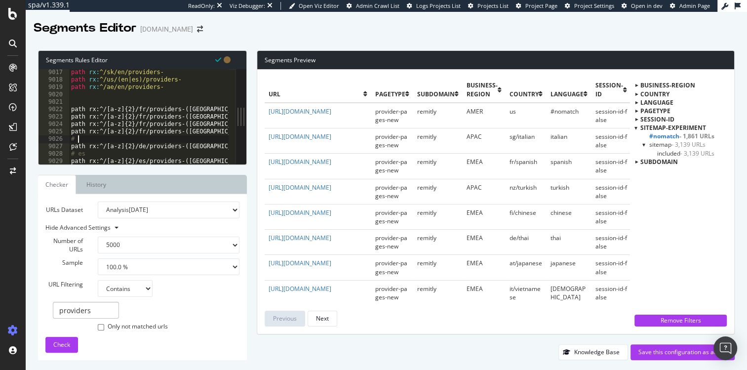
type textarea "#"
click at [105, 146] on div "path rx : ^/sk/en/providers- path rx : ^/us/(en|es)/providers- path rx : ^/ae/e…" at bounding box center [341, 120] width 544 height 103
type textarea "#"
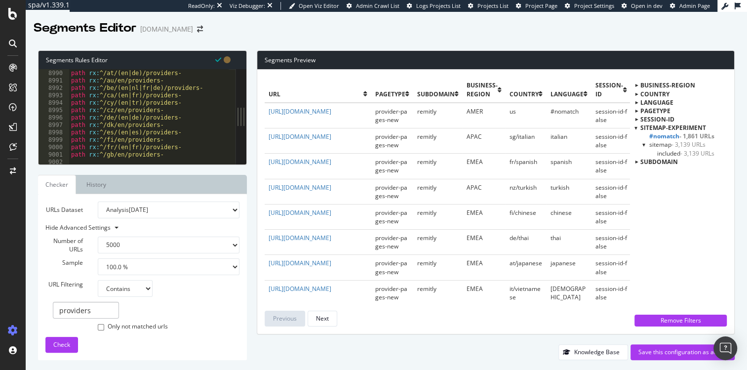
scroll to position [16080, 0]
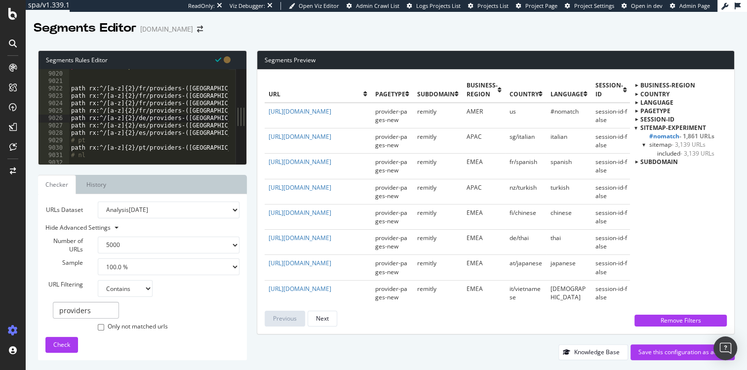
click at [97, 140] on div "path rx : ^/ae/en/providers- path rx:^/[a-z]{2}/fr/providers-([GEOGRAPHIC_DATA]…" at bounding box center [341, 114] width 544 height 103
type textarea "#"
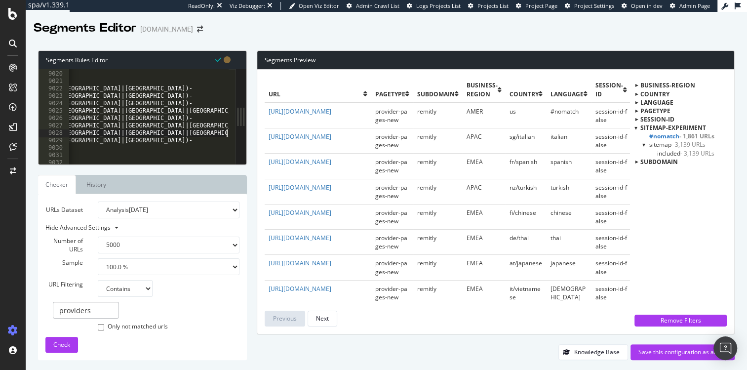
scroll to position [0, 0]
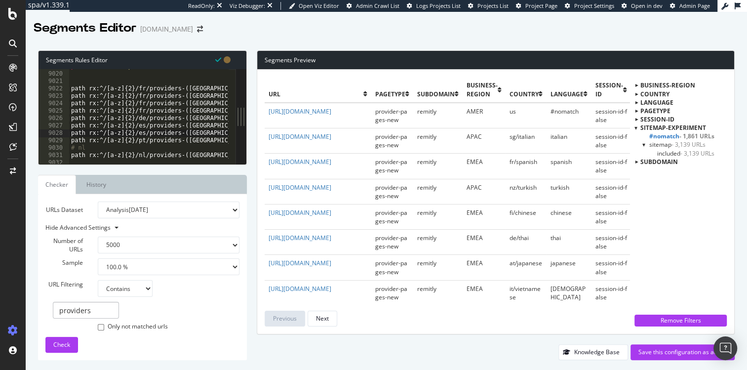
click at [96, 149] on div "path rx : ^/ae/en/providers- path rx:^/[a-z]{2}/fr/providers-([GEOGRAPHIC_DATA]…" at bounding box center [341, 114] width 544 height 103
type textarea "#"
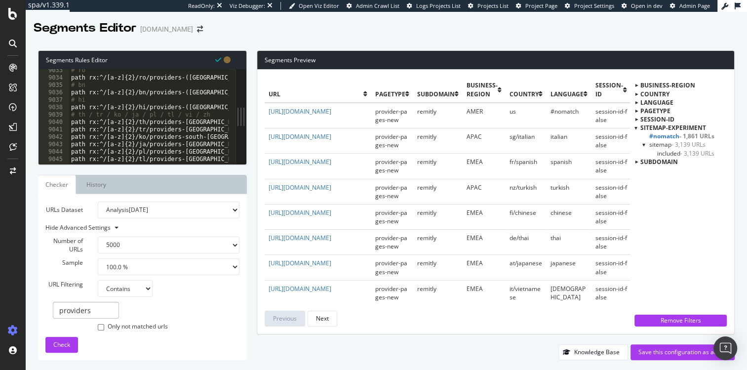
click at [111, 112] on div "# ro path rx:^/[a-z]{2}/ro/providers-([GEOGRAPHIC_DATA]|[GEOGRAPHIC_DATA])- # b…" at bounding box center [341, 118] width 544 height 103
click at [112, 114] on div "# ro path rx:^/[a-z]{2}/ro/providers-([GEOGRAPHIC_DATA]|[GEOGRAPHIC_DATA])- # b…" at bounding box center [341, 118] width 544 height 103
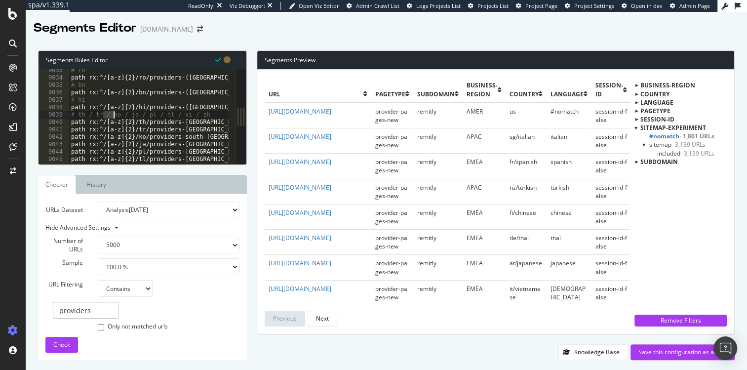
click at [112, 114] on div "# ro path rx:^/[a-z]{2}/ro/providers-([GEOGRAPHIC_DATA]|[GEOGRAPHIC_DATA])- # b…" at bounding box center [341, 118] width 544 height 103
click at [97, 100] on div "# ro path rx:^/[a-z]{2}/ro/providers-([GEOGRAPHIC_DATA]|[GEOGRAPHIC_DATA])- # b…" at bounding box center [341, 118] width 544 height 103
type textarea "#"
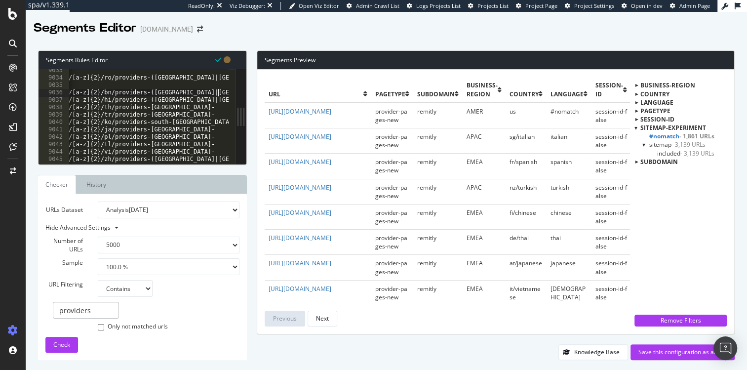
scroll to position [0, 35]
click at [83, 85] on div "# ro path rx:^/[a-z]{2}/ro/providers-([GEOGRAPHIC_DATA]|[GEOGRAPHIC_DATA])- # b…" at bounding box center [307, 118] width 544 height 103
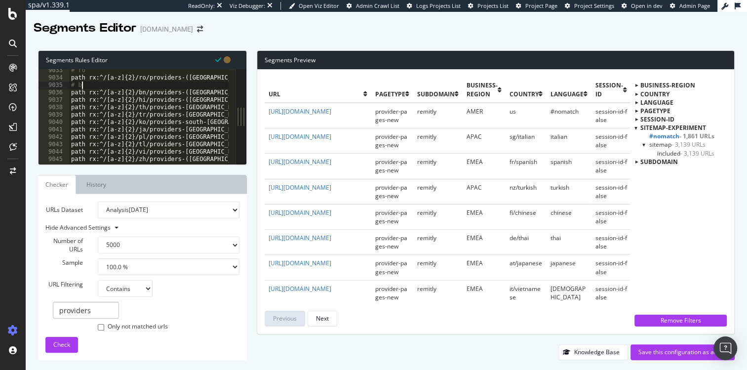
scroll to position [0, 0]
type textarea "#"
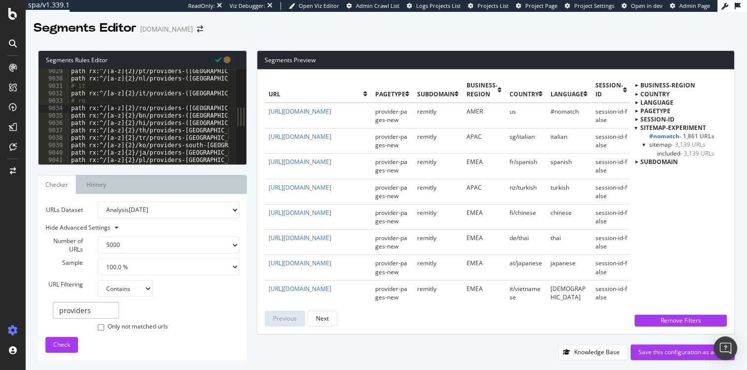
click at [87, 98] on div "path rx:^/[a-z]{2}/pt/providers-([GEOGRAPHIC_DATA]|[GEOGRAPHIC_DATA]|[GEOGRAPHI…" at bounding box center [341, 119] width 544 height 103
type textarea "#"
click at [95, 87] on div "path rx:^/[a-z]{2}/pt/providers-([GEOGRAPHIC_DATA]|[GEOGRAPHIC_DATA]|[GEOGRAPHI…" at bounding box center [341, 119] width 544 height 103
type textarea "#"
type textarea "path rx:^/[a-z]{2}/nl/providers-([GEOGRAPHIC_DATA]|[GEOGRAPHIC_DATA]|[GEOGRAPHI…"
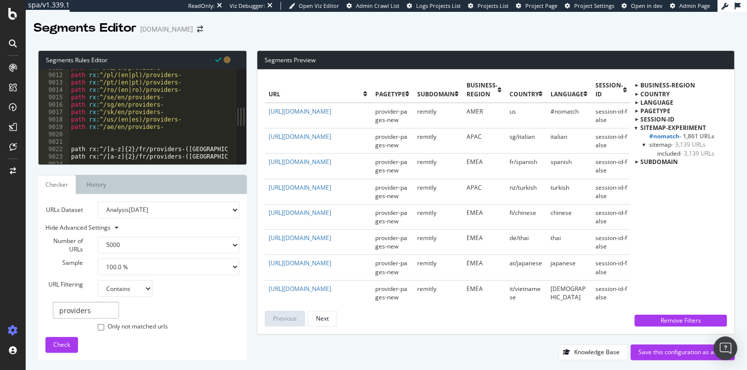
click at [96, 140] on div "path rx : ^/nz/en/providers- path rx : ^/pl/(en|pl)/providers- path rx : ^/pt/(…" at bounding box center [341, 115] width 544 height 103
type textarea "path rx:^/[a-z]{2}/fr/providers-([GEOGRAPHIC_DATA]|[GEOGRAPHIC_DATA]|[GEOGRAPHI…"
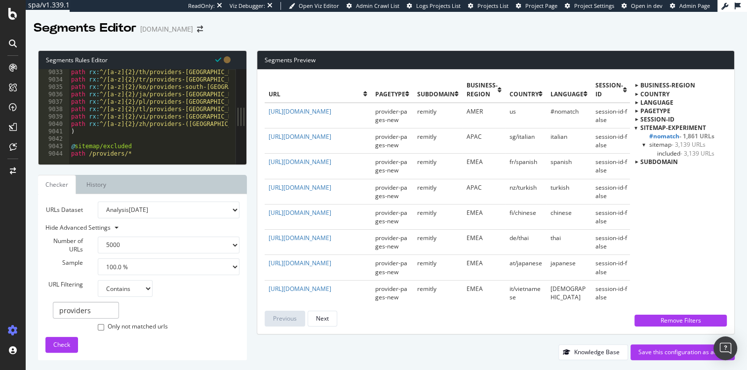
click at [346, 254] on td "[URL][DOMAIN_NAME]" at bounding box center [317, 241] width 107 height 25
click at [334, 255] on td "[URL][DOMAIN_NAME]" at bounding box center [317, 241] width 107 height 25
drag, startPoint x: 334, startPoint y: 257, endPoint x: 263, endPoint y: 243, distance: 72.3
click at [263, 243] on div "url pagetype subdomain business-region country language session-id sitemap-expe…" at bounding box center [495, 202] width 477 height 264
click at [324, 252] on td "[URL][DOMAIN_NAME]" at bounding box center [317, 241] width 107 height 25
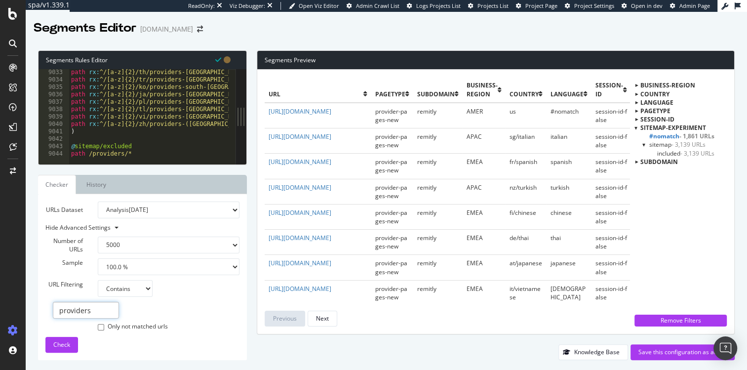
click at [102, 312] on input "providers" at bounding box center [86, 309] width 66 height 17
type input "providers-[GEOGRAPHIC_DATA]"
click at [49, 348] on button "Check" at bounding box center [61, 345] width 33 height 16
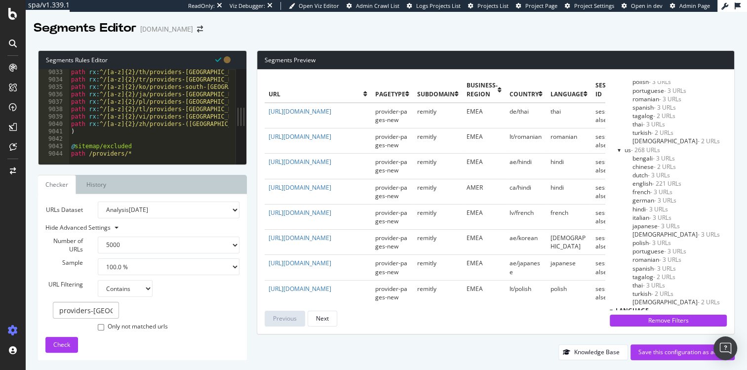
scroll to position [4881, 0]
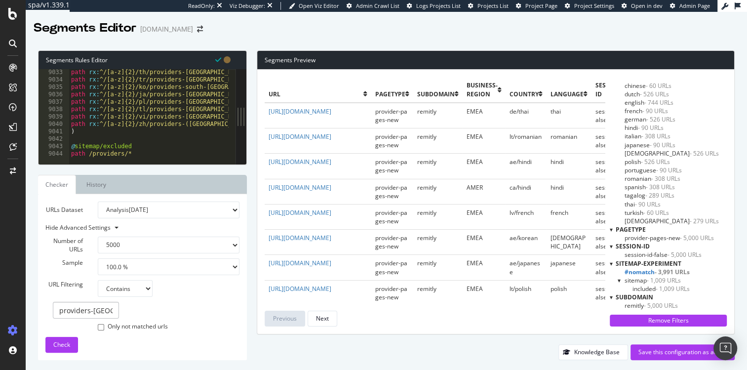
drag, startPoint x: 244, startPoint y: 122, endPoint x: 260, endPoint y: 121, distance: 15.3
click at [260, 121] on div "Segments Rules Editor path rx:^/[a-z]{2}/fr/providers-([GEOGRAPHIC_DATA]|[GEOGR…" at bounding box center [386, 204] width 721 height 329
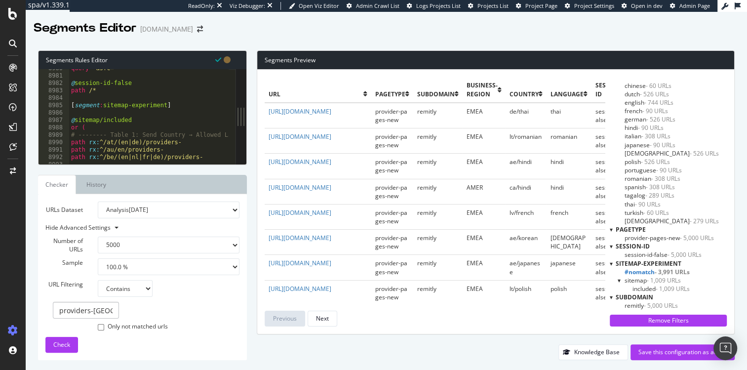
scroll to position [16056, 0]
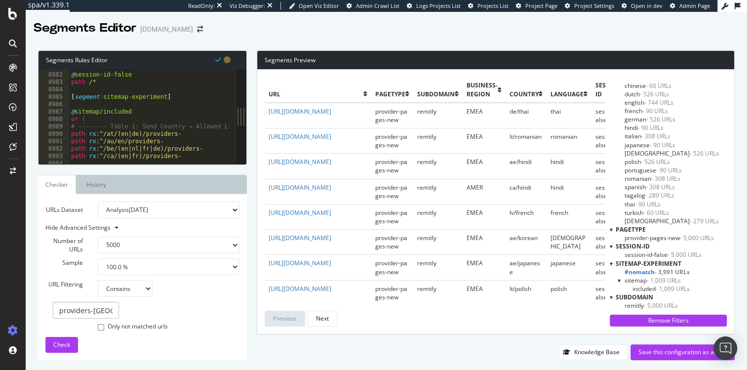
click at [206, 124] on div "@ session-id-false path /* [ segment : sitemap-experiment ] @ sitemap/included …" at bounding box center [341, 115] width 544 height 103
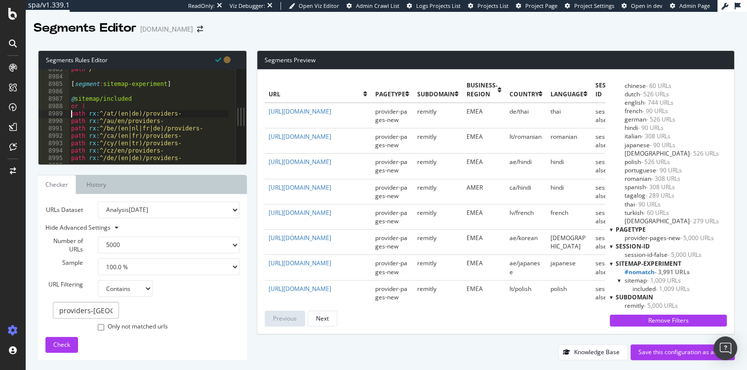
scroll to position [16080, 0]
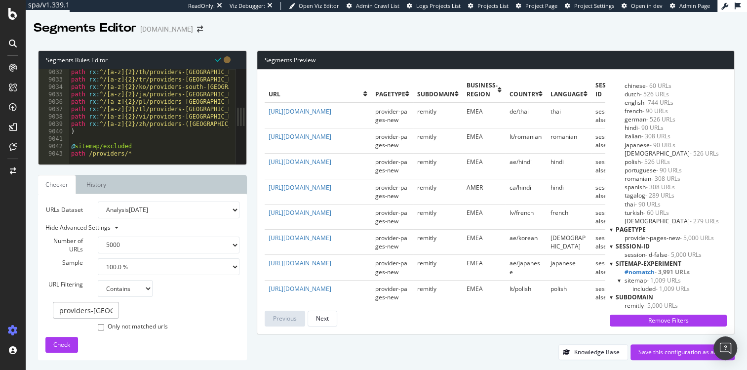
click at [138, 153] on div "path rx : ^/[a-z]{2}/th/providers-[GEOGRAPHIC_DATA]- path rx : ^/[a-z]{2}/tr/pr…" at bounding box center [341, 120] width 544 height 103
click at [68, 147] on div "9042" at bounding box center [53, 146] width 31 height 7
click at [82, 146] on div "path rx : ^/[a-z]{2}/th/providers-[GEOGRAPHIC_DATA]- path rx : ^/[a-z]{2}/tr/pr…" at bounding box center [341, 120] width 544 height 103
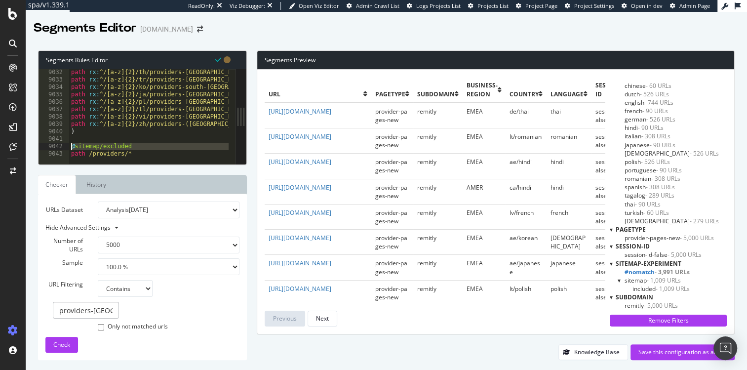
click at [101, 147] on div "path rx : ^/[a-z]{2}/th/providers-[GEOGRAPHIC_DATA]- path rx : ^/[a-z]{2}/tr/pr…" at bounding box center [341, 120] width 544 height 103
type textarea "@sitemap/excluded"
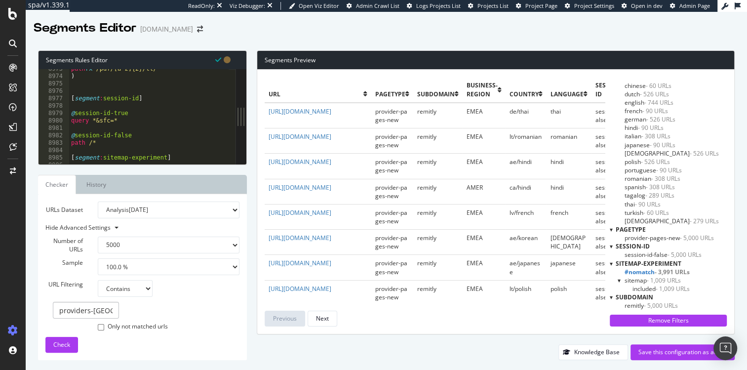
scroll to position [16045, 0]
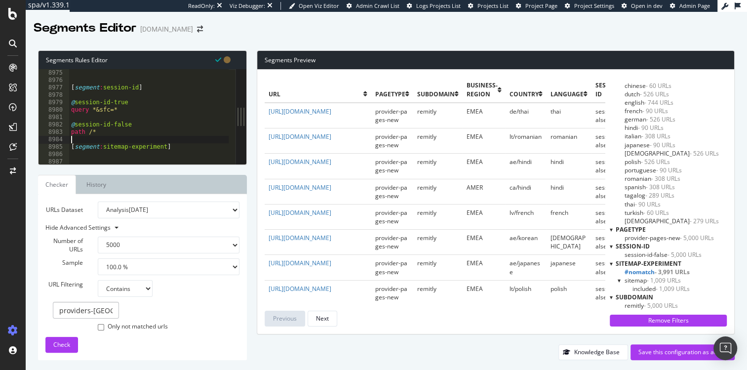
click at [205, 142] on div ") [ segment : session-id ] @ session-id-true query *&sfc=* @ session-id-false p…" at bounding box center [341, 113] width 544 height 103
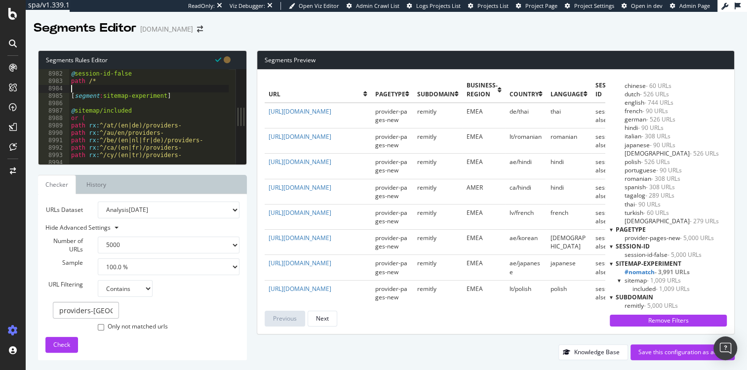
scroll to position [16080, 0]
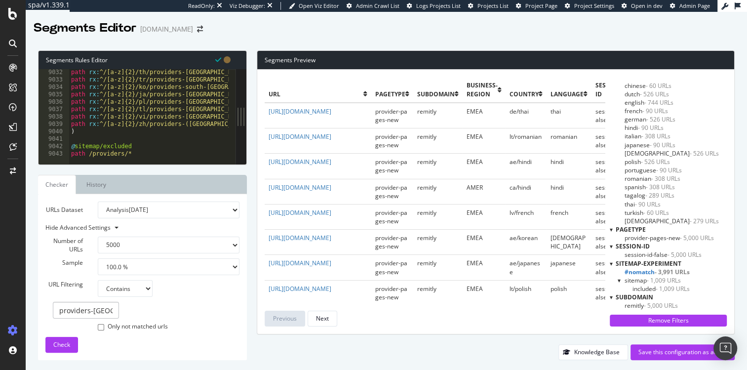
click at [136, 150] on div "path rx : ^/[a-z]{2}/th/providers-[GEOGRAPHIC_DATA]- path rx : ^/[a-z]{2}/tr/pr…" at bounding box center [341, 120] width 544 height 103
type textarea "@sitemap/excluded"
click at [64, 344] on span "Check" at bounding box center [61, 344] width 17 height 8
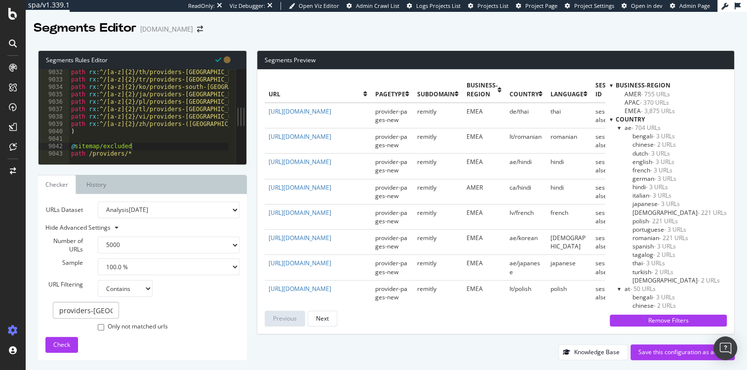
click at [612, 86] on div at bounding box center [610, 85] width 3 height 8
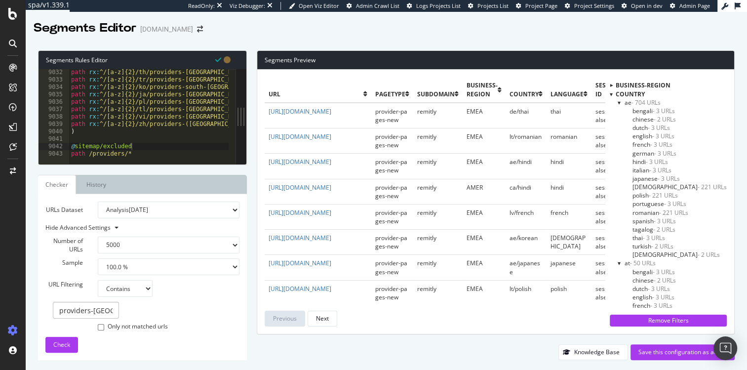
click at [612, 93] on div at bounding box center [610, 94] width 3 height 8
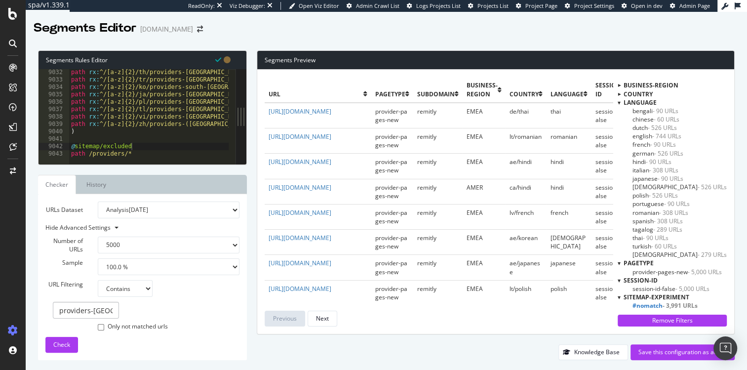
click at [617, 101] on div at bounding box center [618, 102] width 3 height 8
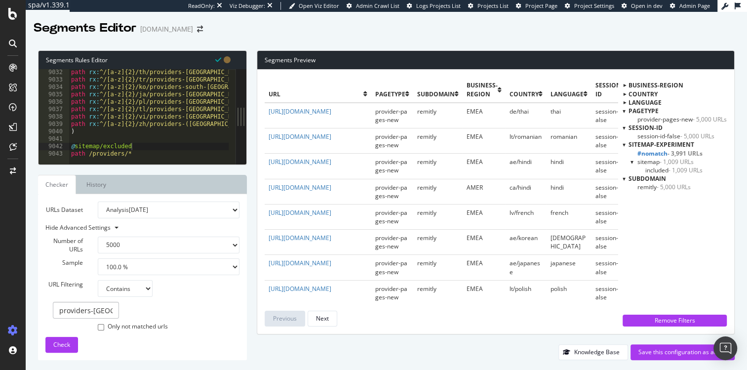
click at [623, 109] on div at bounding box center [623, 111] width 3 height 8
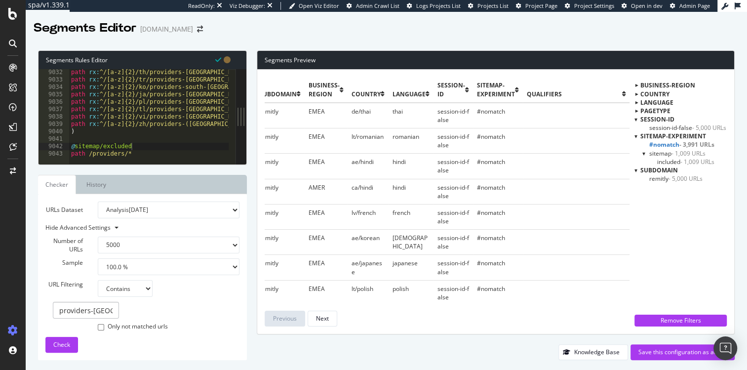
scroll to position [0, 0]
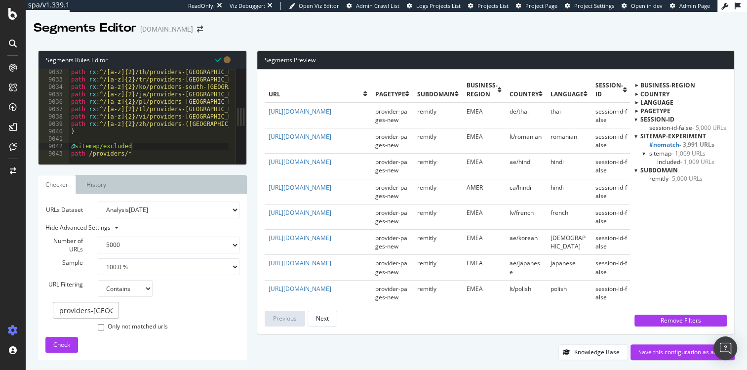
click at [663, 146] on span "#nomatch - 3,991 URLs" at bounding box center [681, 144] width 65 height 8
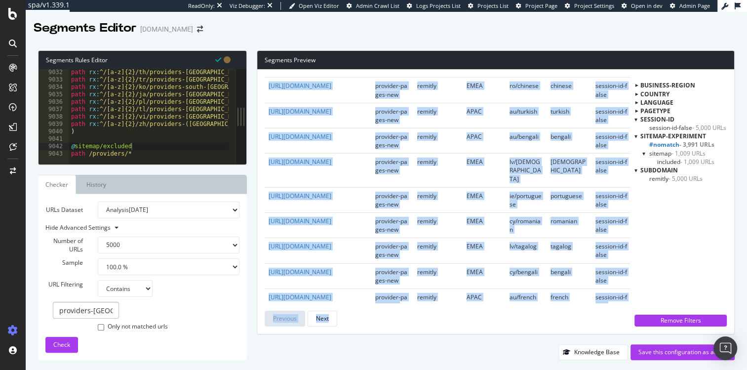
scroll to position [2342, 0]
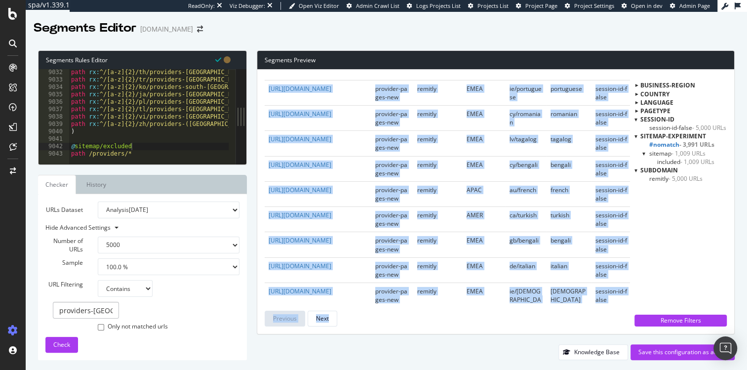
drag, startPoint x: 260, startPoint y: 109, endPoint x: 507, endPoint y: 296, distance: 309.6
click at [513, 315] on div "url pagetype subdomain business-region country language session-id sitemap-expe…" at bounding box center [495, 202] width 477 height 264
copy div "url pagetype subdomain business-region country language session-id sitemap-expe…"
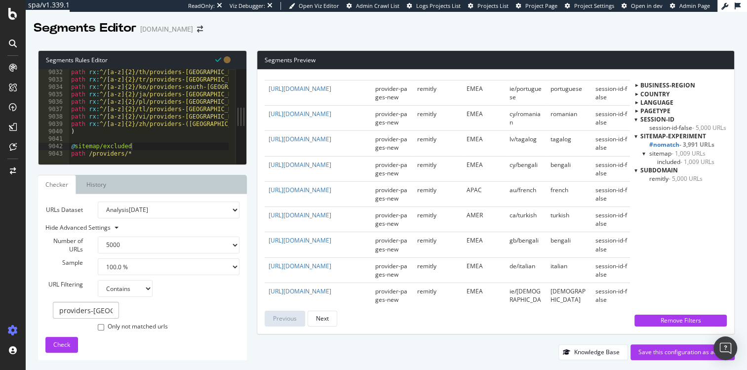
click at [155, 312] on div "Only not matched urls" at bounding box center [142, 316] width 209 height 30
click at [108, 308] on input "providers-[GEOGRAPHIC_DATA]" at bounding box center [86, 309] width 66 height 17
type input "providers"
click at [66, 340] on span "Check" at bounding box center [61, 344] width 17 height 8
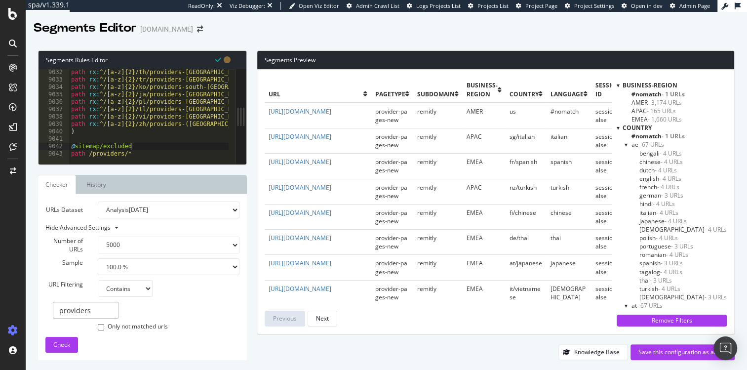
click at [616, 85] on div at bounding box center [617, 85] width 3 height 8
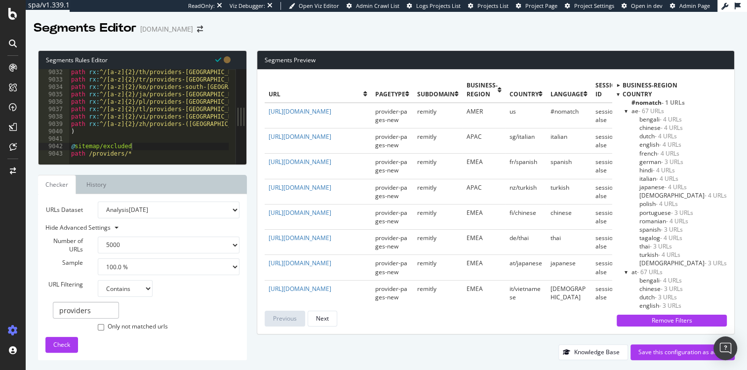
click at [615, 85] on div at bounding box center [617, 85] width 8 height 3
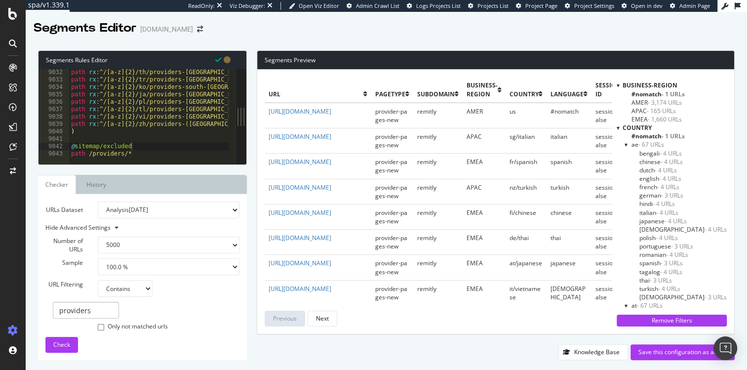
click at [616, 86] on div at bounding box center [617, 85] width 3 height 8
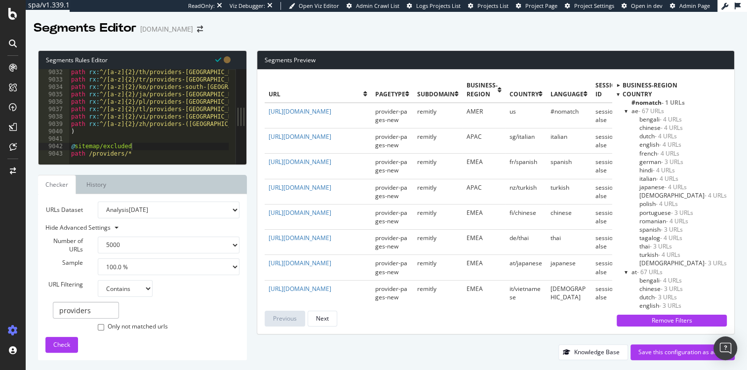
click at [616, 93] on div at bounding box center [617, 94] width 3 height 8
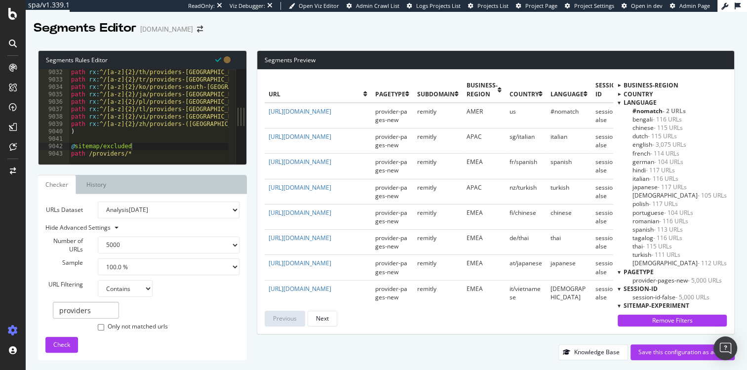
click at [617, 103] on div at bounding box center [618, 102] width 3 height 8
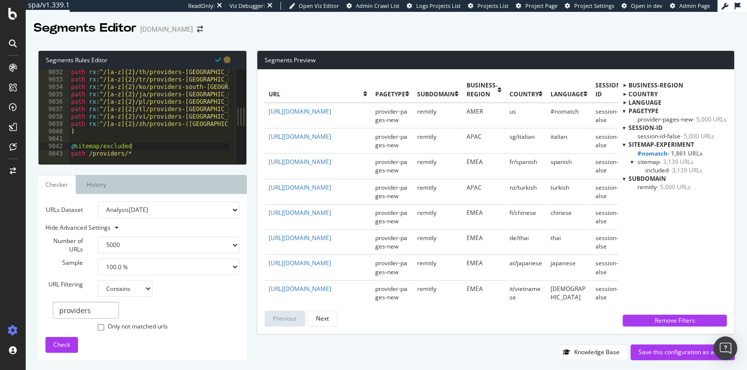
click at [682, 154] on span "- 1,861 URLs" at bounding box center [684, 153] width 35 height 8
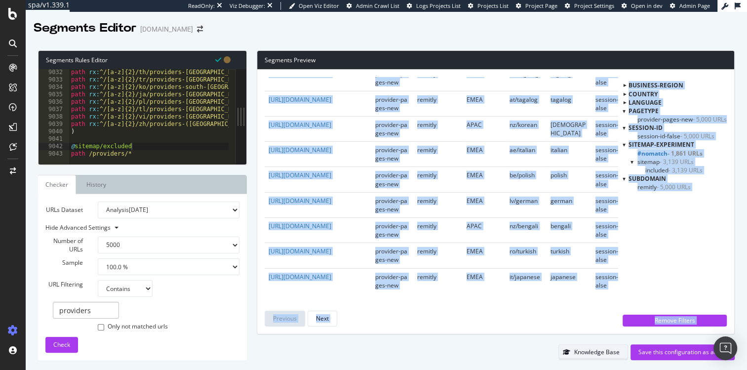
scroll to position [2520, 0]
drag, startPoint x: 263, startPoint y: 105, endPoint x: 583, endPoint y: 347, distance: 401.3
click at [583, 347] on div "Segments Preview url pagetype subdomain business-region country language sessio…" at bounding box center [491, 204] width 488 height 309
copy div "url pagetype subdomain business-region country language session-id sitemap-expe…"
click at [454, 332] on div "url pagetype subdomain business-region country language session-id sitemap-expe…" at bounding box center [495, 202] width 477 height 264
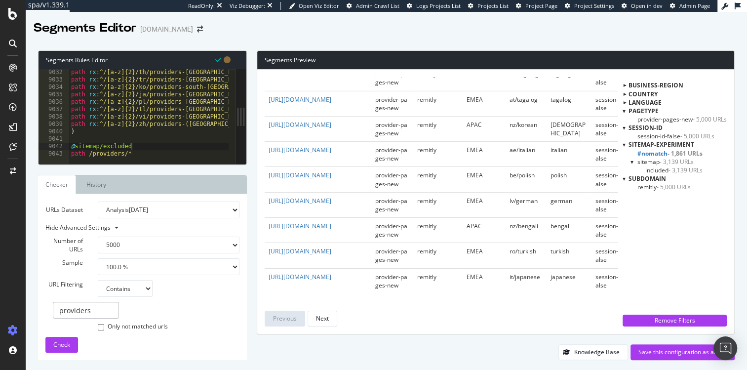
click at [661, 171] on span "included - 3,139 URLs" at bounding box center [673, 170] width 57 height 8
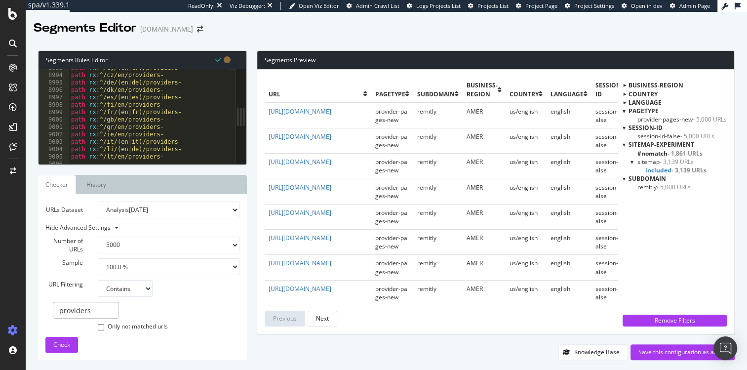
scroll to position [16080, 0]
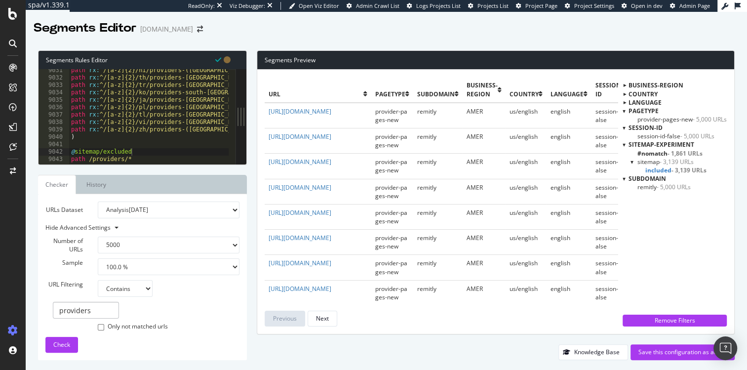
click at [136, 133] on div "path rx : ^/[a-z]{2}/hi/providers-([GEOGRAPHIC_DATA]|[GEOGRAPHIC_DATA]|united-s…" at bounding box center [341, 118] width 544 height 103
click at [201, 134] on div "path rx : ^/[a-z]{2}/hi/providers-([GEOGRAPHIC_DATA]|[GEOGRAPHIC_DATA]|united-s…" at bounding box center [341, 118] width 544 height 103
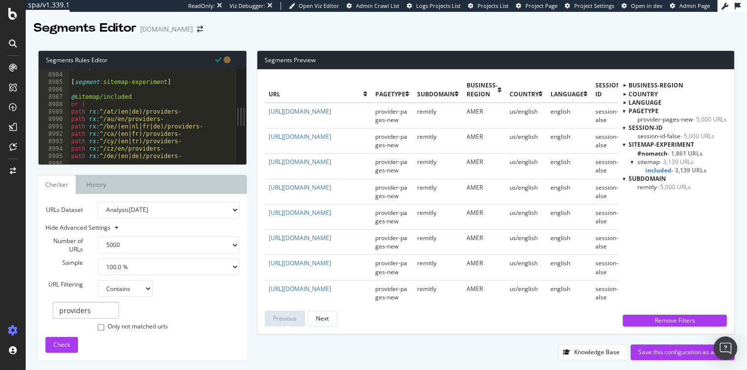
scroll to position [16061, 0]
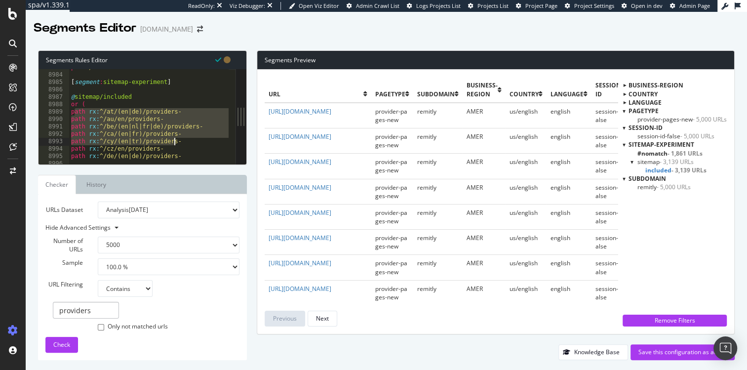
drag, startPoint x: 76, startPoint y: 112, endPoint x: 182, endPoint y: 144, distance: 110.8
click at [182, 144] on div "path /* [ segment : sitemap-experiment ] @ sitemap/included or ( path rx : ^/at…" at bounding box center [341, 115] width 544 height 103
drag, startPoint x: 183, startPoint y: 144, endPoint x: 102, endPoint y: 115, distance: 86.1
click at [102, 115] on div "path /* [ segment : sitemap-experiment ] @ sitemap/included or ( path rx : ^/at…" at bounding box center [341, 115] width 544 height 103
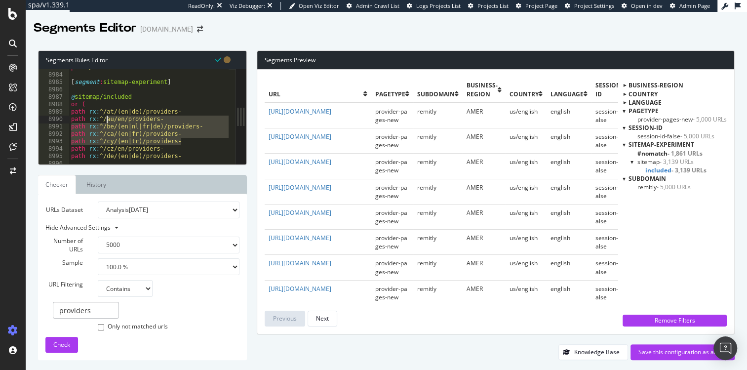
click at [102, 115] on div "path /* [ segment : sitemap-experiment ] @ sitemap/included or ( path rx : ^/at…" at bounding box center [341, 115] width 544 height 103
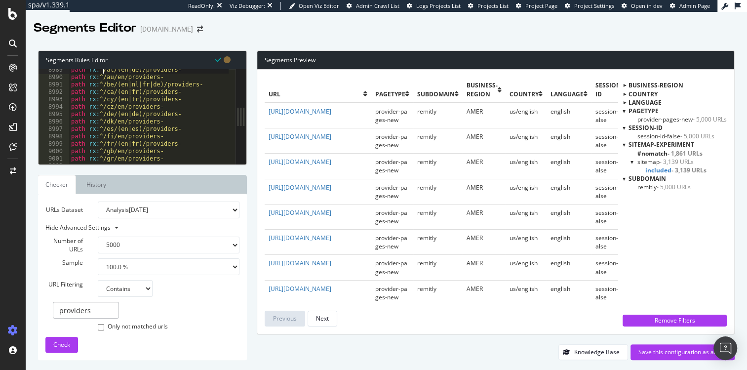
scroll to position [16080, 0]
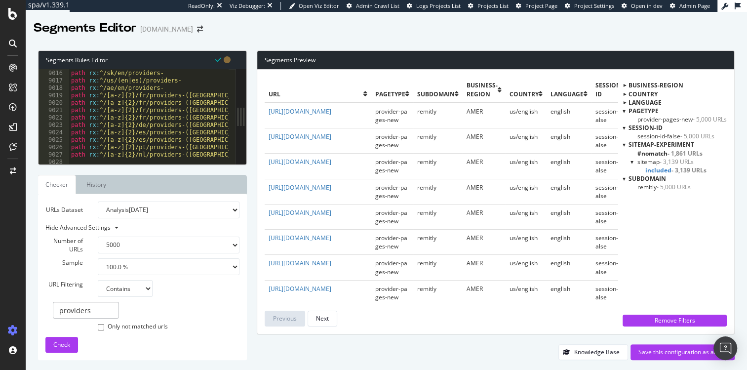
click at [191, 85] on div "path rx : ^/sg/en/providers- path rx : ^/sk/en/providers- path rx : ^/us/(en|es…" at bounding box center [341, 113] width 544 height 103
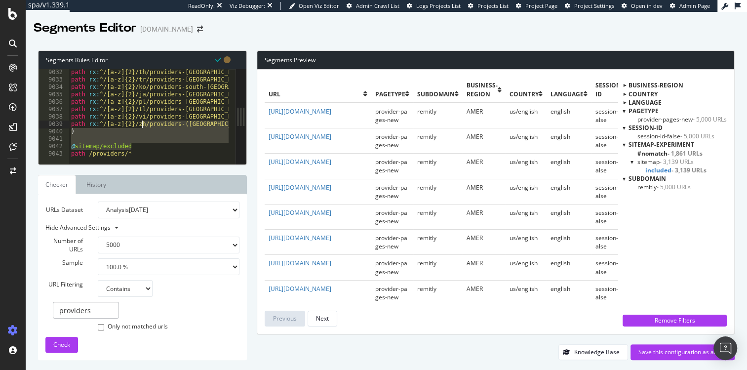
drag, startPoint x: 148, startPoint y: 145, endPoint x: 131, endPoint y: 93, distance: 55.1
click at [131, 93] on div "path rx : ^/[a-z]{2}/th/providers-[GEOGRAPHIC_DATA]- path rx : ^/[a-z]{2}/tr/pr…" at bounding box center [341, 120] width 544 height 103
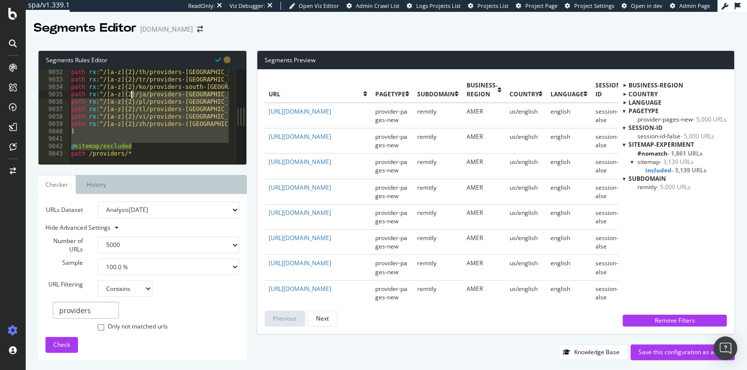
click at [131, 93] on div "path rx : ^/[a-z]{2}/th/providers-[GEOGRAPHIC_DATA]- path rx : ^/[a-z]{2}/tr/pr…" at bounding box center [341, 120] width 544 height 103
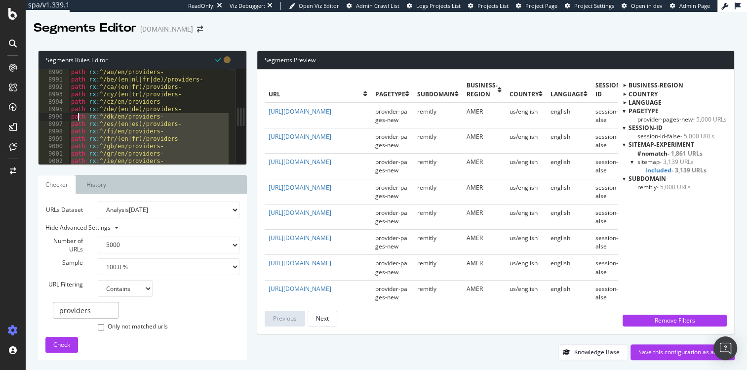
scroll to position [16063, 0]
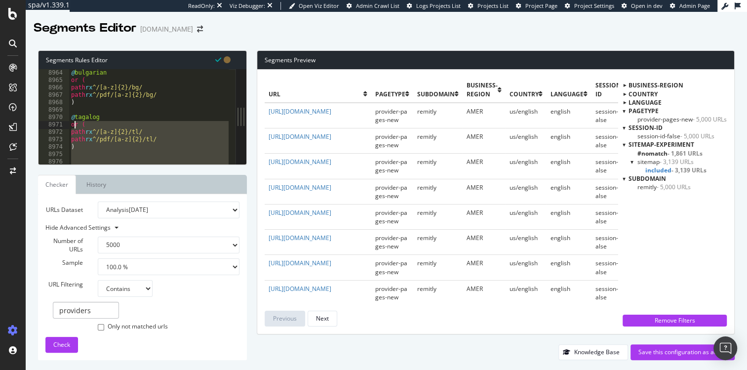
drag, startPoint x: 139, startPoint y: 151, endPoint x: 75, endPoint y: 127, distance: 69.0
click at [75, 127] on div "@ bulgarian or ( path rx ^/[a-z]{2}/bg/ path rx ^/pdf/[a-z]{2}/bg/ ) @ tagalog …" at bounding box center [341, 120] width 544 height 103
type textarea "or ( path rx ^/[a-z]{2}/tl/"
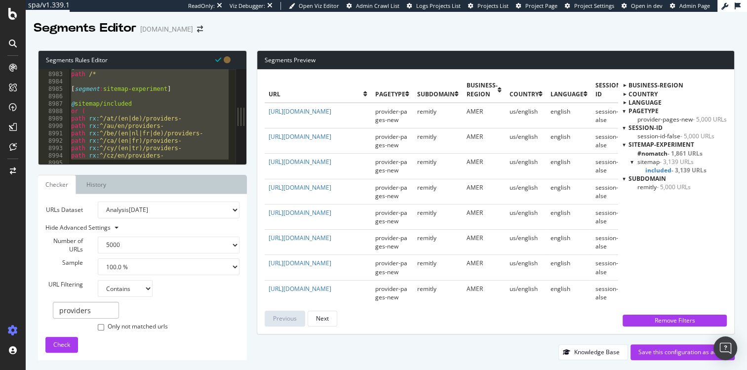
scroll to position [16059, 0]
click at [71, 85] on div "@ session-id-false path /* [ segment : sitemap-experiment ] @ sitemap/included …" at bounding box center [341, 114] width 544 height 103
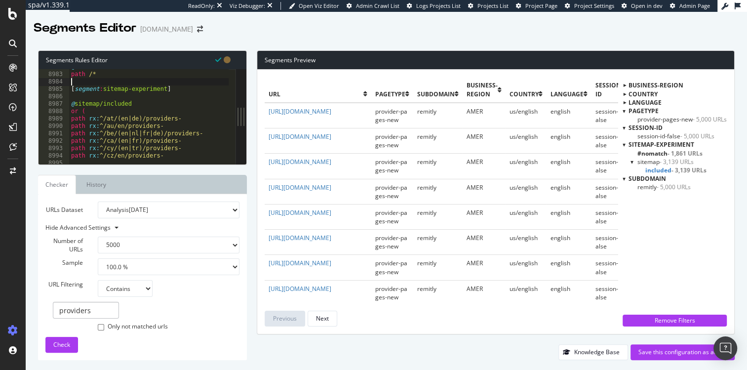
click at [85, 92] on div "@ session-id-false path /* [ segment : sitemap-experiment ] @ sitemap/included …" at bounding box center [341, 114] width 544 height 103
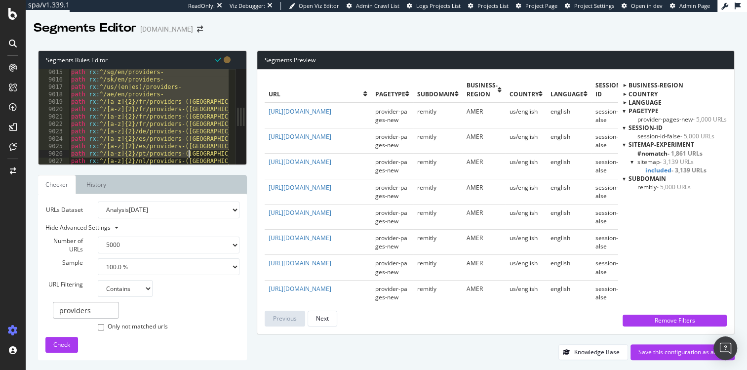
scroll to position [16080, 0]
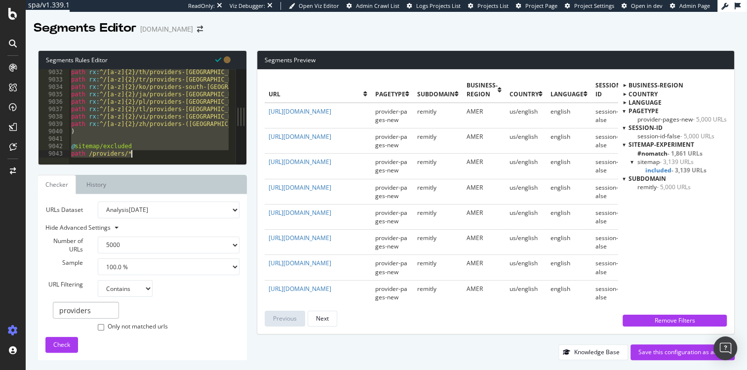
drag, startPoint x: 72, startPoint y: 89, endPoint x: 190, endPoint y: 190, distance: 155.8
click at [190, 190] on div "Segments Rules Editor [segment:sitemap-experiment] 9032 9033 9034 9035 9036 903…" at bounding box center [142, 204] width 209 height 309
type textarea "@sitemap/excluded path /providers/*"
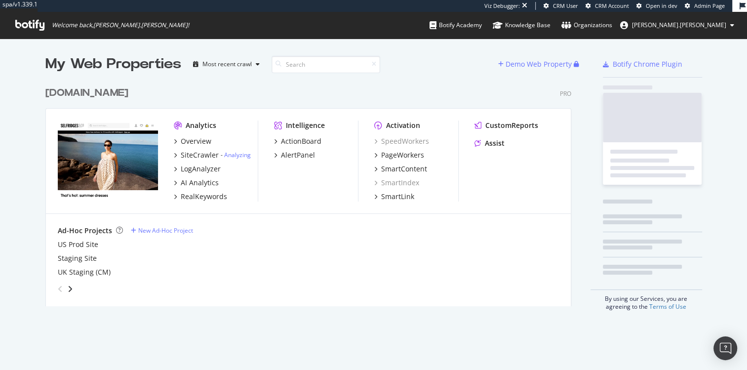
scroll to position [225, 526]
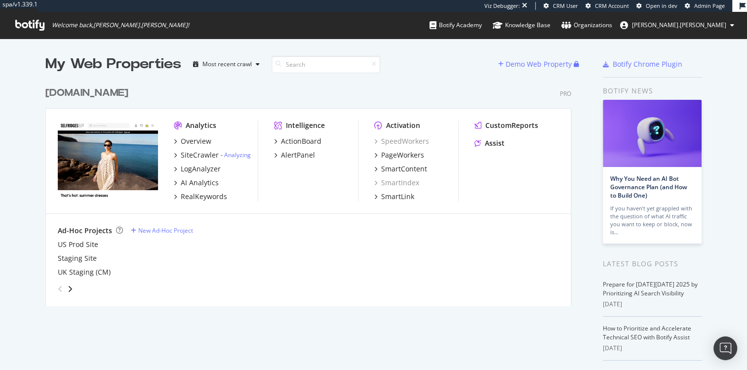
click at [204, 291] on div "grid" at bounding box center [306, 287] width 505 height 20
click at [400, 183] on div "SmartIndex" at bounding box center [396, 183] width 45 height 10
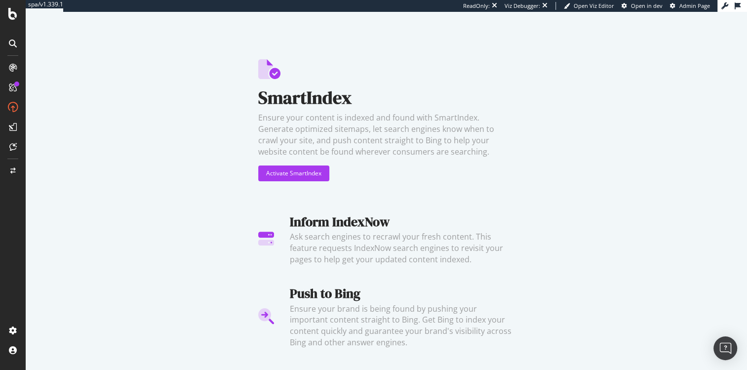
click at [471, 168] on div "Activate SmartIndex" at bounding box center [386, 173] width 257 height 16
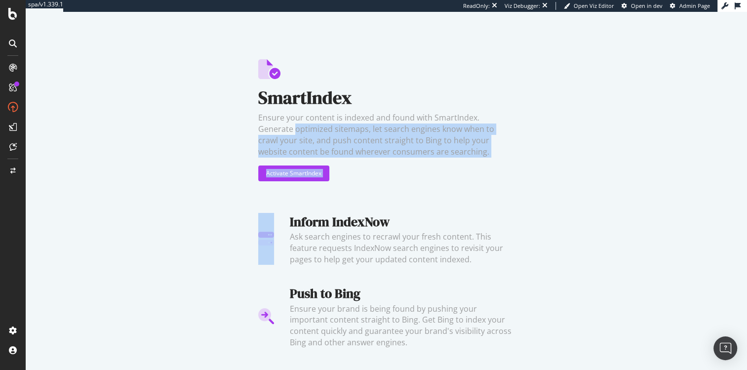
drag, startPoint x: 471, startPoint y: 168, endPoint x: 239, endPoint y: 123, distance: 236.2
click at [239, 123] on div "SmartIndex Ensure your content is indexed and found with SmartIndex. Generate o…" at bounding box center [386, 191] width 721 height 358
